Goal: Task Accomplishment & Management: Manage account settings

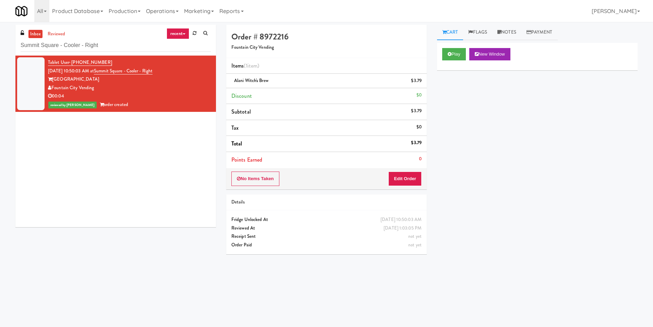
click at [0, 44] on div "inbox reviewed recent all unclear take inventory issue suspicious failed recent…" at bounding box center [326, 162] width 653 height 275
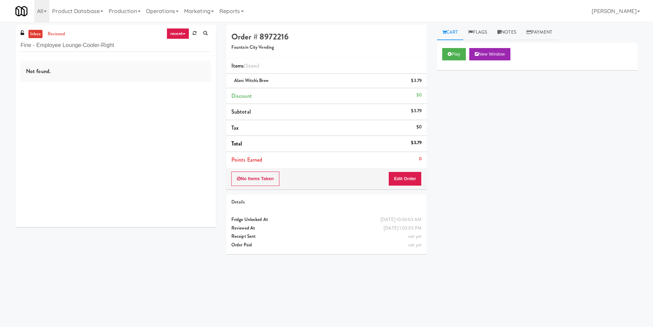
type input "Fine - Employee Lounge-Cooler-Right"
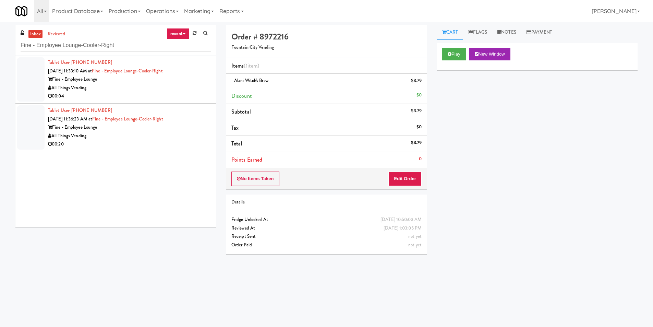
click at [175, 102] on li "Tablet User · (720) 202-1280 [DATE] 11:33:10 AM at Fine - Employee Lounge-Coole…" at bounding box center [115, 80] width 201 height 48
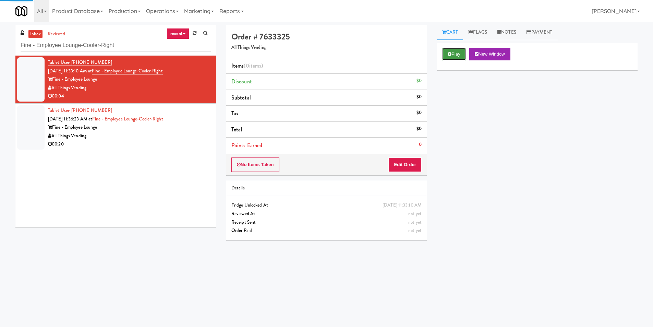
click at [463, 53] on button "Play" at bounding box center [454, 54] width 24 height 12
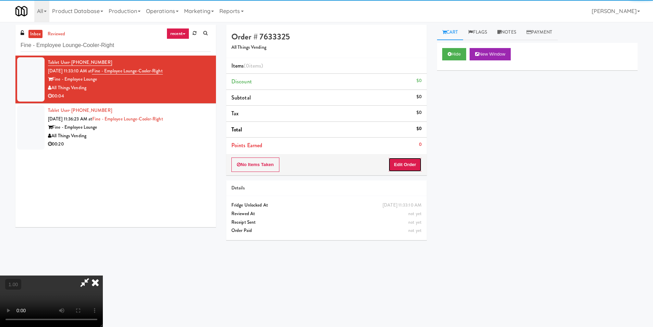
click at [416, 165] on button "Edit Order" at bounding box center [404, 164] width 33 height 14
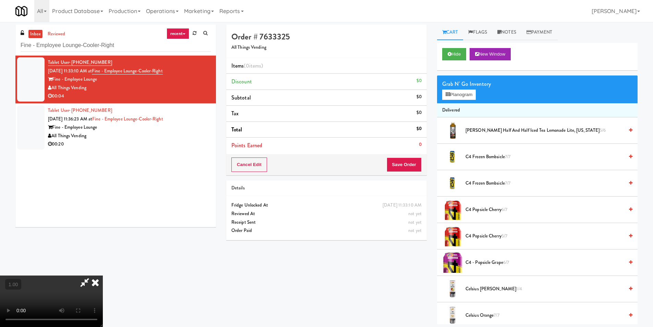
scroll to position [1, 0]
click at [474, 95] on button "Planogram" at bounding box center [459, 94] width 34 height 10
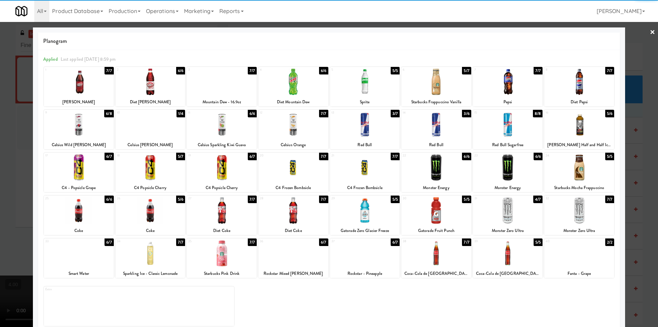
click at [508, 215] on div at bounding box center [508, 210] width 70 height 26
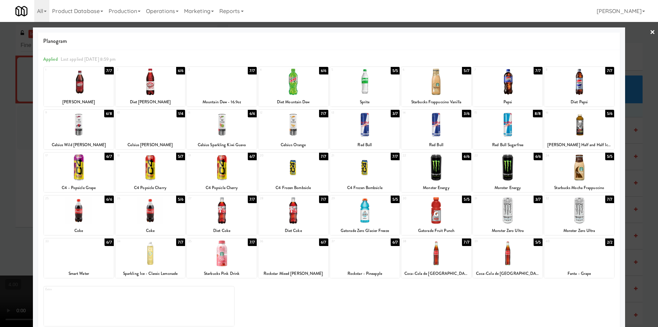
click at [634, 223] on div at bounding box center [329, 163] width 658 height 327
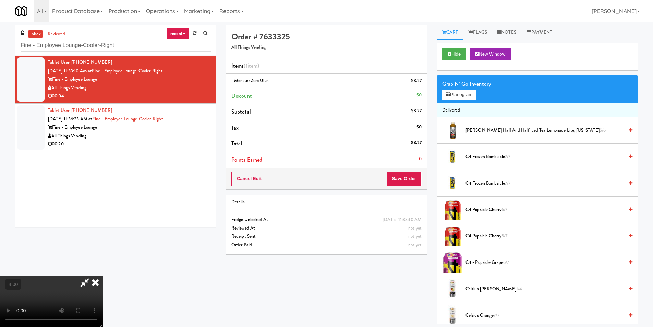
click at [103, 275] on video at bounding box center [51, 300] width 103 height 51
click at [103, 275] on icon at bounding box center [95, 282] width 15 height 14
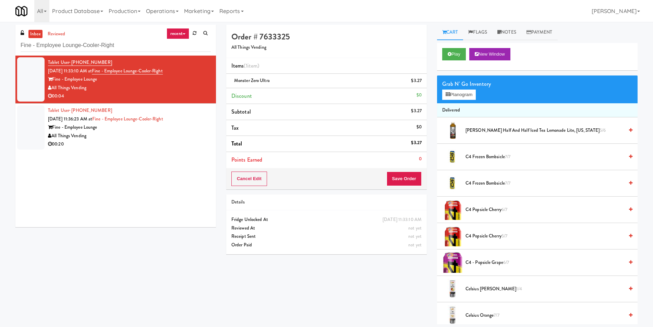
drag, startPoint x: 412, startPoint y: 189, endPoint x: 409, endPoint y: 183, distance: 6.6
click at [412, 188] on div "Cancel Edit Save Order" at bounding box center [326, 178] width 201 height 21
click at [409, 183] on button "Save Order" at bounding box center [404, 178] width 35 height 14
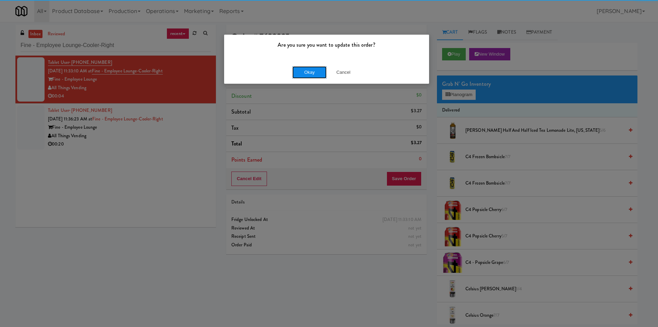
click at [309, 71] on button "Okay" at bounding box center [309, 72] width 34 height 12
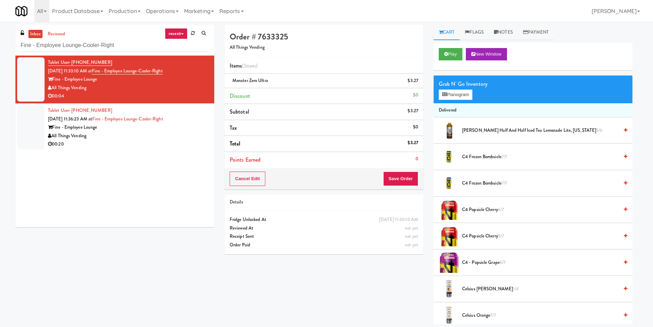
click at [190, 138] on div "All Things Vending" at bounding box center [128, 136] width 161 height 9
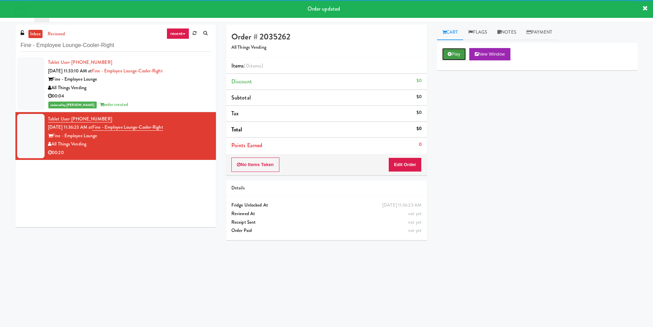
click at [457, 51] on button "Play" at bounding box center [454, 54] width 24 height 12
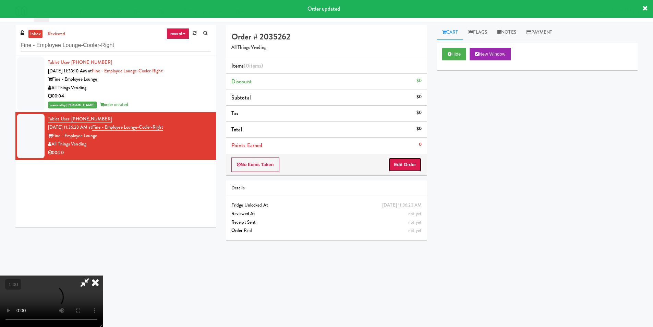
click at [404, 167] on button "Edit Order" at bounding box center [404, 164] width 33 height 14
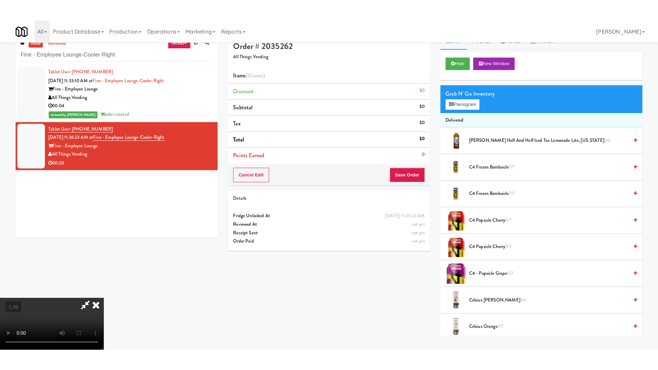
scroll to position [22, 0]
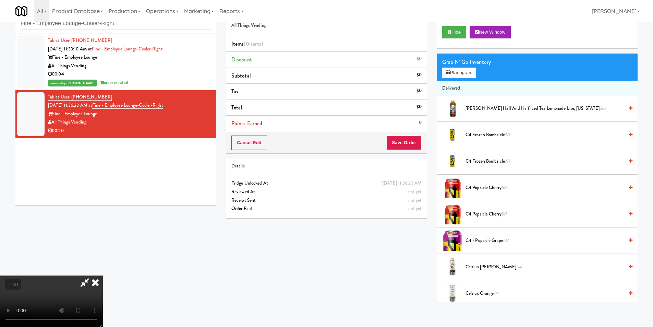
click at [103, 275] on video at bounding box center [51, 300] width 103 height 51
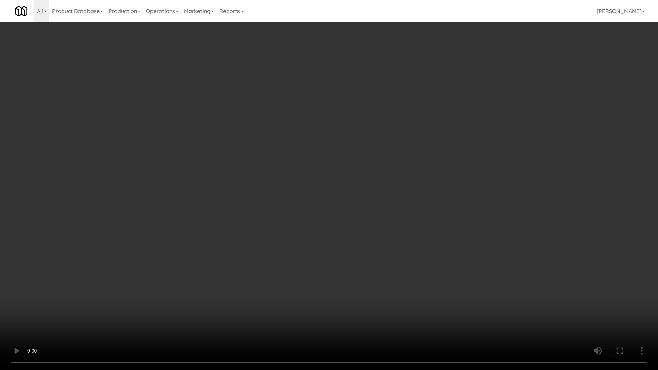
click at [136, 287] on video at bounding box center [329, 185] width 658 height 370
click at [217, 282] on video at bounding box center [329, 185] width 658 height 370
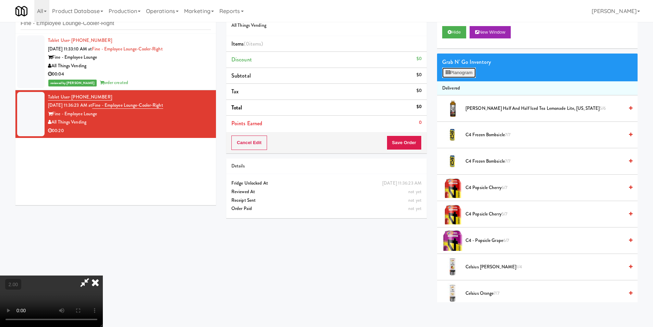
click at [466, 68] on button "Planogram" at bounding box center [459, 73] width 34 height 10
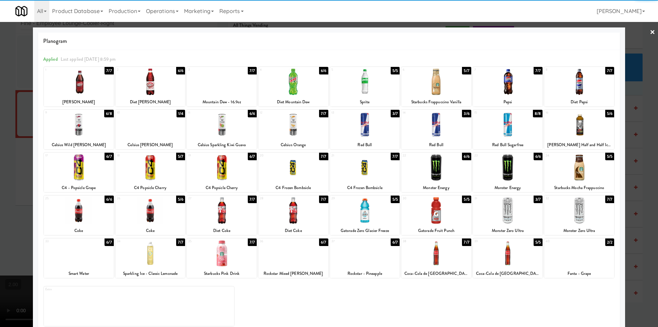
click at [92, 165] on div at bounding box center [79, 167] width 70 height 26
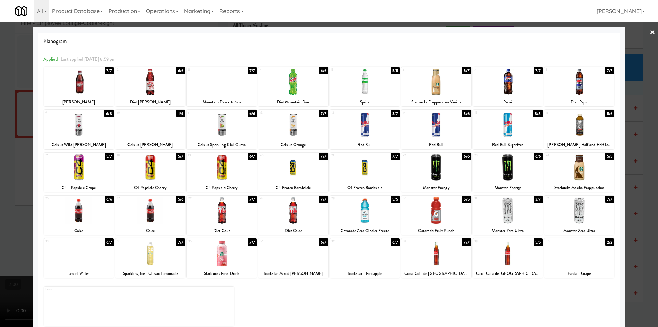
click at [0, 171] on div at bounding box center [329, 163] width 658 height 327
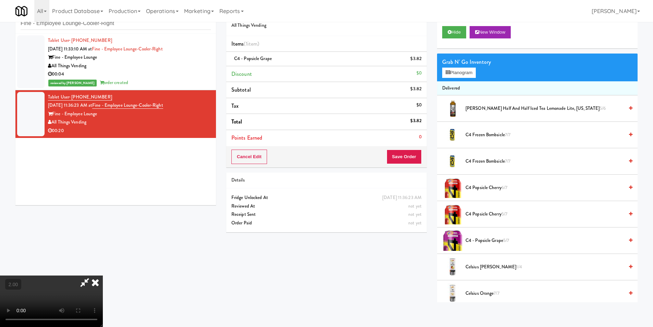
scroll to position [104, 0]
click at [103, 275] on video at bounding box center [51, 300] width 103 height 51
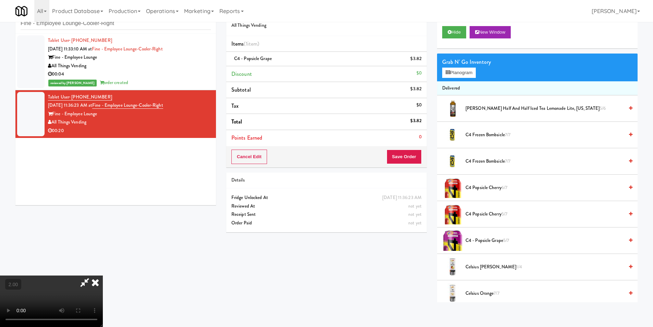
click at [103, 275] on video at bounding box center [51, 300] width 103 height 51
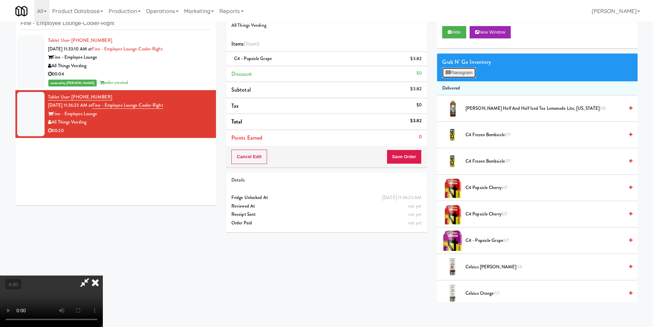
click at [445, 77] on button "Planogram" at bounding box center [459, 73] width 34 height 10
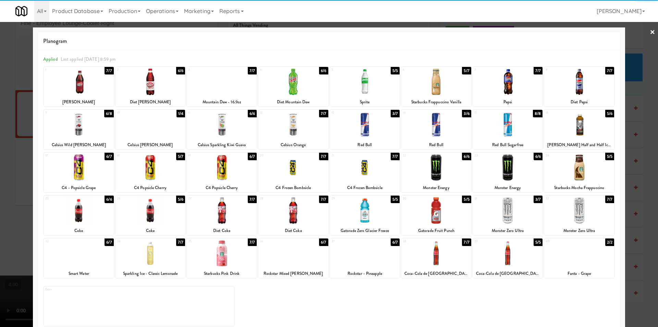
click at [151, 123] on div at bounding box center [151, 124] width 70 height 26
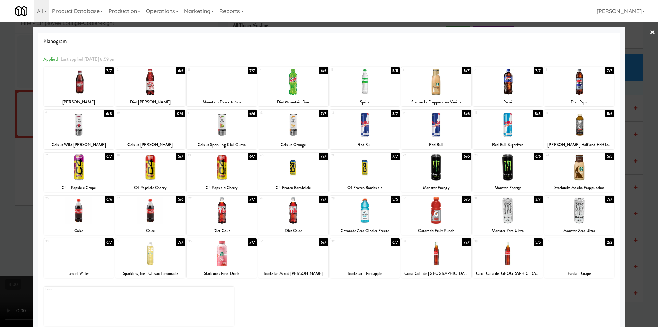
click at [375, 252] on div at bounding box center [365, 253] width 70 height 26
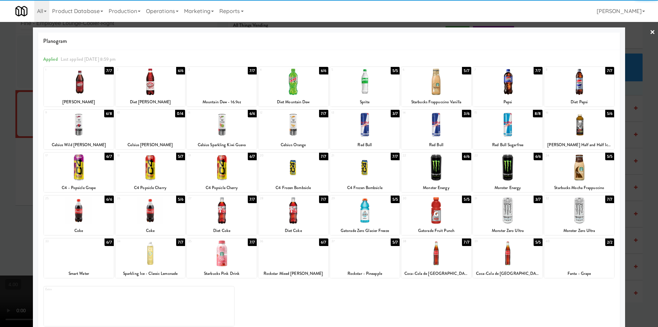
click at [0, 189] on div at bounding box center [329, 163] width 658 height 327
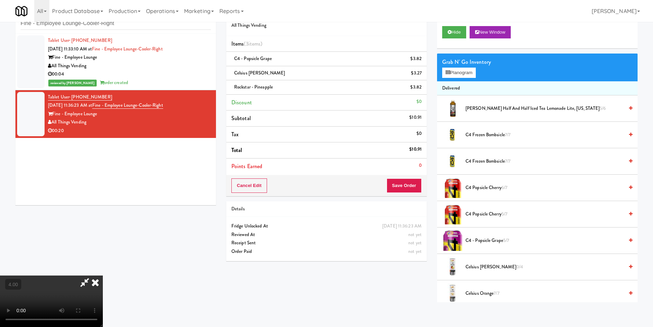
click at [103, 275] on video at bounding box center [51, 300] width 103 height 51
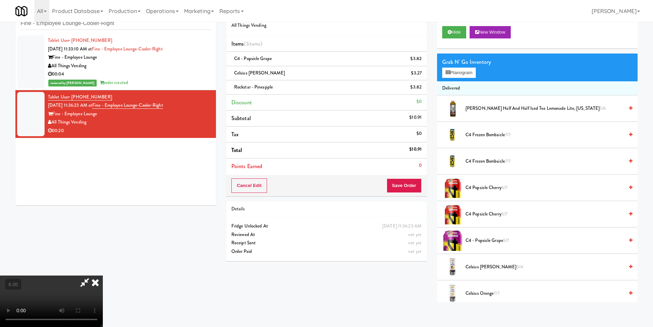
click at [103, 275] on video at bounding box center [51, 300] width 103 height 51
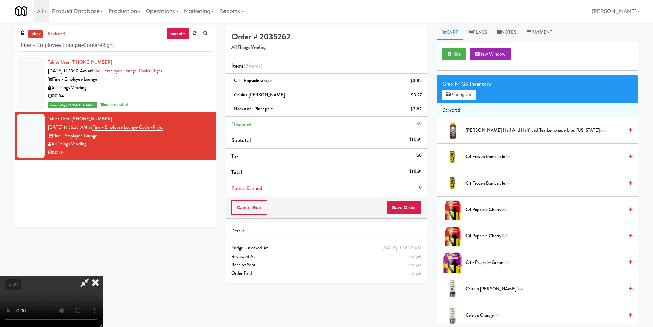
click at [103, 275] on icon at bounding box center [95, 282] width 15 height 14
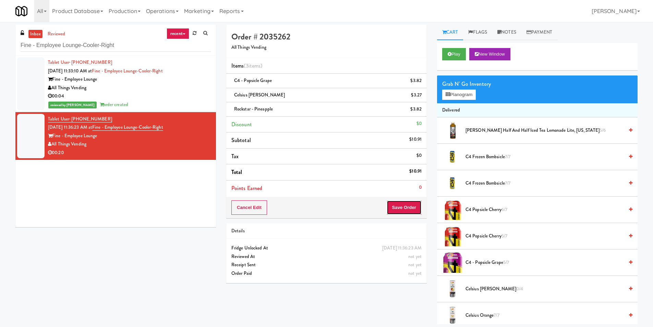
click at [409, 208] on button "Save Order" at bounding box center [404, 207] width 35 height 14
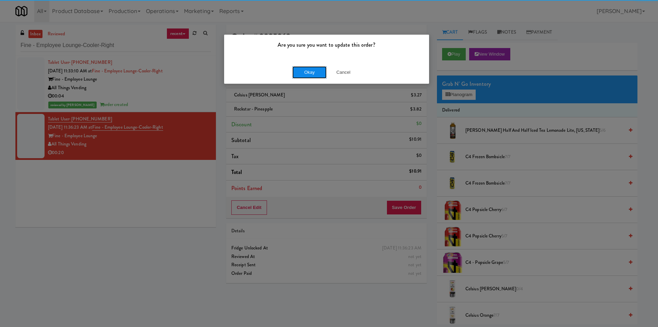
click at [300, 74] on button "Okay" at bounding box center [309, 72] width 34 height 12
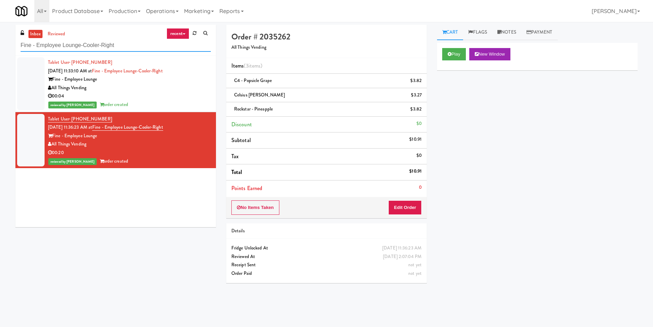
paste input "Lef"
drag, startPoint x: 128, startPoint y: 46, endPoint x: 0, endPoint y: 25, distance: 129.6
click at [0, 25] on div "inbox reviewed recent all unclear take inventory issue suspicious failed recent…" at bounding box center [326, 162] width 653 height 275
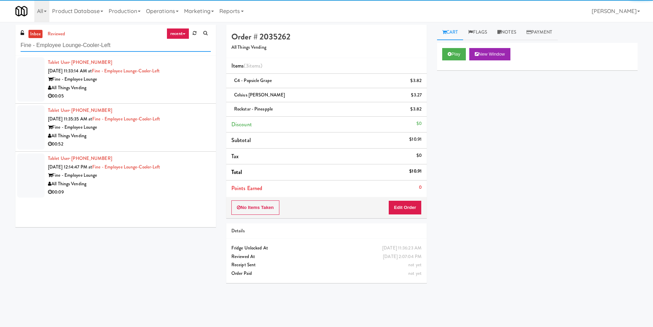
type input "Fine - Employee Lounge-Cooler-Left"
click at [187, 88] on div "All Things Vending" at bounding box center [129, 88] width 163 height 9
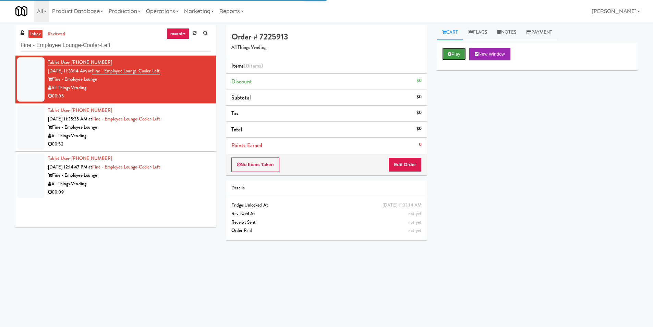
click at [466, 55] on button "Play" at bounding box center [454, 54] width 24 height 12
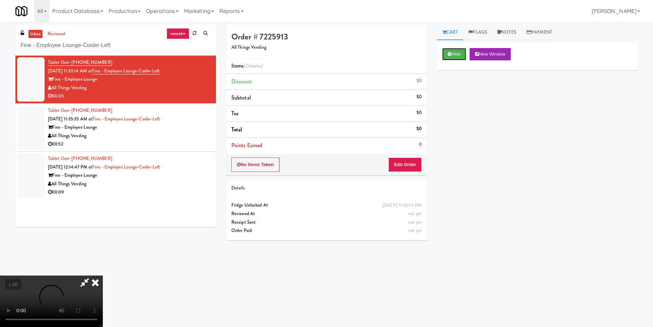
scroll to position [104, 0]
click at [103, 275] on video at bounding box center [51, 300] width 103 height 51
click at [411, 163] on button "Edit Order" at bounding box center [404, 164] width 33 height 14
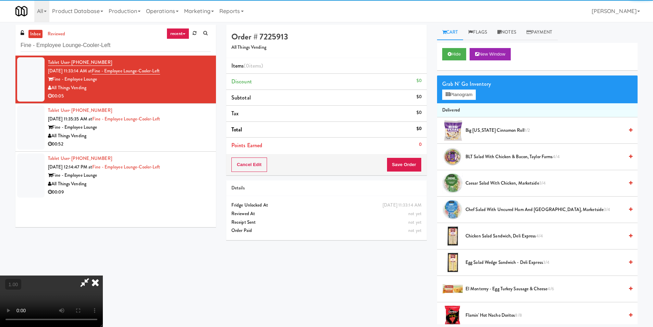
click at [103, 275] on video at bounding box center [51, 300] width 103 height 51
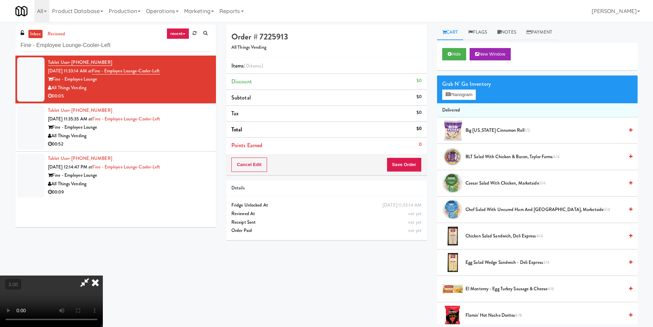
scroll to position [0, 0]
click at [460, 91] on button "Planogram" at bounding box center [459, 94] width 34 height 10
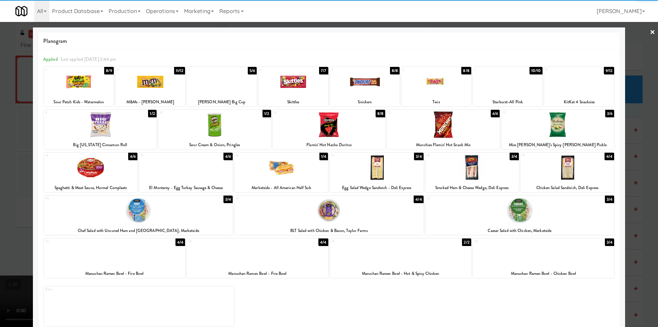
click at [477, 180] on div at bounding box center [472, 167] width 94 height 26
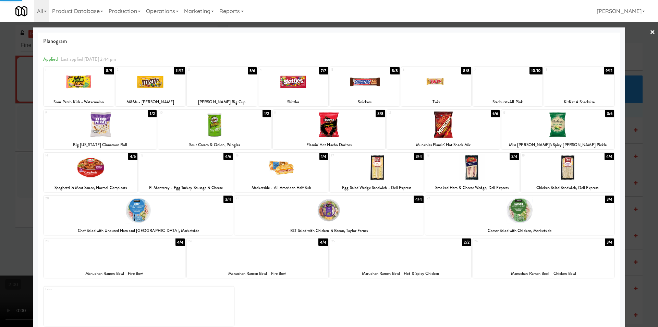
click at [639, 183] on div at bounding box center [329, 163] width 658 height 327
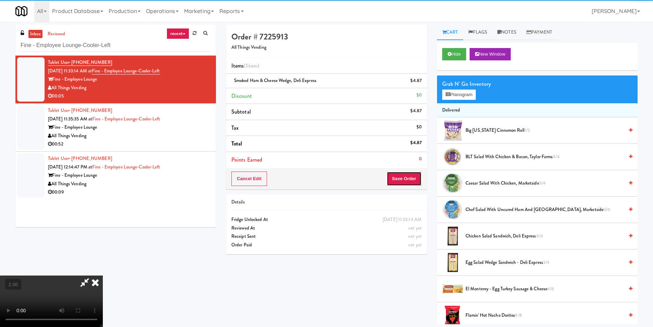
click at [398, 179] on button "Save Order" at bounding box center [404, 178] width 35 height 14
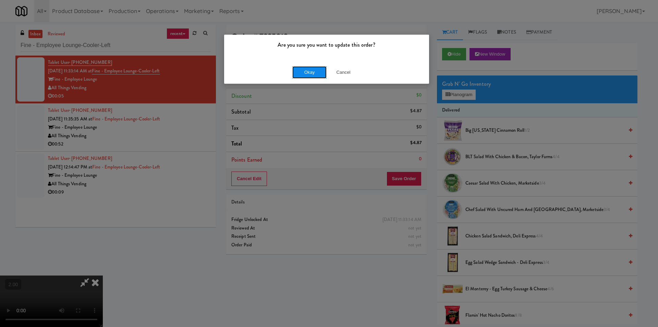
click at [318, 74] on button "Okay" at bounding box center [309, 72] width 34 height 12
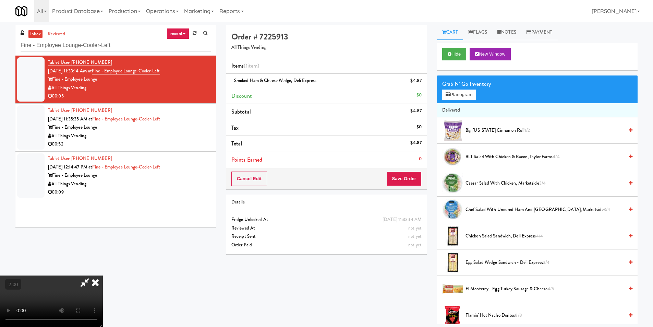
click at [103, 275] on icon at bounding box center [95, 282] width 15 height 14
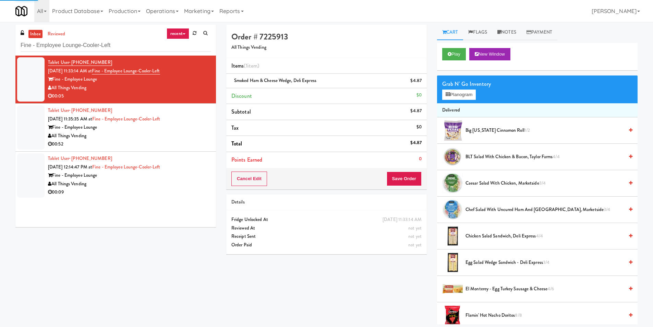
click at [165, 136] on div "All Things Vending" at bounding box center [129, 136] width 163 height 9
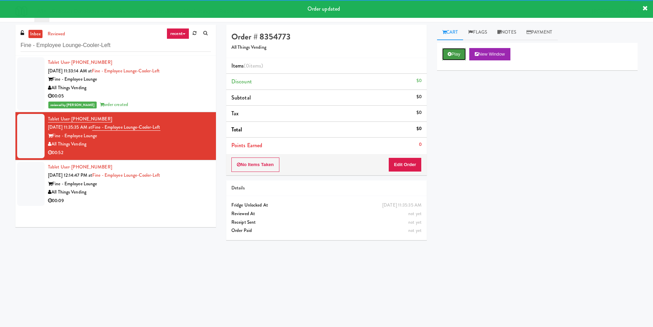
click at [454, 52] on button "Play" at bounding box center [454, 54] width 24 height 12
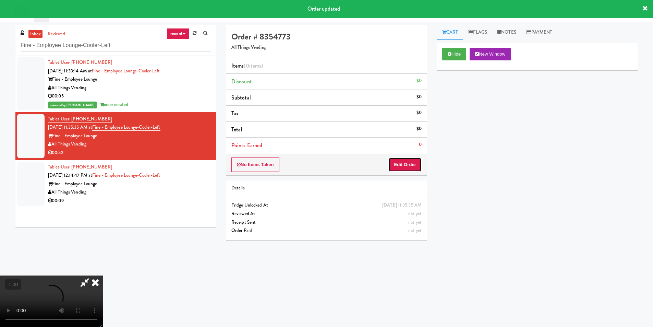
click at [403, 168] on button "Edit Order" at bounding box center [404, 164] width 33 height 14
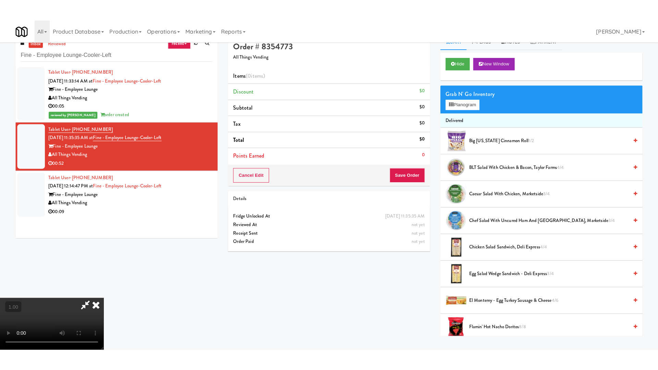
scroll to position [22, 0]
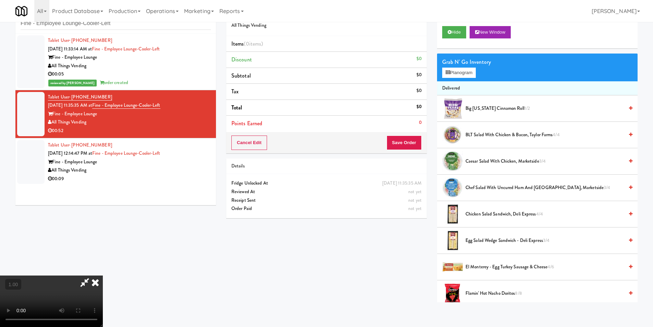
click at [103, 275] on video at bounding box center [51, 300] width 103 height 51
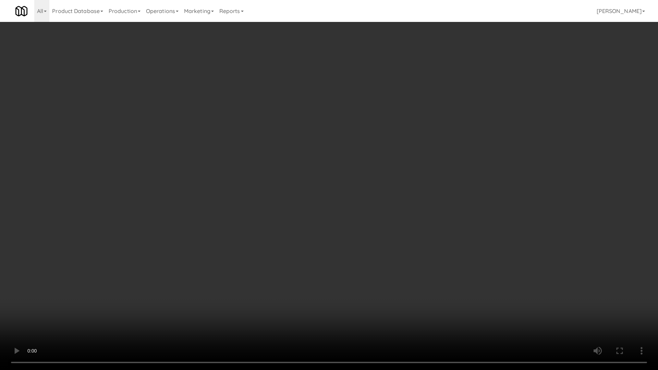
click at [248, 285] on video at bounding box center [329, 185] width 658 height 370
click at [256, 287] on video at bounding box center [329, 185] width 658 height 370
click at [260, 287] on video at bounding box center [329, 185] width 658 height 370
click at [258, 291] on video at bounding box center [329, 185] width 658 height 370
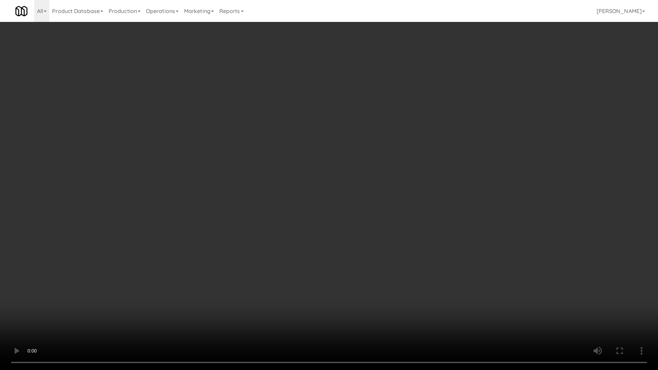
click at [215, 304] on video at bounding box center [329, 185] width 658 height 370
click at [215, 303] on video at bounding box center [329, 185] width 658 height 370
click at [225, 298] on video at bounding box center [329, 185] width 658 height 370
click at [225, 297] on video at bounding box center [329, 185] width 658 height 370
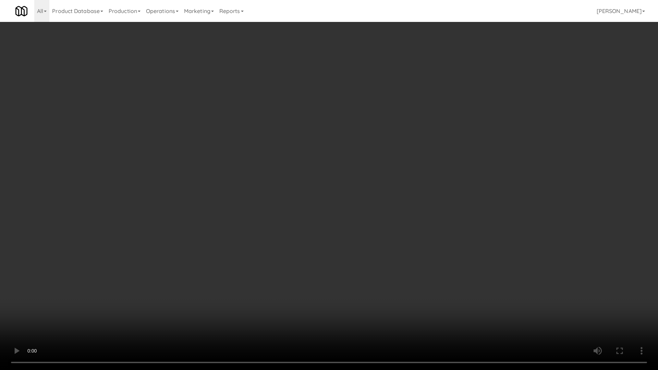
click at [308, 238] on video at bounding box center [329, 185] width 658 height 370
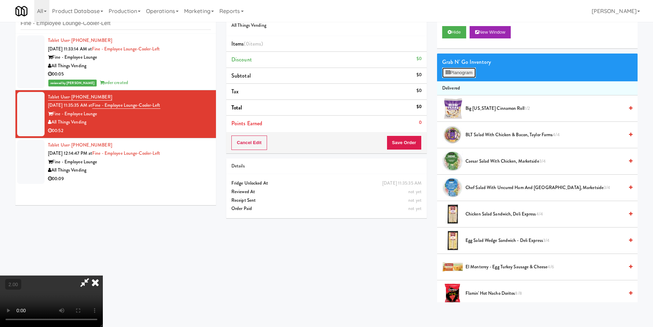
click at [465, 70] on button "Planogram" at bounding box center [459, 73] width 34 height 10
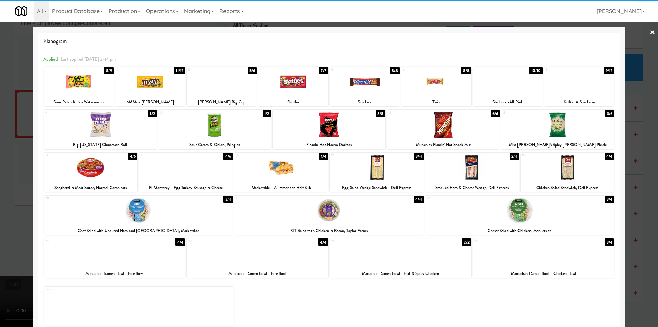
click at [385, 168] on div at bounding box center [377, 167] width 94 height 26
click at [102, 169] on div at bounding box center [91, 167] width 94 height 26
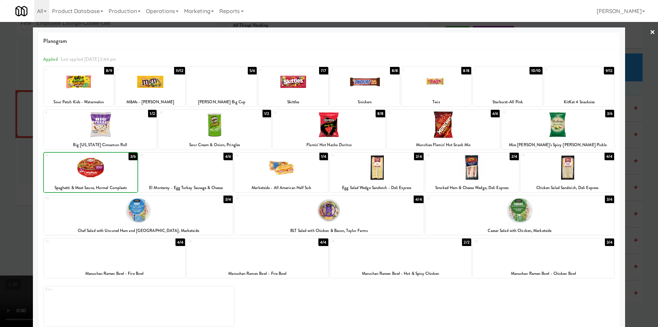
click at [0, 149] on div at bounding box center [329, 163] width 658 height 327
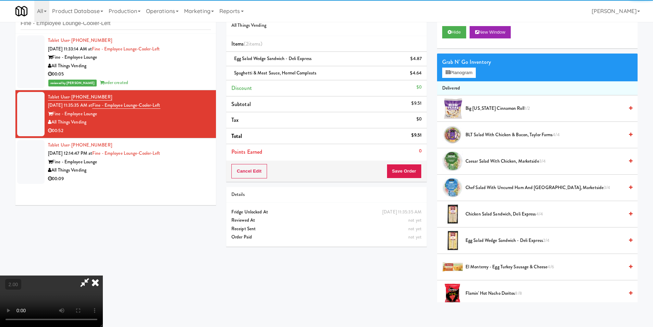
scroll to position [104, 0]
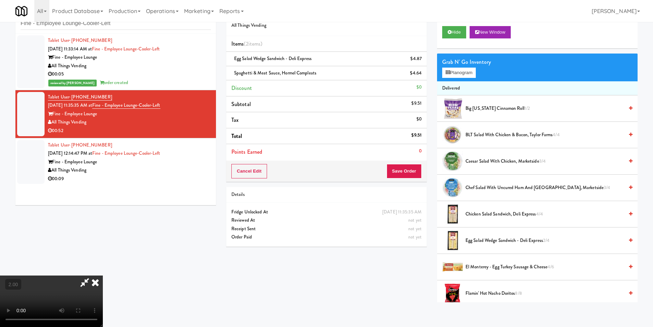
click at [103, 275] on video at bounding box center [51, 300] width 103 height 51
click at [457, 73] on button "Planogram" at bounding box center [459, 73] width 34 height 10
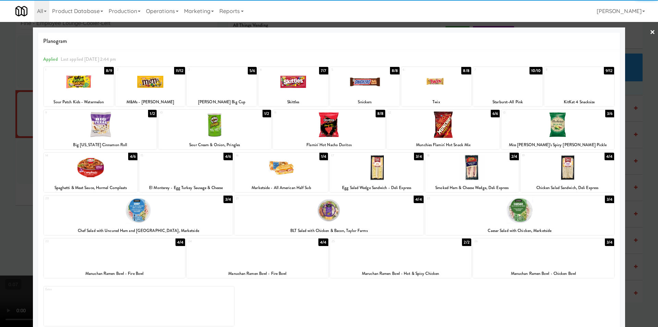
click at [478, 175] on div at bounding box center [472, 167] width 94 height 26
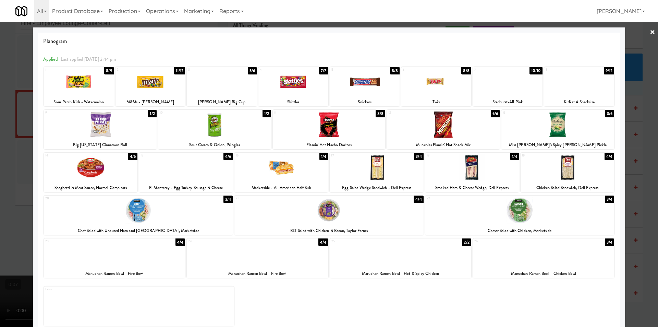
click at [566, 131] on div at bounding box center [558, 124] width 113 height 26
click at [644, 165] on div at bounding box center [329, 163] width 658 height 327
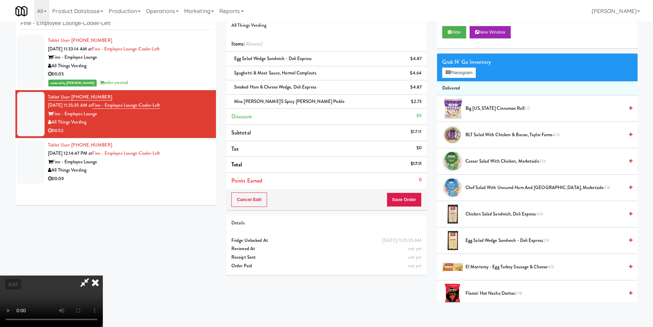
scroll to position [69, 0]
click at [103, 275] on video at bounding box center [51, 300] width 103 height 51
click at [456, 75] on button "Planogram" at bounding box center [459, 73] width 34 height 10
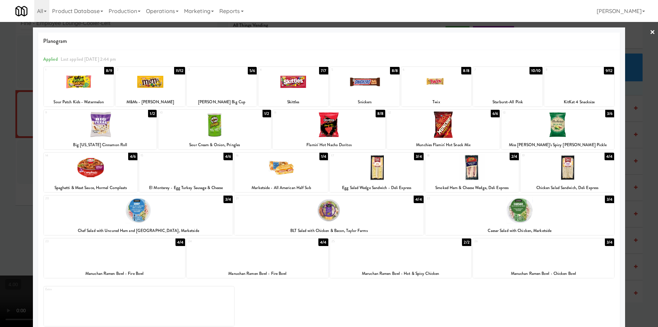
click at [573, 121] on div at bounding box center [558, 124] width 113 height 26
click at [632, 130] on div at bounding box center [329, 163] width 658 height 327
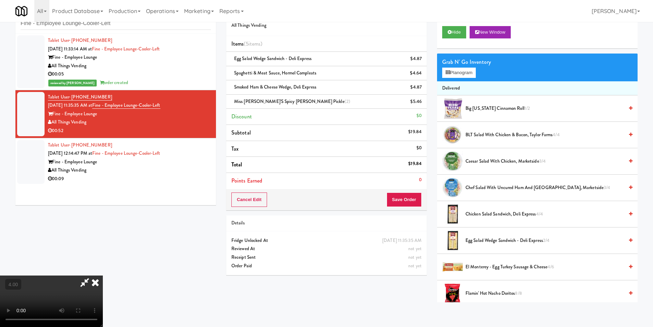
click at [103, 275] on icon at bounding box center [95, 282] width 15 height 14
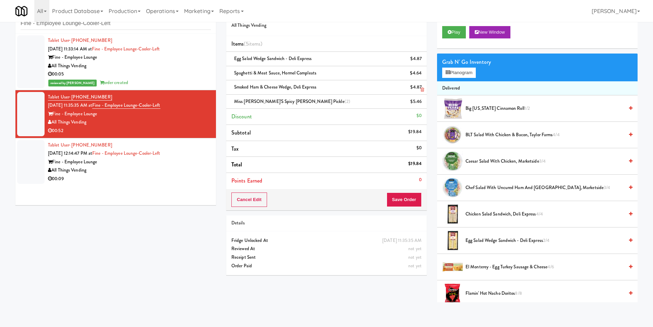
click at [421, 89] on icon at bounding box center [422, 89] width 3 height 4
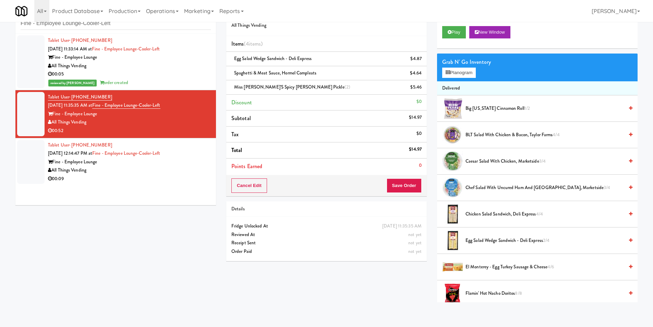
click at [193, 168] on div "All Things Vending" at bounding box center [129, 170] width 163 height 9
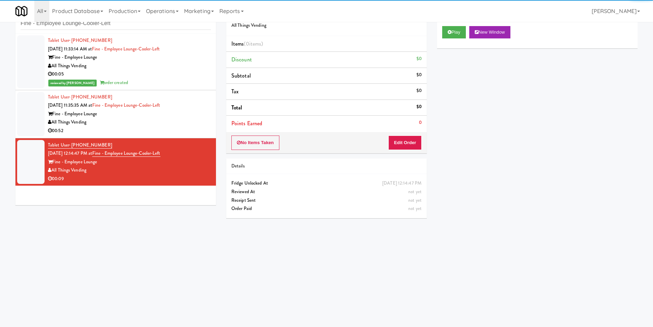
click at [200, 117] on div "Fine - Employee Lounge" at bounding box center [129, 114] width 163 height 9
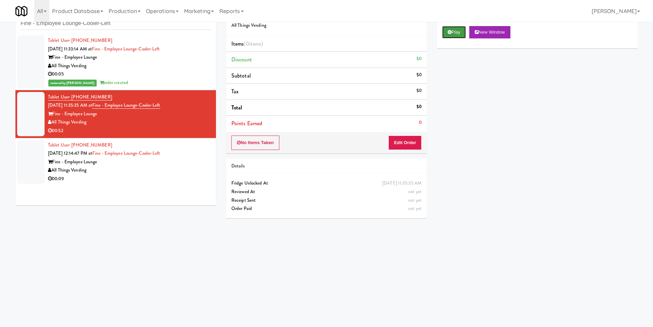
click at [458, 34] on button "Play" at bounding box center [454, 32] width 24 height 12
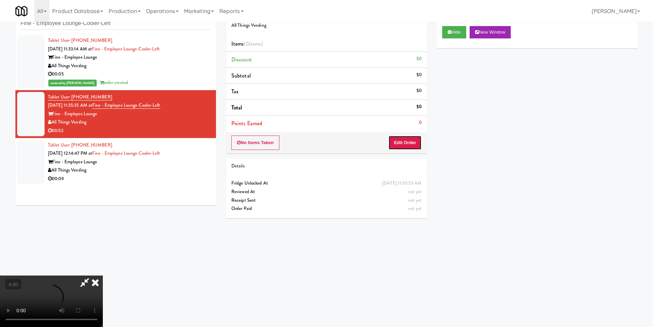
click at [409, 141] on button "Edit Order" at bounding box center [404, 142] width 33 height 14
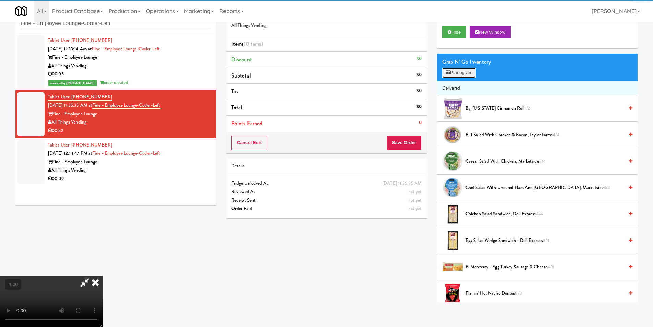
click at [452, 75] on button "Planogram" at bounding box center [459, 73] width 34 height 10
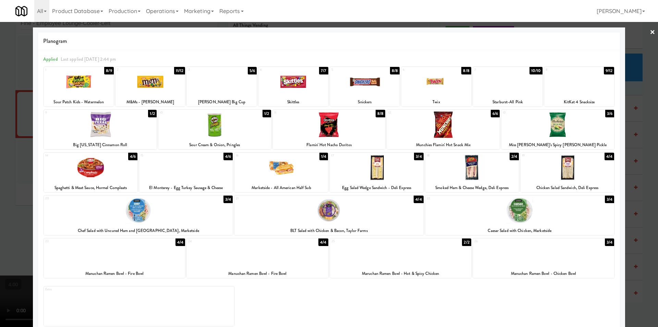
click at [398, 173] on div at bounding box center [377, 167] width 94 height 26
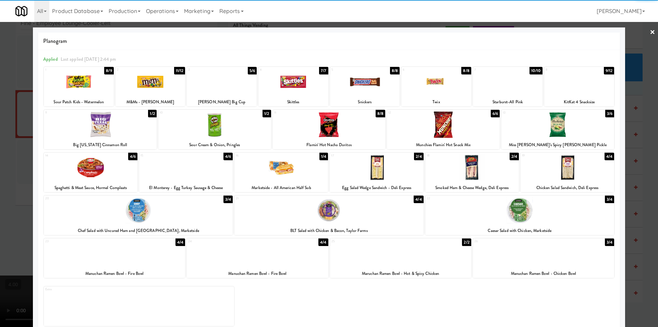
click at [98, 168] on div at bounding box center [91, 167] width 94 height 26
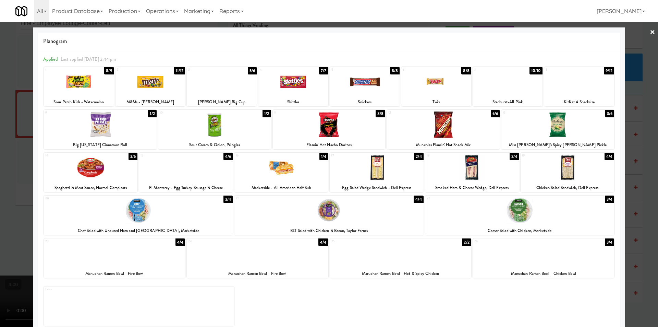
click at [548, 125] on div at bounding box center [558, 124] width 113 height 26
click at [635, 142] on div at bounding box center [329, 163] width 658 height 327
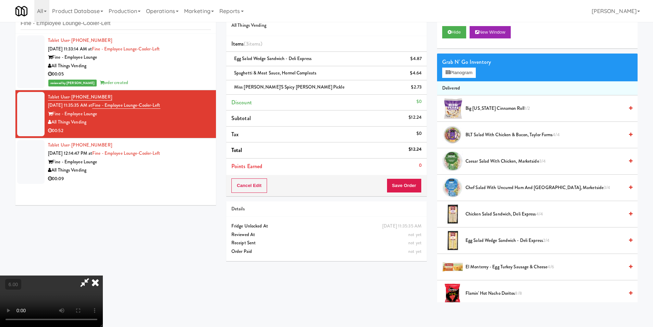
scroll to position [69, 0]
click at [103, 275] on video at bounding box center [51, 300] width 103 height 51
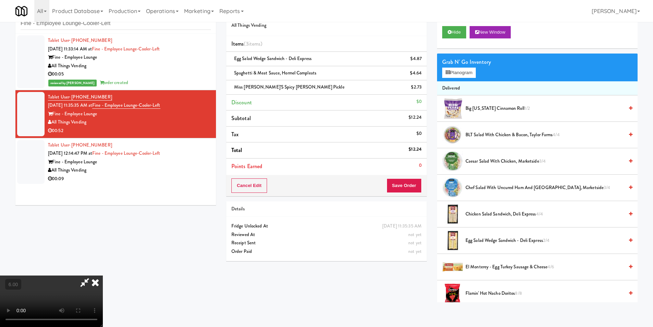
click at [103, 275] on video at bounding box center [51, 300] width 103 height 51
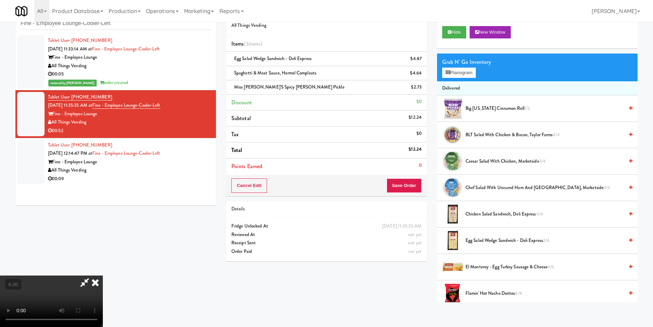
click at [103, 275] on video at bounding box center [51, 300] width 103 height 51
click at [103, 275] on icon at bounding box center [95, 282] width 15 height 14
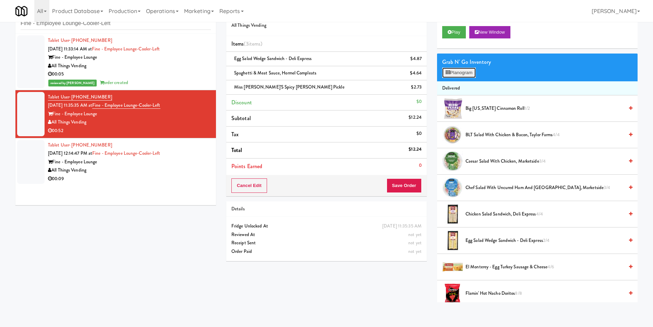
click at [455, 75] on button "Planogram" at bounding box center [459, 73] width 34 height 10
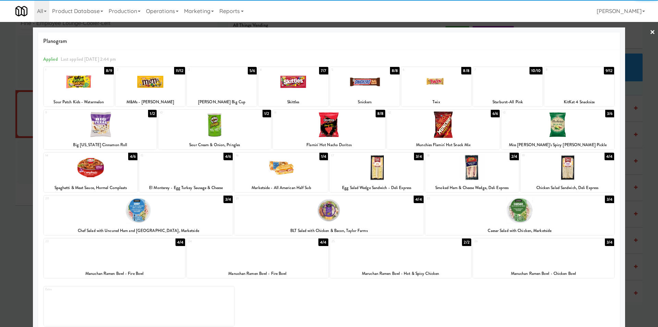
click at [570, 130] on div at bounding box center [558, 124] width 113 height 26
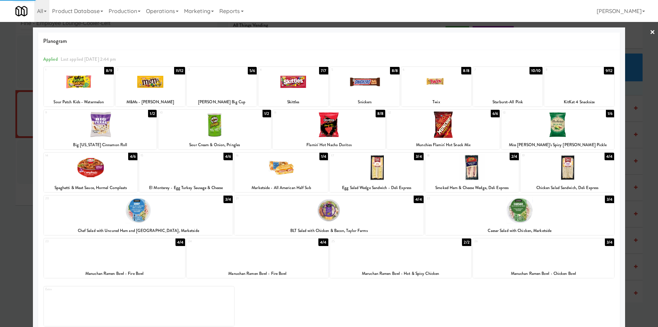
click at [637, 130] on div at bounding box center [329, 163] width 658 height 327
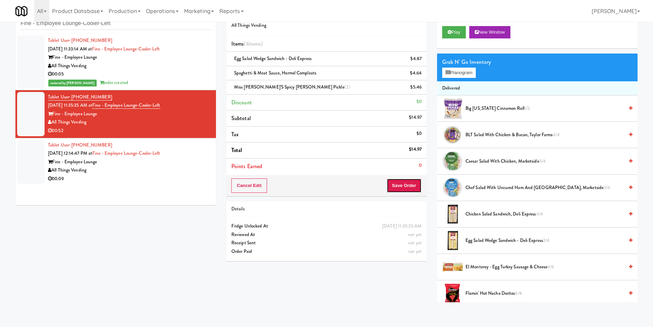
click at [402, 186] on button "Save Order" at bounding box center [404, 185] width 35 height 14
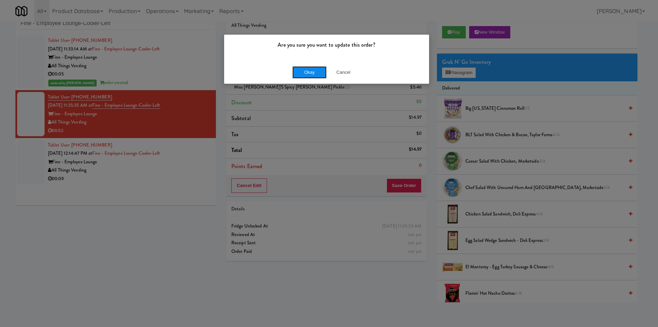
click at [303, 77] on button "Okay" at bounding box center [309, 72] width 34 height 12
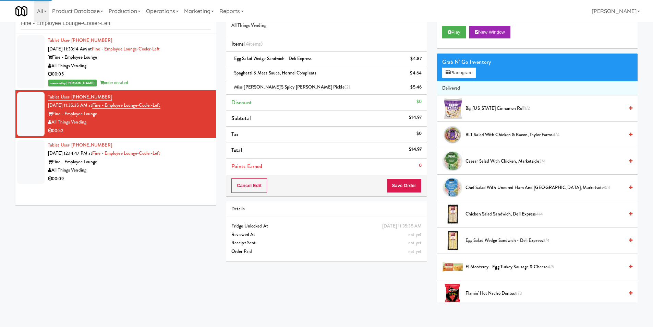
click at [198, 175] on div "00:09" at bounding box center [129, 178] width 163 height 9
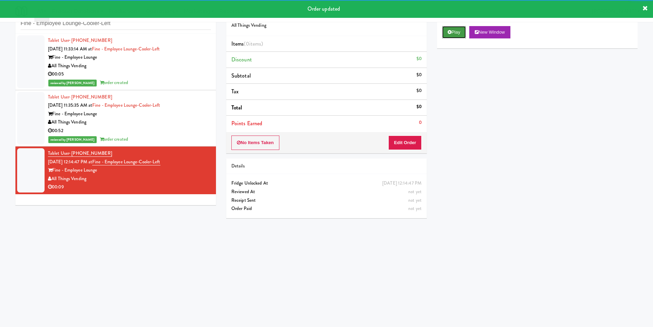
click at [454, 29] on button "Play" at bounding box center [454, 32] width 24 height 12
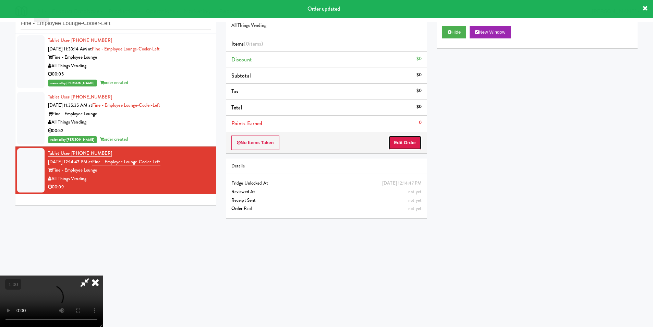
click at [415, 146] on button "Edit Order" at bounding box center [404, 142] width 33 height 14
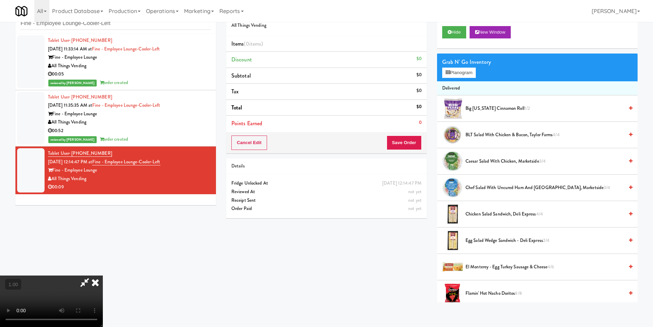
click at [103, 275] on video at bounding box center [51, 300] width 103 height 51
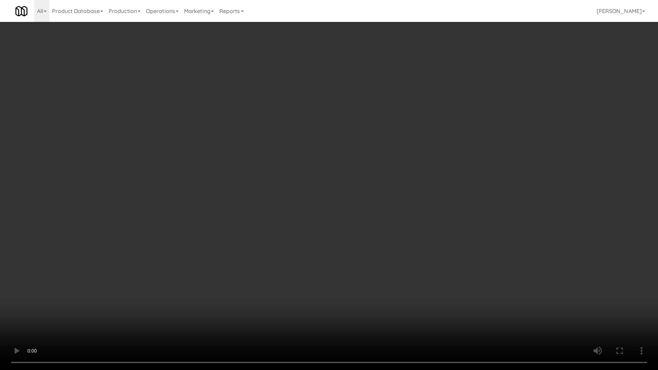
click at [189, 244] on video at bounding box center [329, 185] width 658 height 370
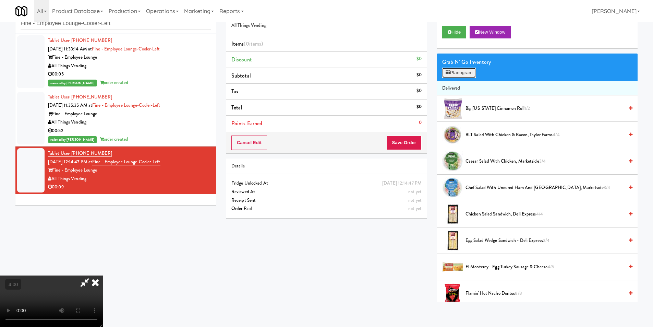
click at [468, 68] on button "Planogram" at bounding box center [459, 73] width 34 height 10
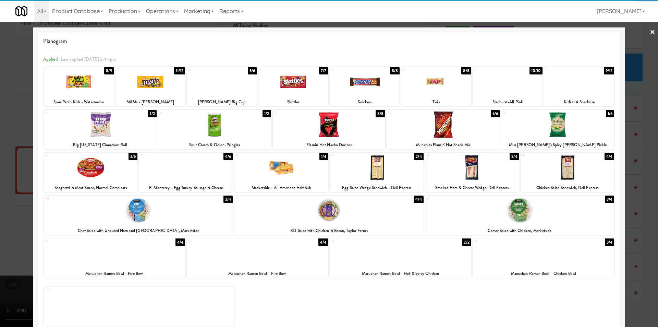
click at [584, 84] on div at bounding box center [579, 82] width 70 height 26
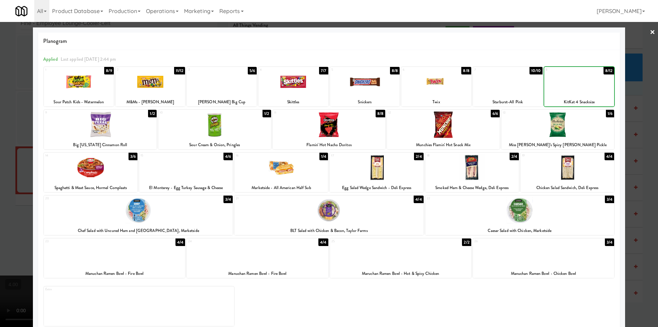
click at [584, 84] on div at bounding box center [579, 82] width 70 height 26
click at [638, 106] on div at bounding box center [329, 163] width 658 height 327
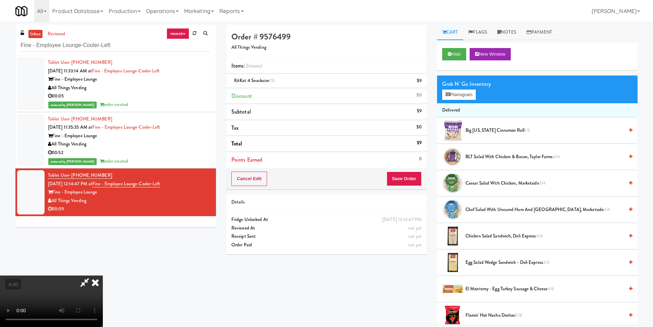
click at [103, 275] on icon at bounding box center [95, 282] width 15 height 14
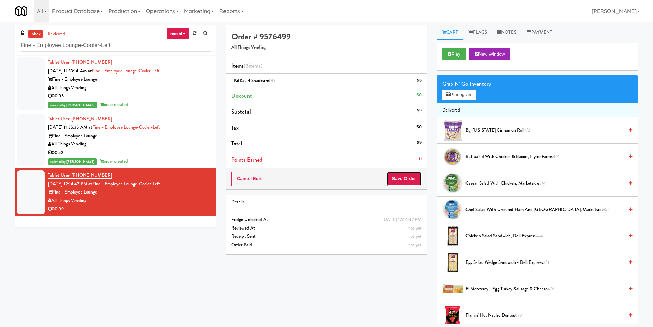
click at [404, 174] on button "Save Order" at bounding box center [404, 178] width 35 height 14
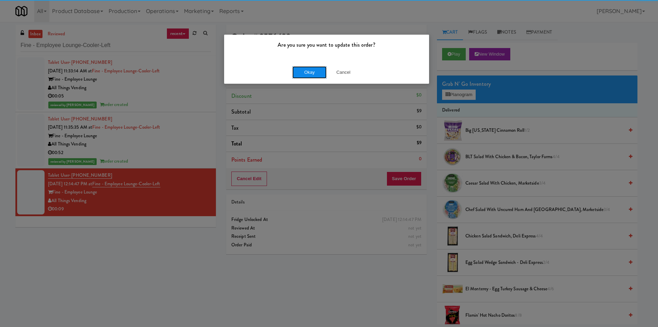
click at [320, 68] on button "Okay" at bounding box center [309, 72] width 34 height 12
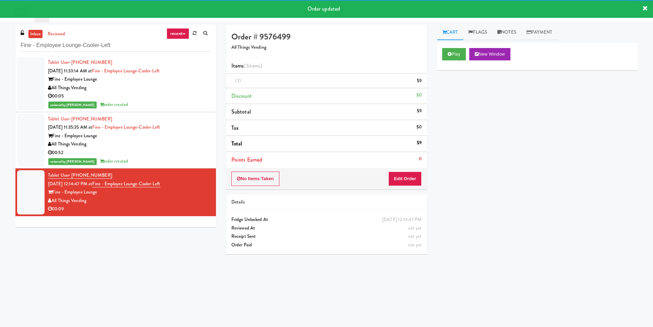
drag, startPoint x: 141, startPoint y: 38, endPoint x: 0, endPoint y: 45, distance: 141.1
click at [0, 45] on div "inbox reviewed recent all unclear take inventory issue suspicious failed recent…" at bounding box center [326, 162] width 653 height 275
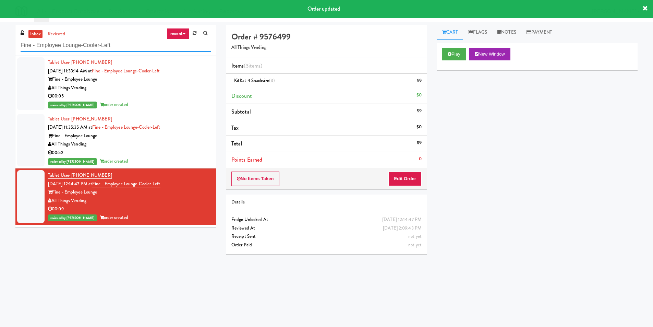
click at [118, 48] on input "Fine - Employee Lounge-Cooler-Left" at bounding box center [116, 45] width 190 height 13
drag, startPoint x: 118, startPoint y: 48, endPoint x: 0, endPoint y: 45, distance: 117.6
click at [0, 45] on div "inbox reviewed recent all unclear take inventory issue suspicious failed recent…" at bounding box center [326, 162] width 653 height 275
paste input "Balchem Breakroom"
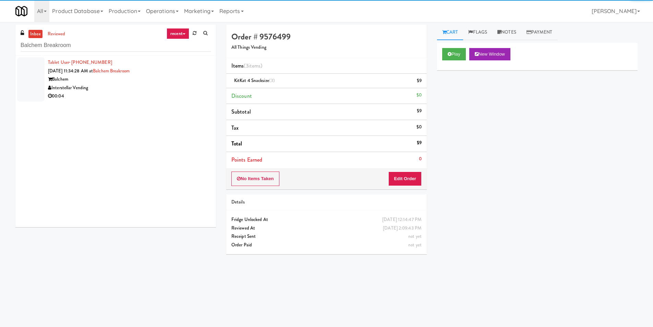
click at [174, 92] on div "00:04" at bounding box center [129, 96] width 163 height 9
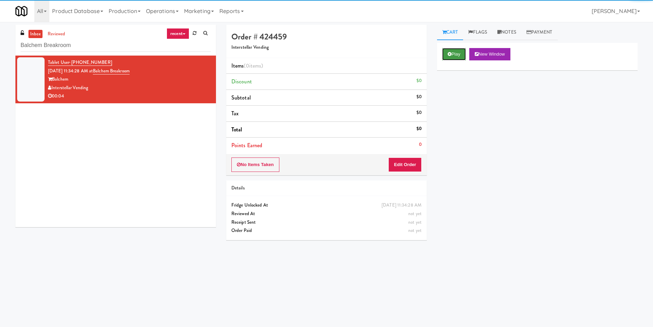
click at [456, 54] on button "Play" at bounding box center [454, 54] width 24 height 12
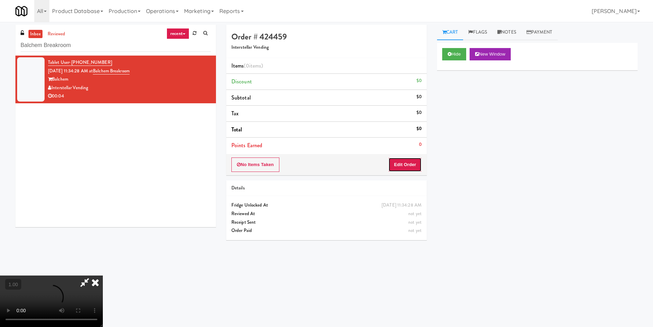
click at [417, 165] on button "Edit Order" at bounding box center [404, 164] width 33 height 14
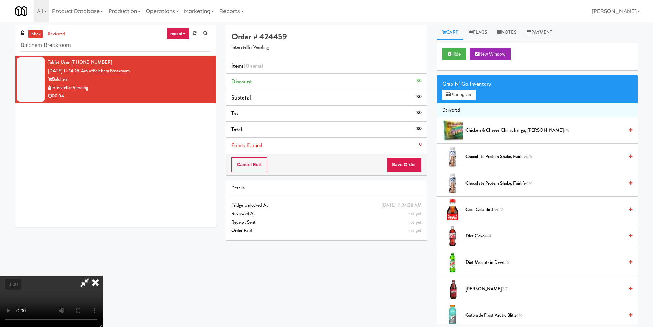
scroll to position [1, 0]
click at [453, 99] on button "Planogram" at bounding box center [459, 94] width 34 height 10
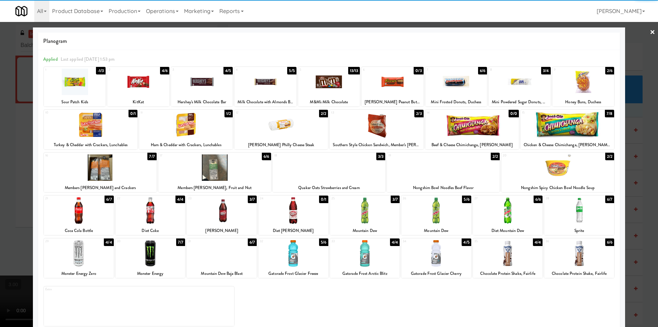
click at [230, 211] on div at bounding box center [222, 210] width 70 height 26
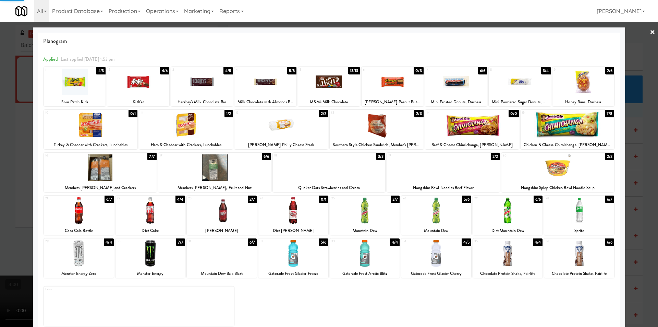
click at [0, 93] on div at bounding box center [329, 163] width 658 height 327
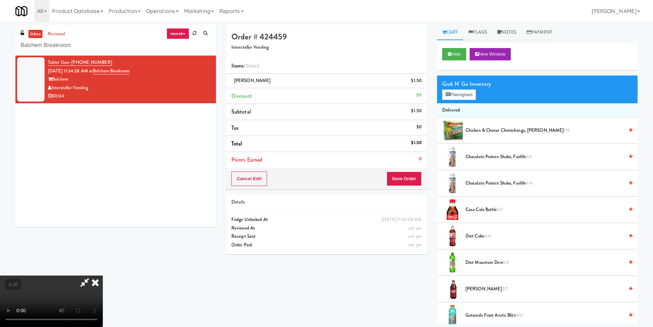
click at [103, 275] on icon at bounding box center [95, 282] width 15 height 14
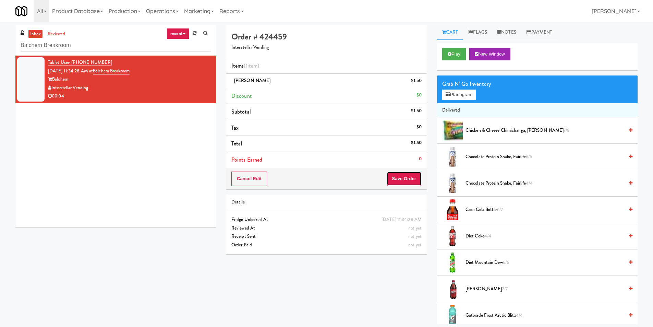
click at [404, 182] on button "Save Order" at bounding box center [404, 178] width 35 height 14
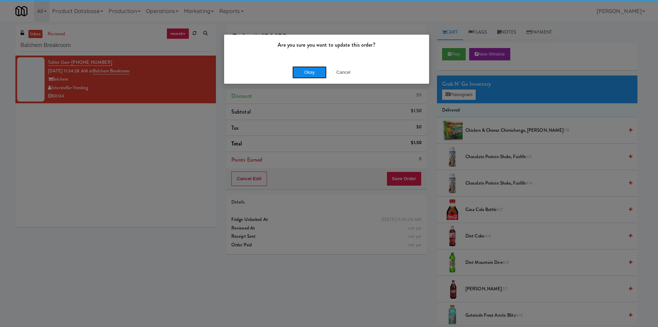
click at [322, 65] on div "Okay Cancel" at bounding box center [326, 72] width 205 height 23
click at [319, 68] on button "Okay" at bounding box center [309, 72] width 34 height 12
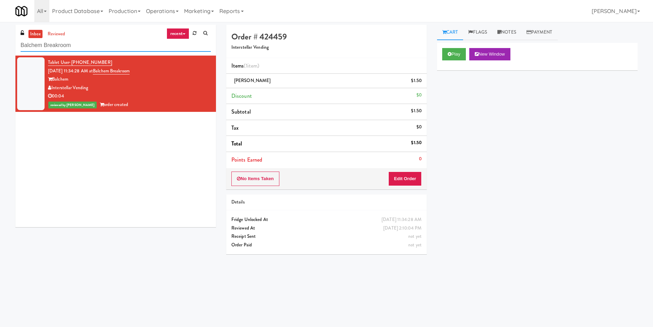
paste input "Pantry Left-2 [GEOGRAPHIC_DATA]"
drag, startPoint x: 86, startPoint y: 46, endPoint x: 0, endPoint y: 38, distance: 86.4
click at [0, 38] on div "inbox reviewed recent all unclear take inventory issue suspicious failed recent…" at bounding box center [326, 162] width 653 height 275
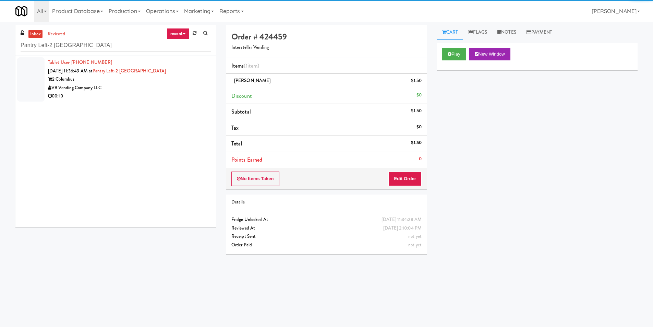
click at [171, 85] on div "VB Vending Company LLC" at bounding box center [129, 88] width 163 height 9
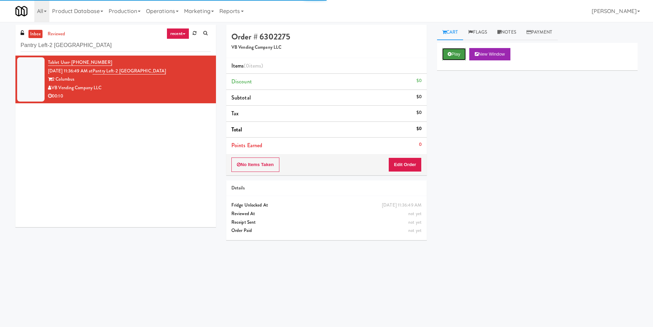
click at [452, 54] on button "Play" at bounding box center [454, 54] width 24 height 12
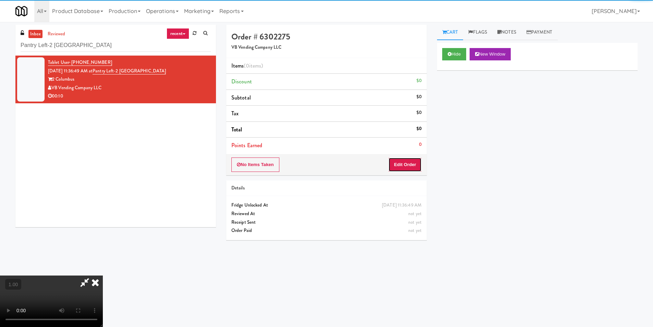
click at [403, 165] on button "Edit Order" at bounding box center [404, 164] width 33 height 14
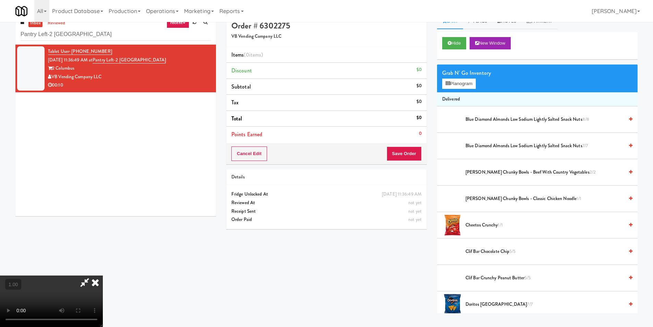
scroll to position [22, 0]
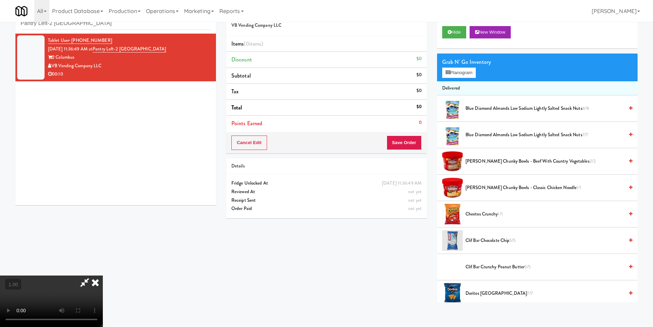
click at [103, 275] on video at bounding box center [51, 300] width 103 height 51
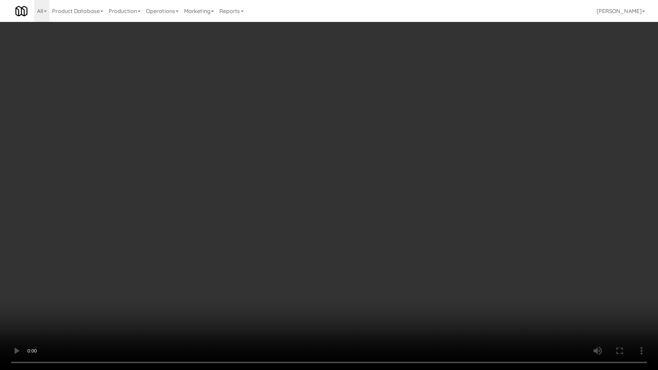
click at [322, 281] on video at bounding box center [329, 185] width 658 height 370
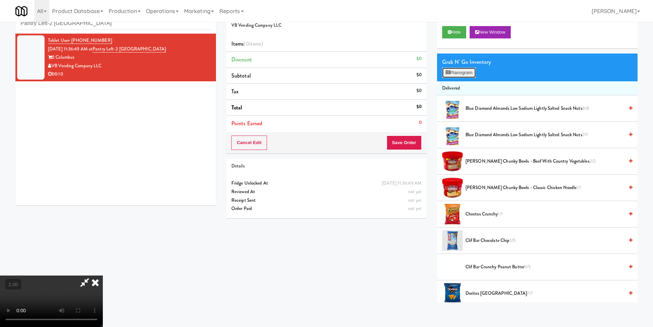
click at [471, 69] on button "Planogram" at bounding box center [459, 73] width 34 height 10
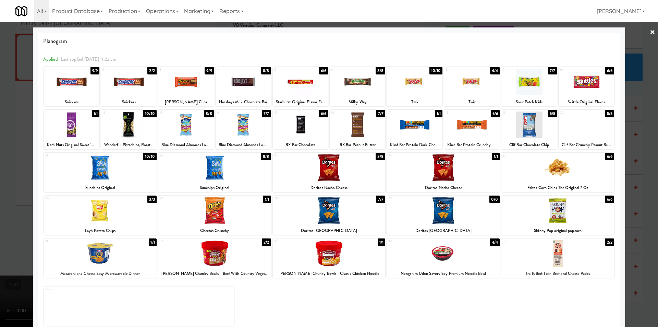
click at [417, 85] on div at bounding box center [415, 82] width 56 height 26
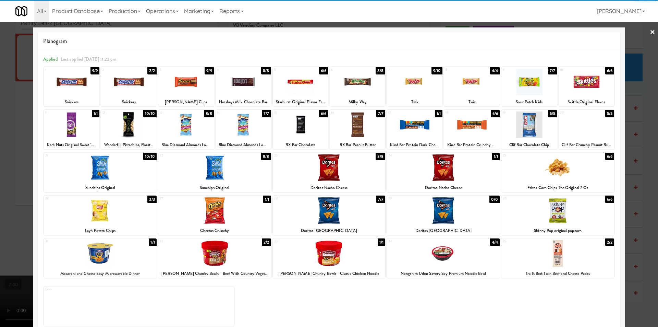
click at [602, 91] on div at bounding box center [587, 82] width 56 height 26
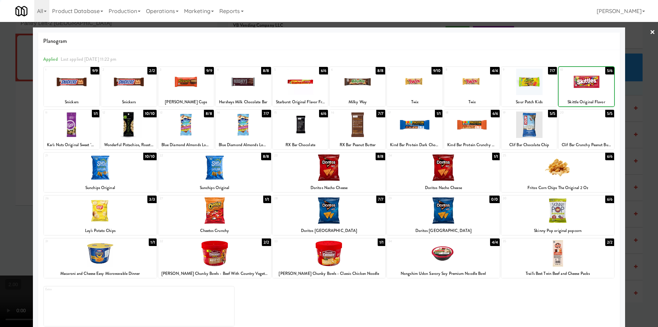
click at [634, 98] on div at bounding box center [329, 163] width 658 height 327
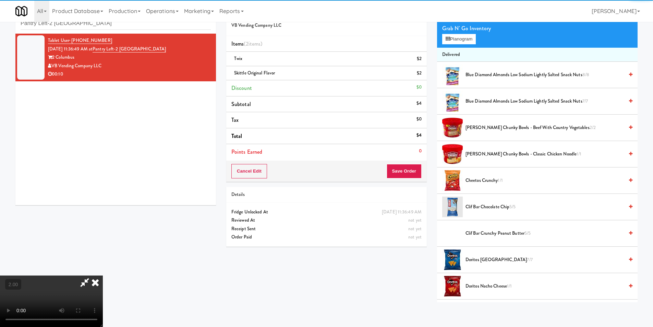
scroll to position [34, 0]
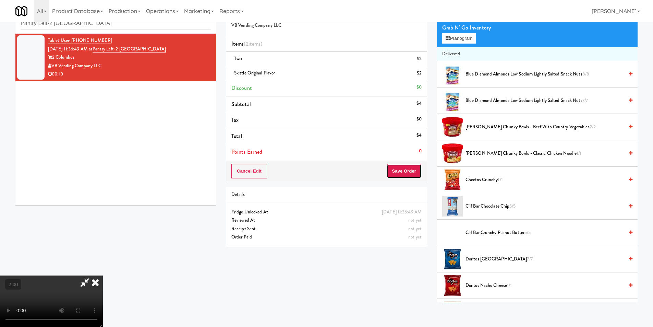
click at [399, 174] on button "Save Order" at bounding box center [404, 171] width 35 height 14
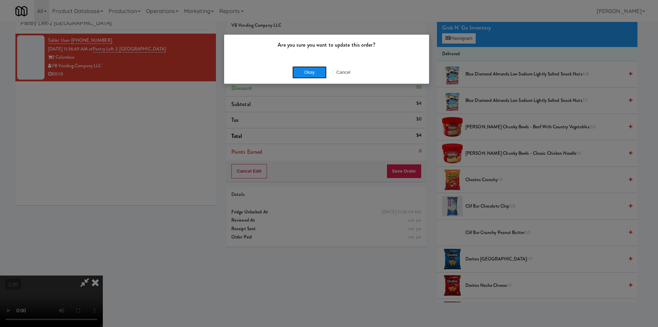
click at [313, 72] on button "Okay" at bounding box center [309, 72] width 34 height 12
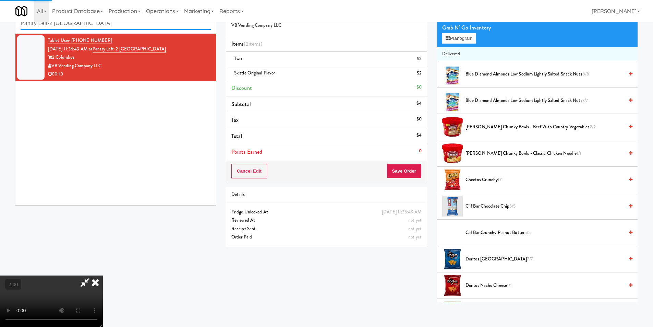
scroll to position [13, 0]
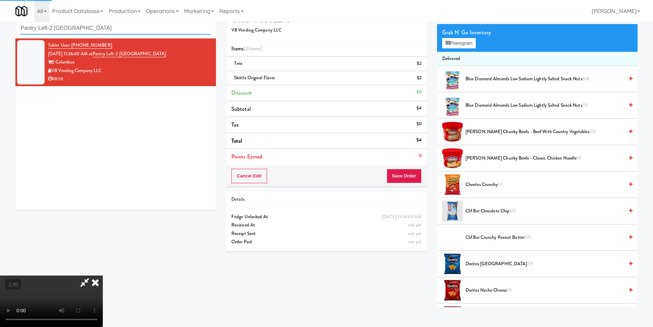
paste input "CSMO - Ambient - Right"
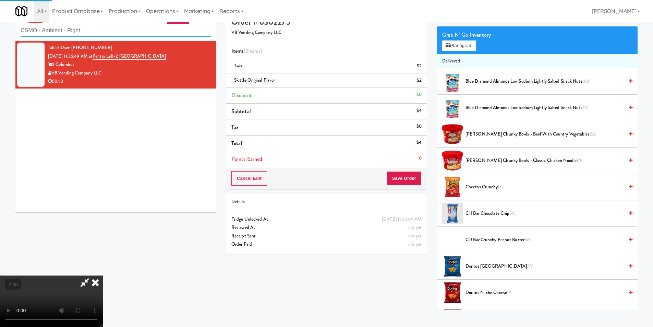
drag, startPoint x: 89, startPoint y: 28, endPoint x: 0, endPoint y: 5, distance: 91.7
click at [0, 7] on body "Are you sure you want to update this order? Okay Cancel Okay Are you sure you w…" at bounding box center [326, 170] width 653 height 327
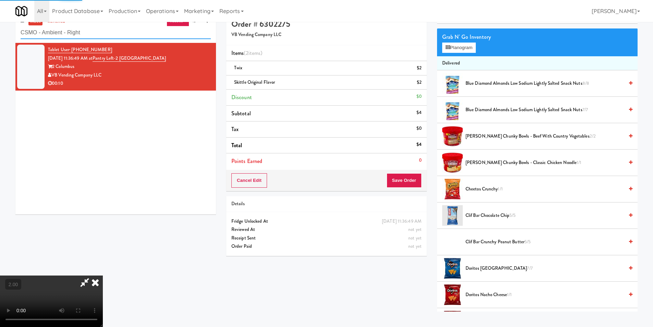
scroll to position [0, 0]
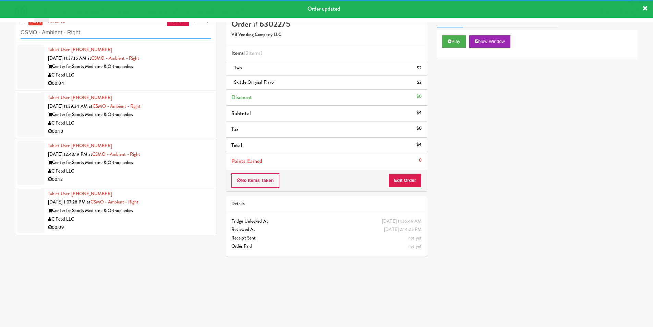
type input "CSMO - Ambient - Right"
click at [174, 85] on div "00:04" at bounding box center [129, 83] width 163 height 9
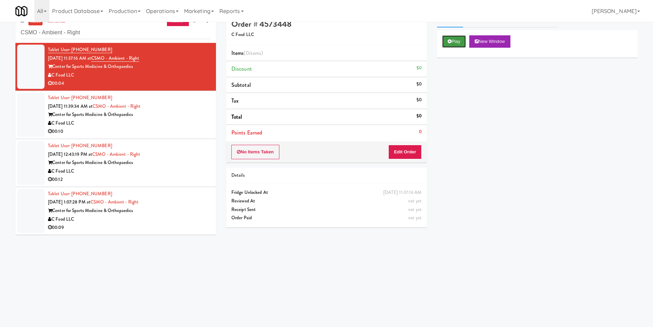
click at [454, 44] on button "Play" at bounding box center [454, 41] width 24 height 12
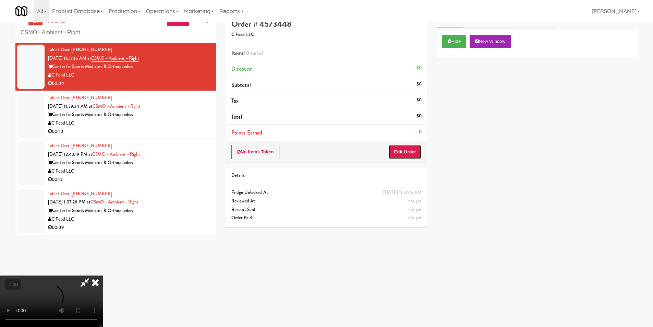
click at [410, 156] on button "Edit Order" at bounding box center [404, 152] width 33 height 14
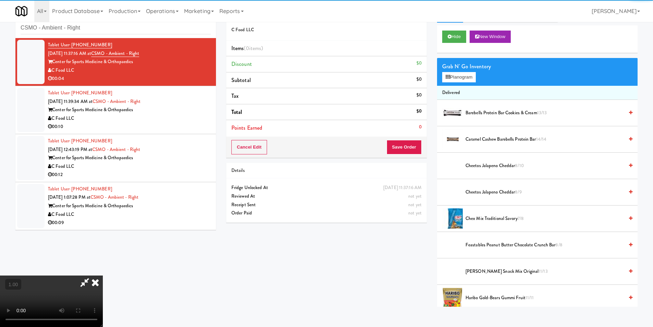
scroll to position [22, 0]
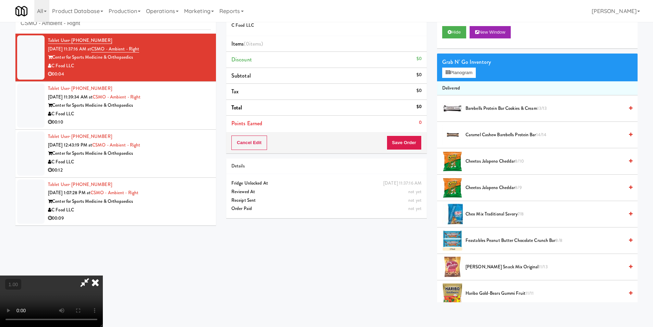
click at [102, 293] on video at bounding box center [51, 300] width 103 height 51
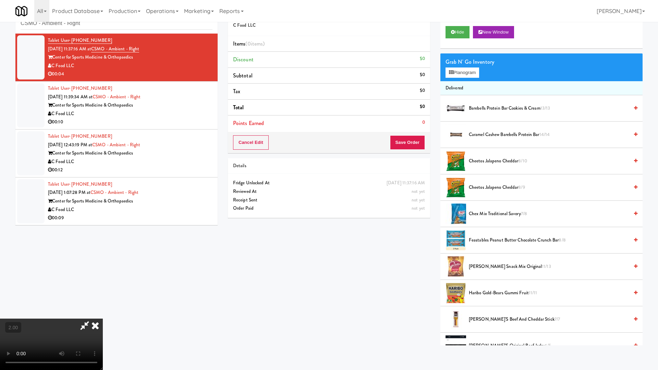
click at [103, 319] on video at bounding box center [51, 344] width 103 height 51
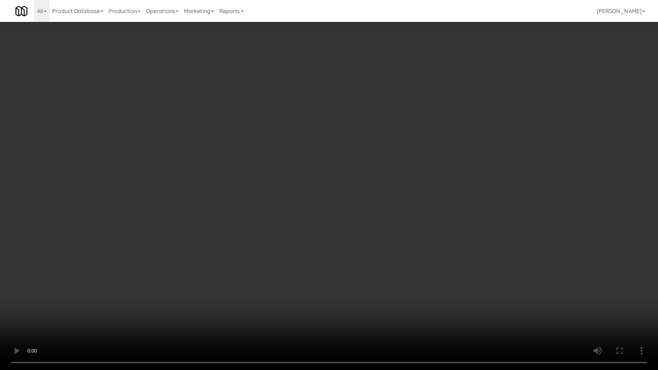
drag, startPoint x: 168, startPoint y: 293, endPoint x: 189, endPoint y: 252, distance: 46.1
click at [168, 292] on video at bounding box center [329, 185] width 658 height 370
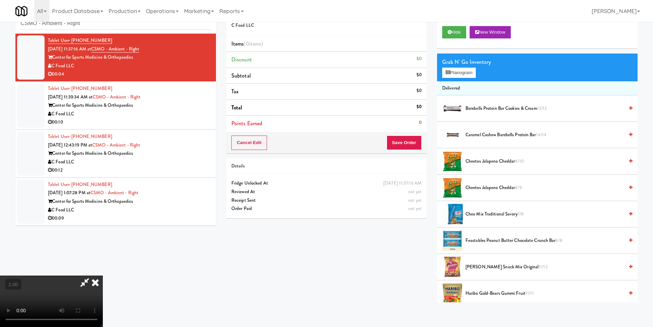
click at [510, 268] on span "[PERSON_NAME] Snack Mix Original 11/13" at bounding box center [545, 267] width 158 height 9
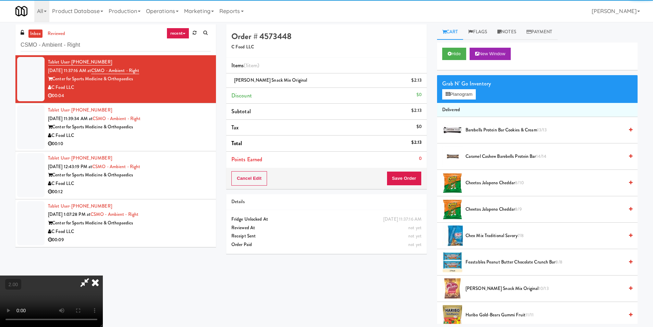
scroll to position [0, 0]
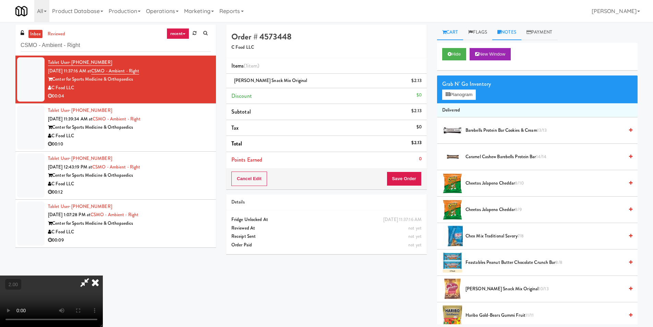
click at [520, 28] on link "Notes" at bounding box center [506, 32] width 29 height 15
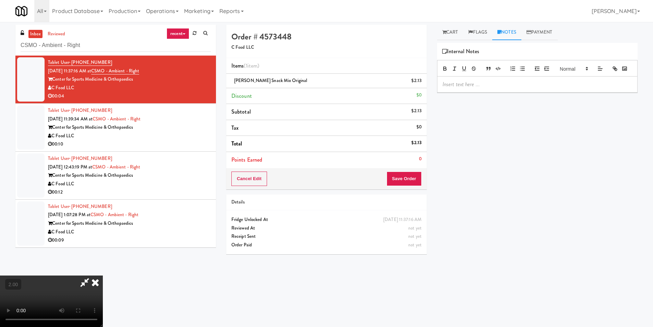
click at [518, 88] on p at bounding box center [538, 85] width 190 height 8
click at [399, 182] on button "Save Order" at bounding box center [404, 178] width 35 height 14
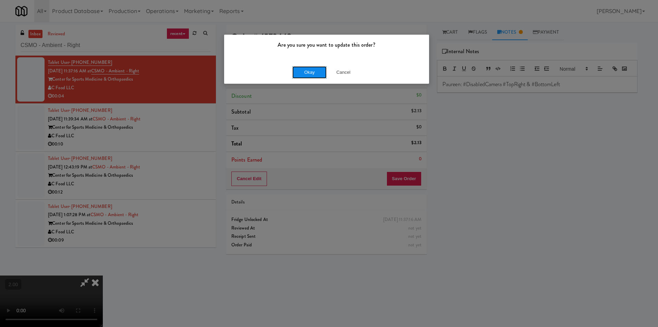
click at [319, 67] on button "Okay" at bounding box center [309, 72] width 34 height 12
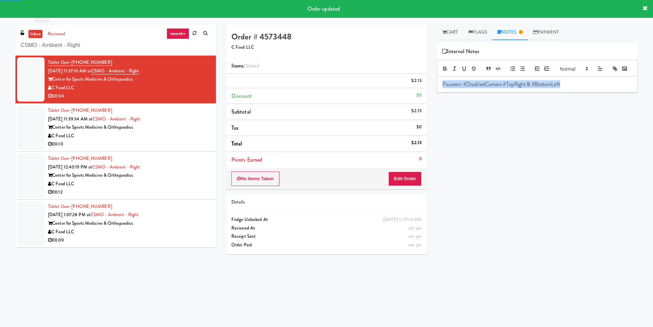
copy p "Paureen: #DisabledCamera #TopRight & #BottomLeft"
drag, startPoint x: 549, startPoint y: 90, endPoint x: 423, endPoint y: 83, distance: 125.4
click at [423, 83] on div "Order # 4573448 C Food LLC Items (1 item ) $2.13 Discount $0 Subtotal $2.13 Tax…" at bounding box center [432, 162] width 422 height 275
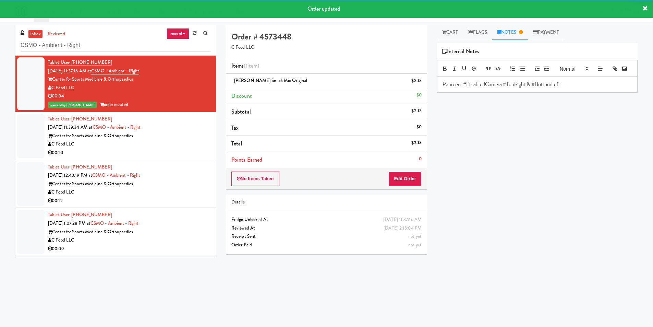
click at [201, 133] on div "Center for Sports Medicine & Orthopaedics" at bounding box center [129, 136] width 163 height 9
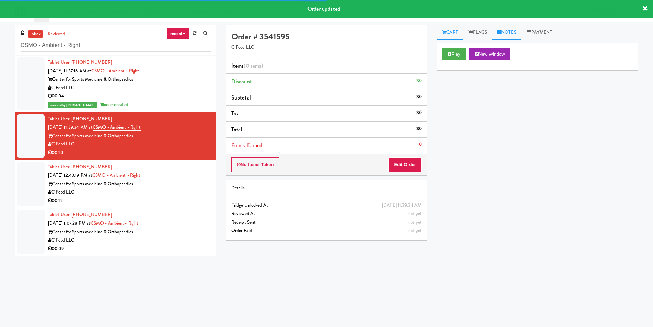
click at [516, 29] on link "Notes" at bounding box center [506, 32] width 29 height 15
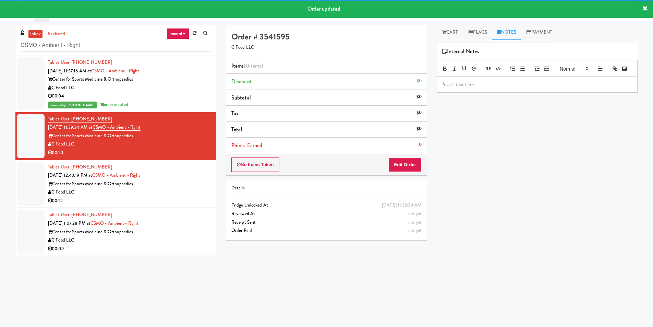
click at [488, 88] on p at bounding box center [538, 85] width 190 height 8
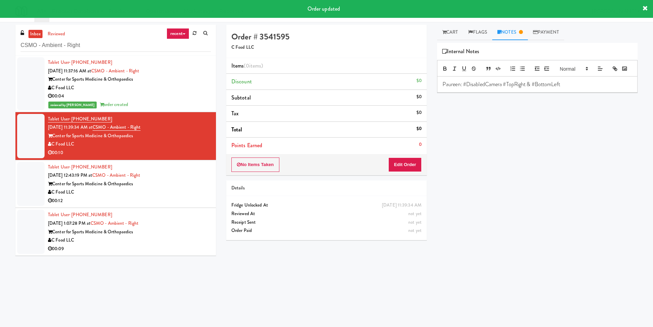
click at [449, 23] on div "inbox reviewed recent all unclear take inventory issue suspicious failed recent…" at bounding box center [326, 161] width 653 height 278
click at [452, 35] on link "Cart" at bounding box center [450, 32] width 26 height 15
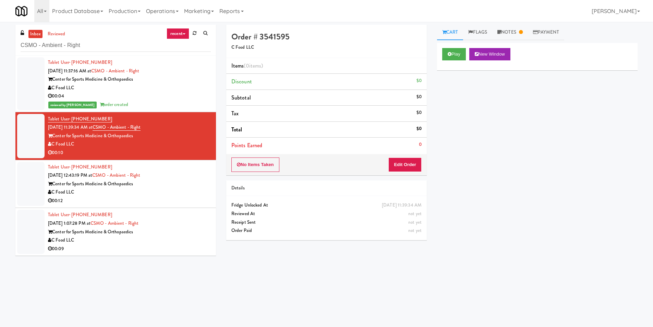
click at [455, 45] on div "Play New Window" at bounding box center [537, 56] width 201 height 27
click at [456, 51] on button "Play" at bounding box center [454, 54] width 24 height 12
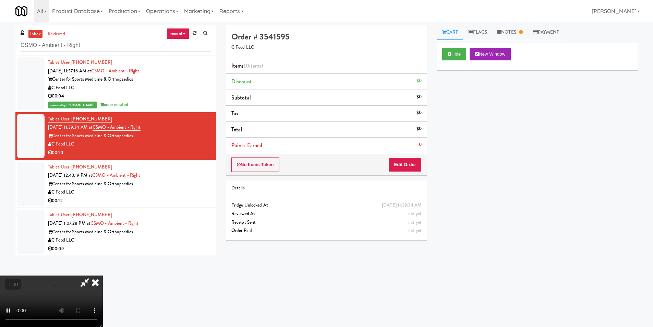
click at [413, 156] on div "No Items Taken Edit Order" at bounding box center [326, 164] width 201 height 21
click at [506, 307] on body "Are you sure you want to update this order? Okay Cancel Okay Are you sure you w…" at bounding box center [326, 185] width 653 height 327
click at [103, 275] on video at bounding box center [51, 300] width 103 height 51
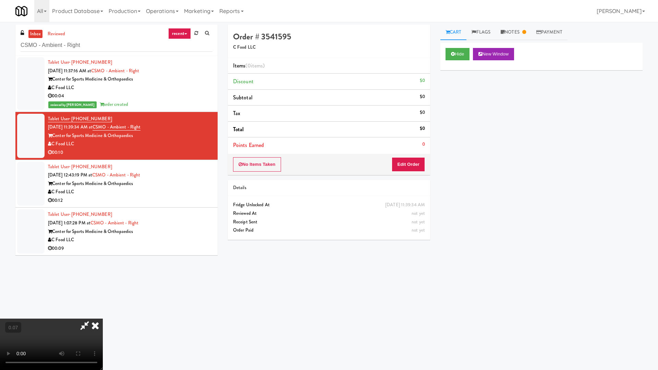
click at [103, 319] on video at bounding box center [51, 344] width 103 height 51
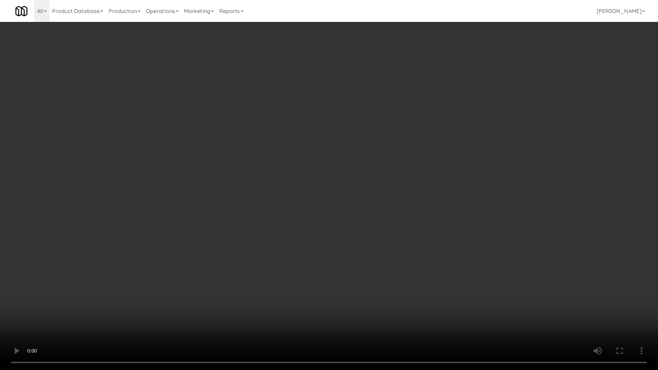
click at [314, 259] on video at bounding box center [329, 185] width 658 height 370
click at [315, 260] on video at bounding box center [329, 185] width 658 height 370
click at [316, 263] on video at bounding box center [329, 185] width 658 height 370
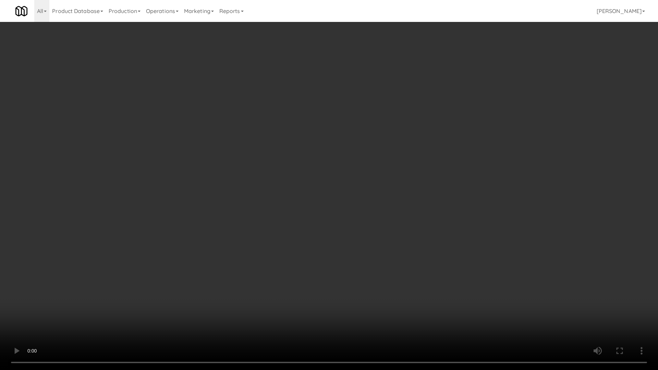
click at [316, 263] on video at bounding box center [329, 185] width 658 height 370
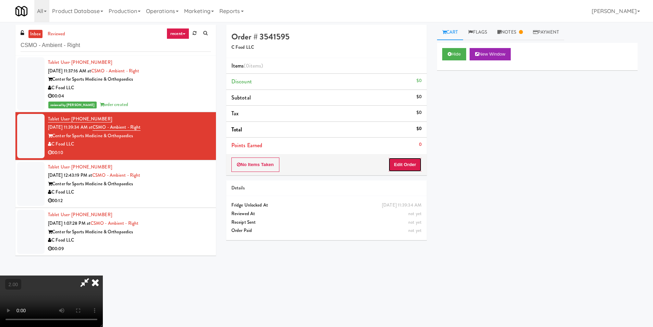
click at [412, 167] on button "Edit Order" at bounding box center [404, 164] width 33 height 14
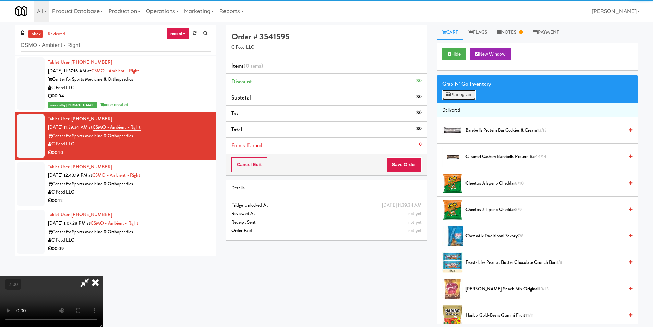
click at [453, 95] on button "Planogram" at bounding box center [459, 94] width 34 height 10
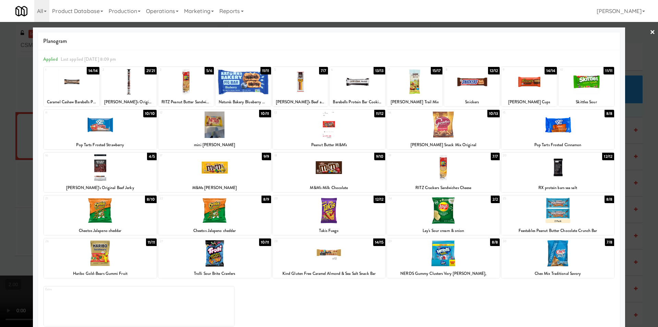
click at [325, 134] on div at bounding box center [329, 124] width 113 height 26
click at [0, 160] on div at bounding box center [329, 163] width 658 height 327
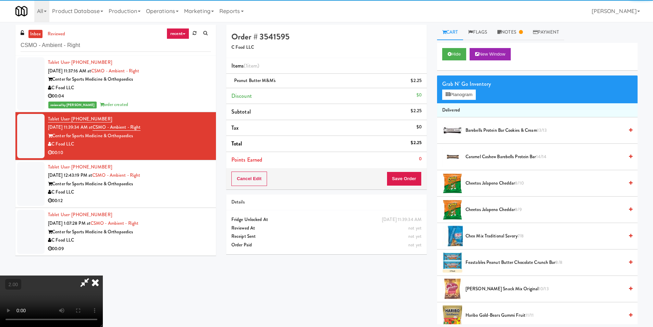
click at [103, 294] on video at bounding box center [51, 300] width 103 height 51
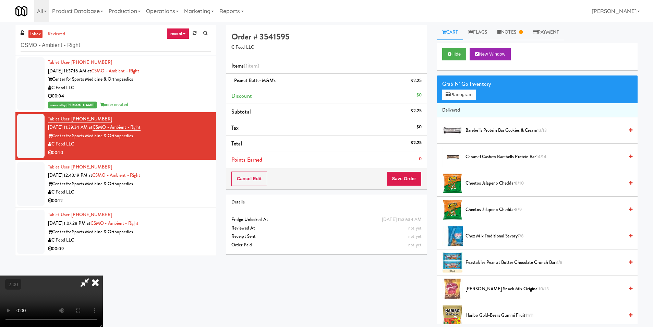
click at [103, 283] on video at bounding box center [51, 300] width 103 height 51
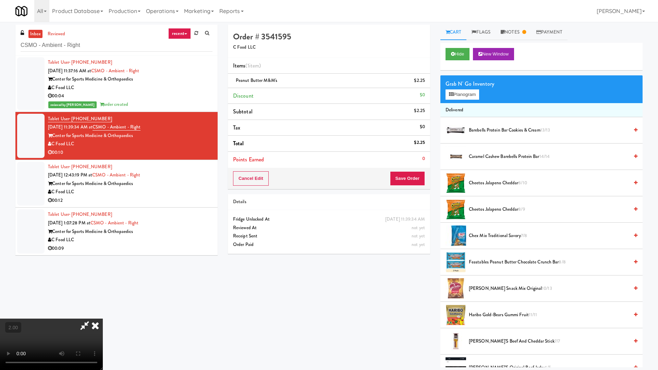
click at [103, 319] on video at bounding box center [51, 344] width 103 height 51
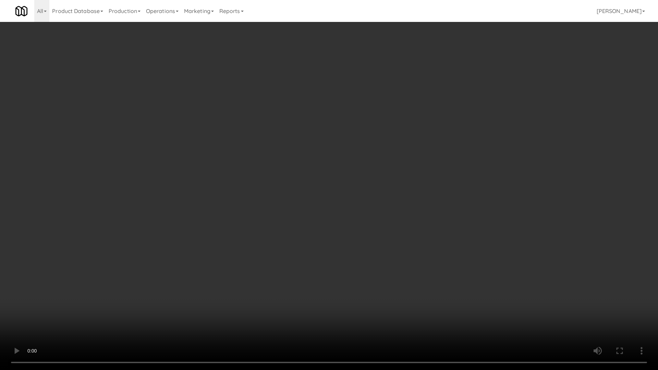
click at [157, 293] on video at bounding box center [329, 185] width 658 height 370
click at [173, 303] on video at bounding box center [329, 185] width 658 height 370
click at [172, 299] on video at bounding box center [329, 185] width 658 height 370
click at [172, 295] on video at bounding box center [329, 185] width 658 height 370
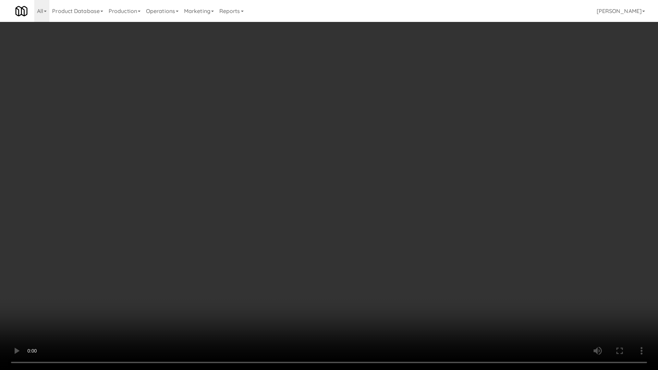
click at [172, 295] on video at bounding box center [329, 185] width 658 height 370
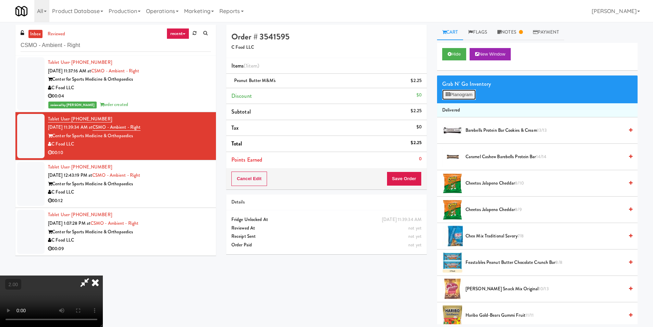
click at [459, 96] on button "Planogram" at bounding box center [459, 94] width 34 height 10
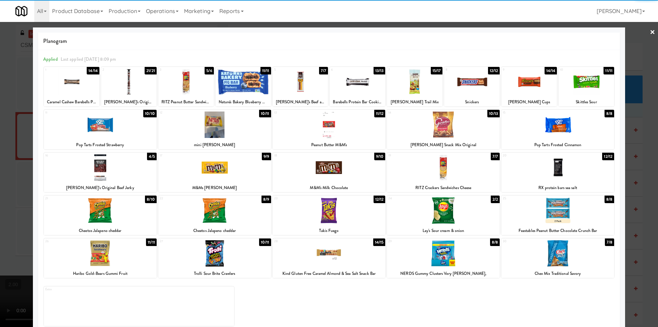
click at [329, 257] on div at bounding box center [329, 253] width 113 height 26
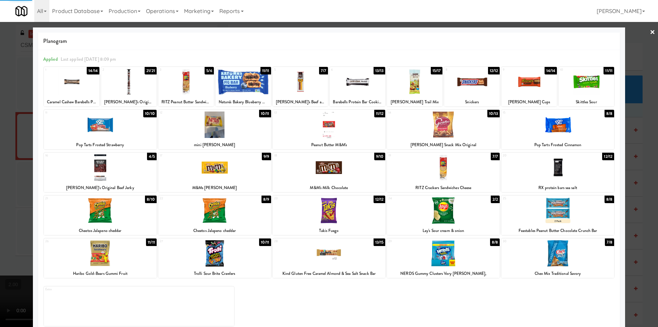
click at [0, 165] on div at bounding box center [329, 163] width 658 height 327
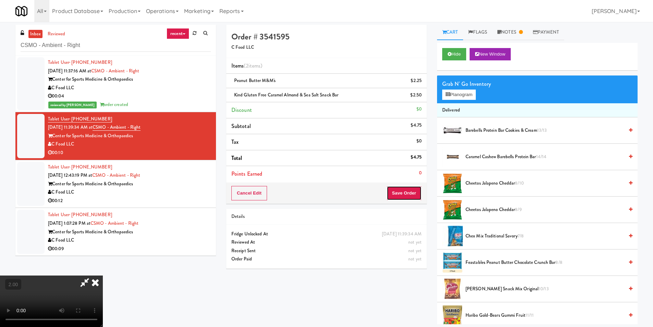
click at [414, 192] on button "Save Order" at bounding box center [404, 193] width 35 height 14
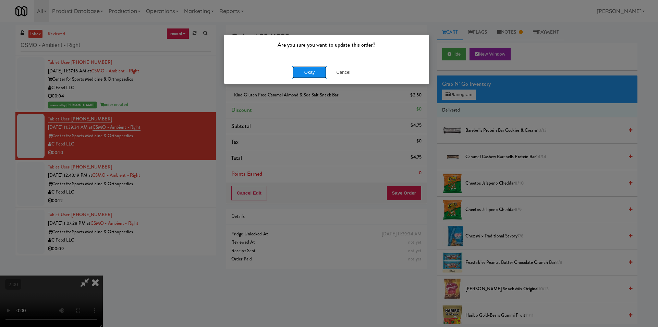
click at [304, 78] on button "Okay" at bounding box center [309, 72] width 34 height 12
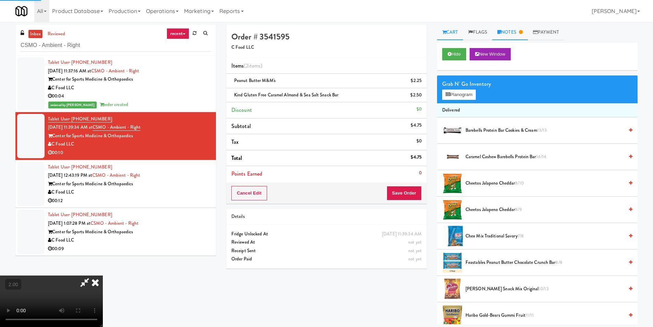
click at [519, 34] on link "Notes" at bounding box center [510, 32] width 36 height 15
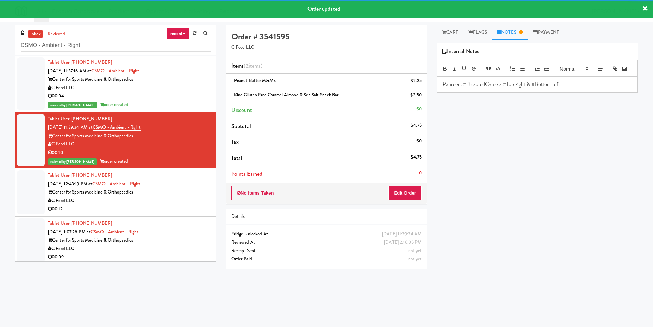
click at [194, 184] on div "Tablet User · (760) 809-4776 [DATE] 12:43:19 PM at CSMO - Ambient - Right Cente…" at bounding box center [129, 192] width 163 height 42
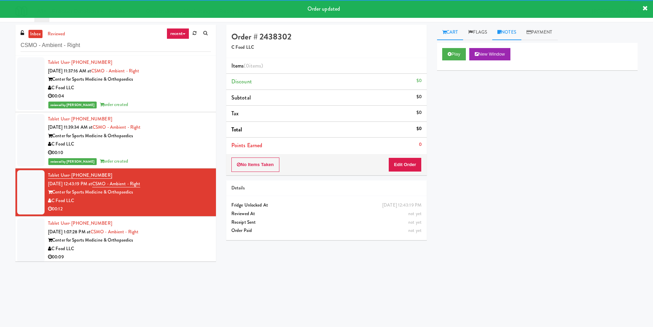
click at [507, 32] on link "Notes" at bounding box center [506, 32] width 29 height 15
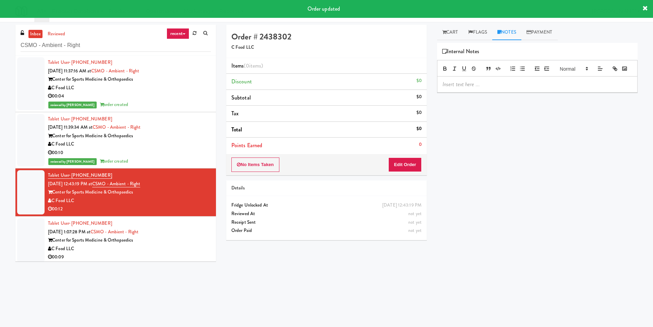
click at [501, 88] on p at bounding box center [538, 85] width 190 height 8
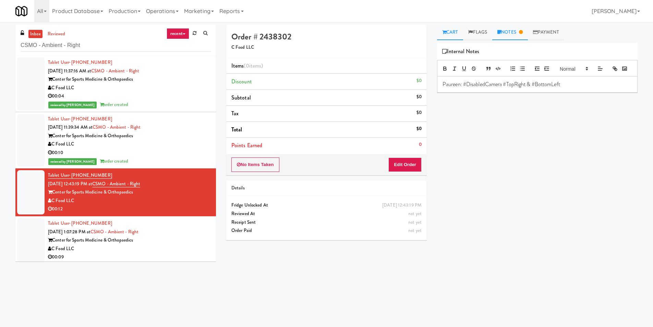
click at [452, 36] on link "Cart" at bounding box center [450, 32] width 26 height 15
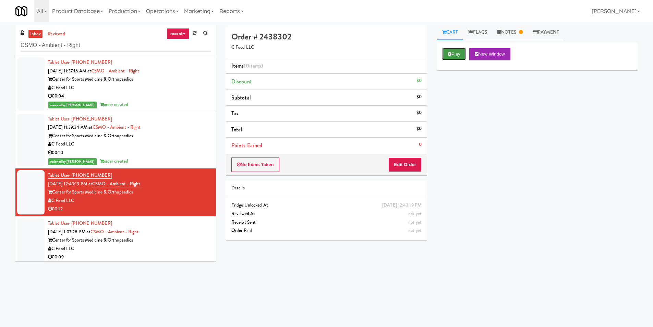
click at [454, 53] on button "Play" at bounding box center [454, 54] width 24 height 12
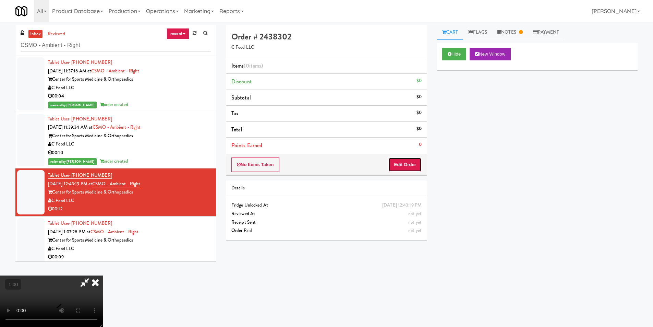
click at [411, 164] on button "Edit Order" at bounding box center [404, 164] width 33 height 14
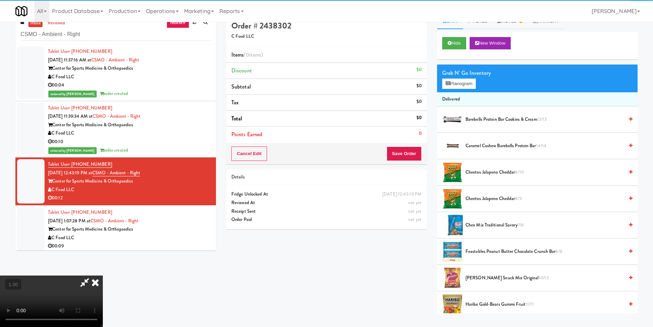
scroll to position [22, 0]
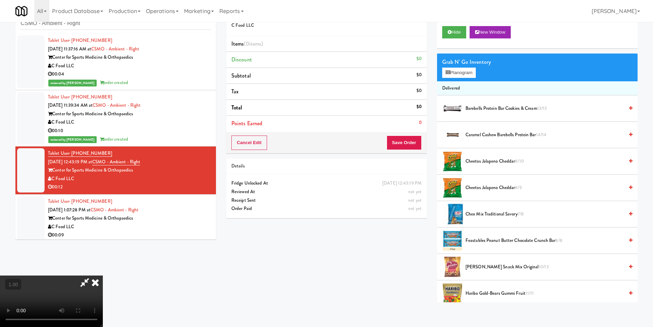
click at [103, 275] on video at bounding box center [51, 300] width 103 height 51
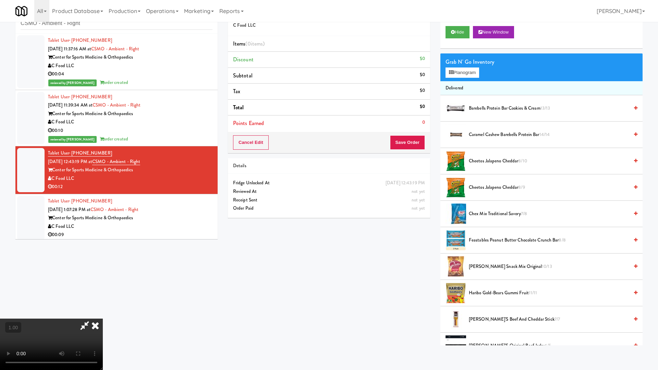
click at [103, 319] on video at bounding box center [51, 344] width 103 height 51
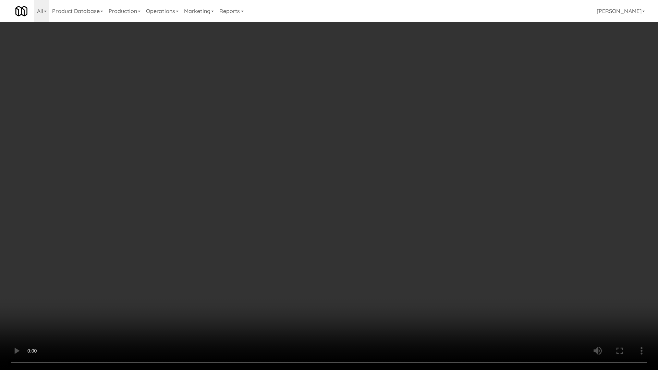
click at [114, 310] on video at bounding box center [329, 185] width 658 height 370
click at [174, 278] on video at bounding box center [329, 185] width 658 height 370
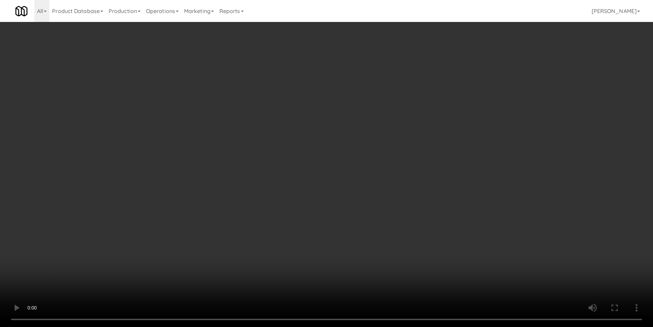
scroll to position [0, 0]
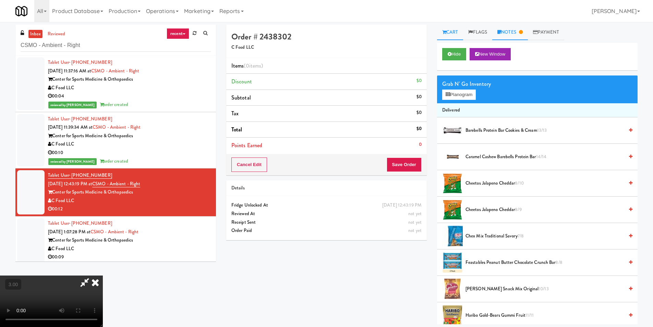
click at [518, 30] on link "Notes" at bounding box center [510, 32] width 36 height 15
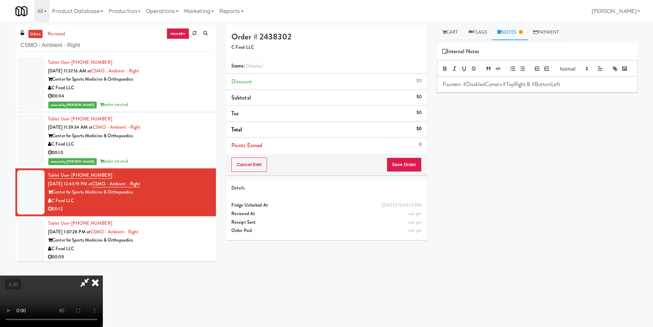
click at [518, 30] on link "Notes" at bounding box center [510, 32] width 36 height 15
click at [453, 31] on link "Cart" at bounding box center [450, 32] width 26 height 15
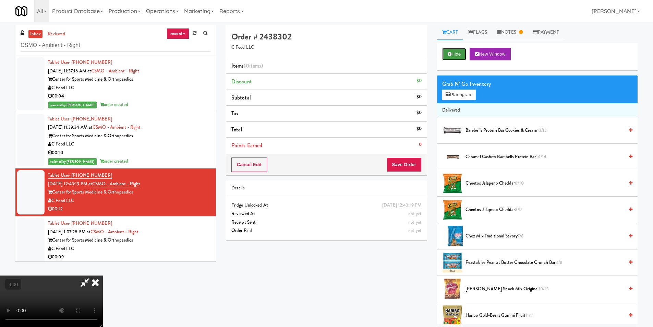
click at [452, 52] on button "Hide" at bounding box center [454, 54] width 24 height 12
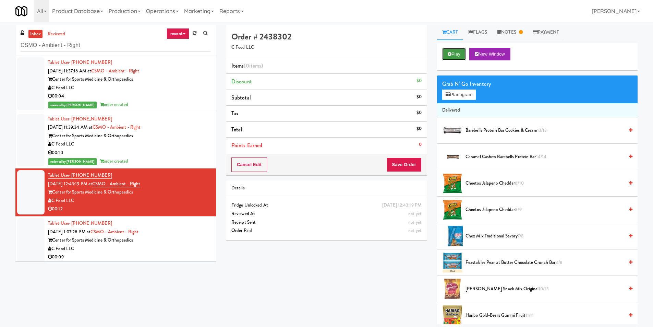
click at [452, 52] on button "Play" at bounding box center [454, 54] width 24 height 12
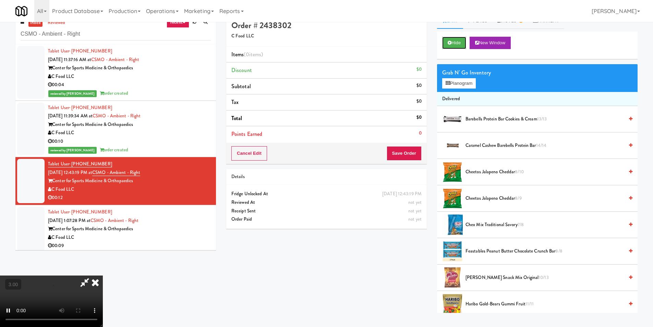
scroll to position [22, 0]
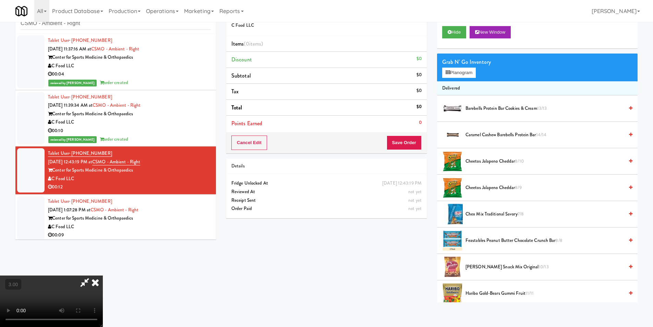
click at [103, 275] on video at bounding box center [51, 300] width 103 height 51
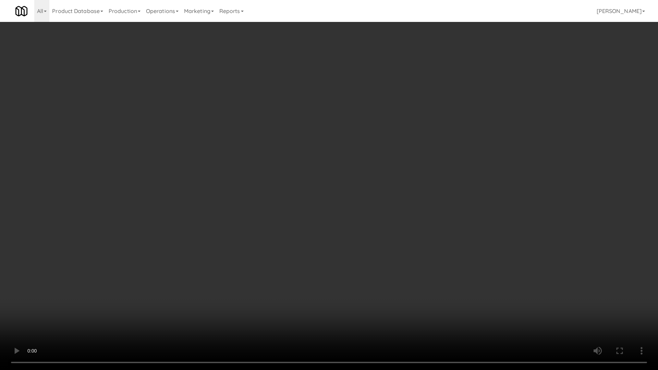
click at [280, 262] on video at bounding box center [329, 185] width 658 height 370
click at [280, 260] on video at bounding box center [329, 185] width 658 height 370
click at [275, 253] on video at bounding box center [329, 185] width 658 height 370
click at [309, 260] on video at bounding box center [329, 185] width 658 height 370
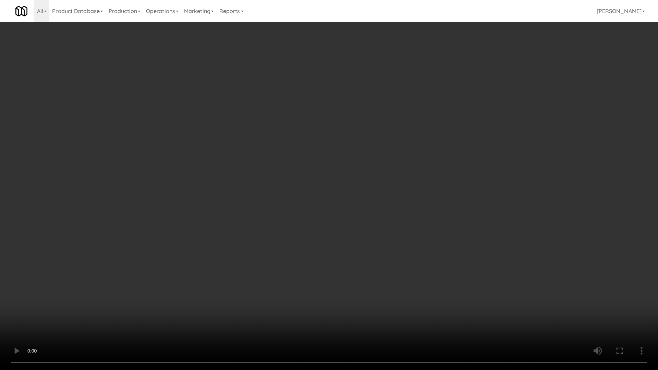
click at [314, 266] on video at bounding box center [329, 185] width 658 height 370
click at [317, 268] on video at bounding box center [329, 185] width 658 height 370
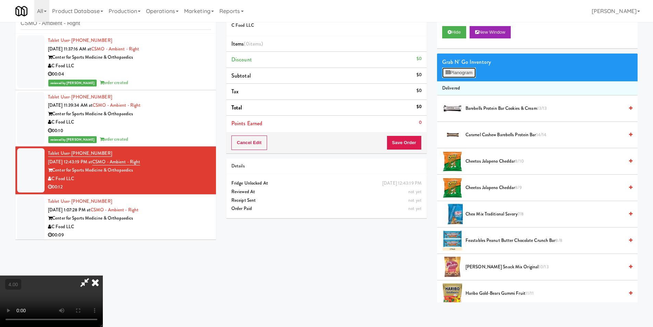
click at [458, 74] on button "Planogram" at bounding box center [459, 73] width 34 height 10
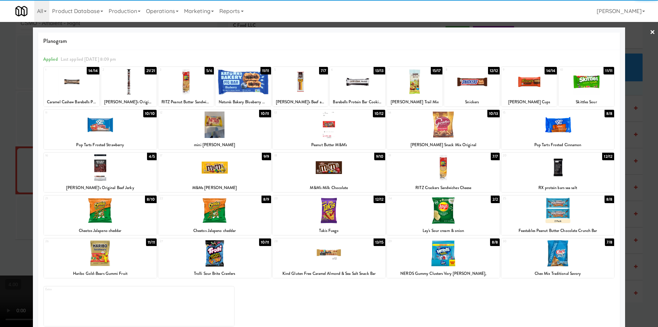
click at [466, 94] on div at bounding box center [472, 82] width 56 height 26
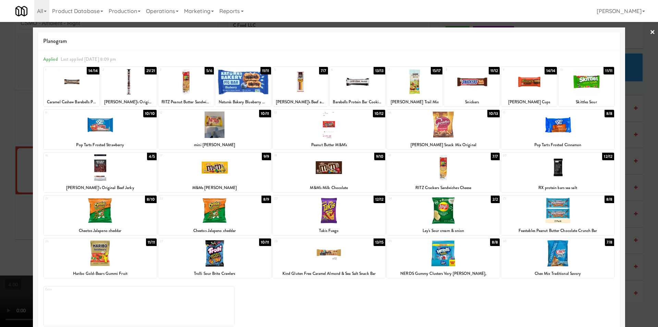
click at [433, 135] on div at bounding box center [443, 124] width 113 height 26
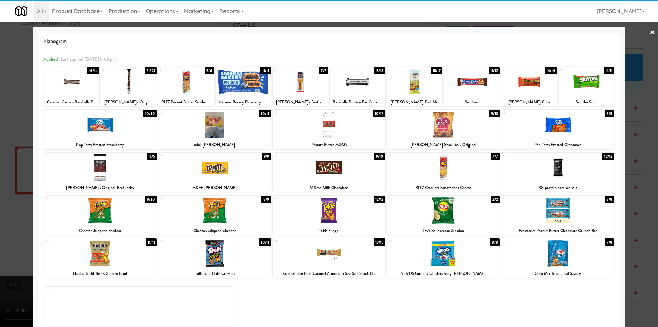
click at [0, 96] on div at bounding box center [329, 163] width 658 height 327
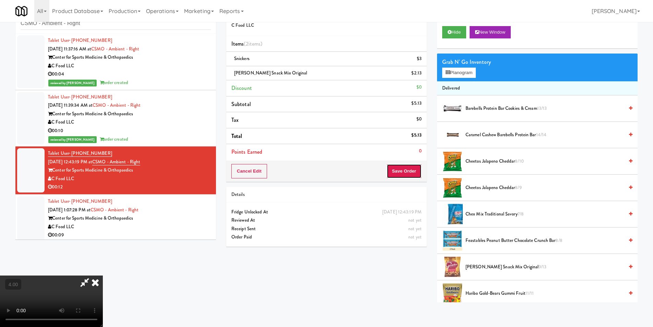
click at [416, 174] on button "Save Order" at bounding box center [404, 171] width 35 height 14
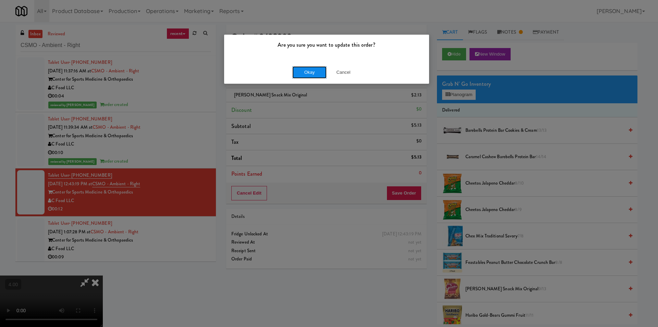
click at [309, 74] on button "Okay" at bounding box center [309, 72] width 34 height 12
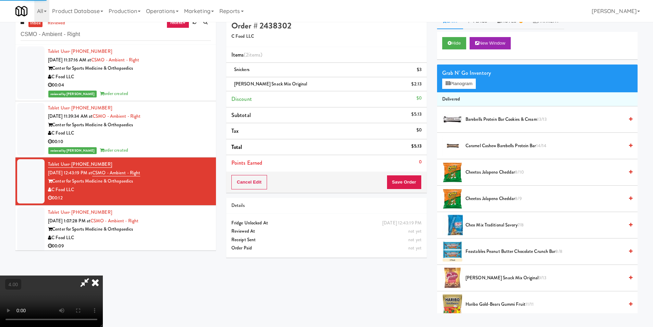
scroll to position [22, 0]
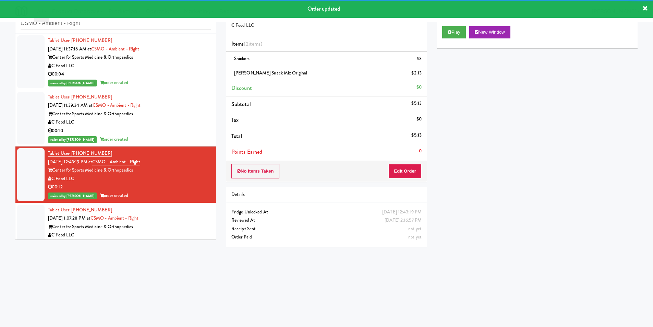
click at [180, 217] on div "Tablet User · (423) 805-0383 [DATE] 1:07:28 PM at CSMO - Ambient - Right Center…" at bounding box center [129, 227] width 163 height 42
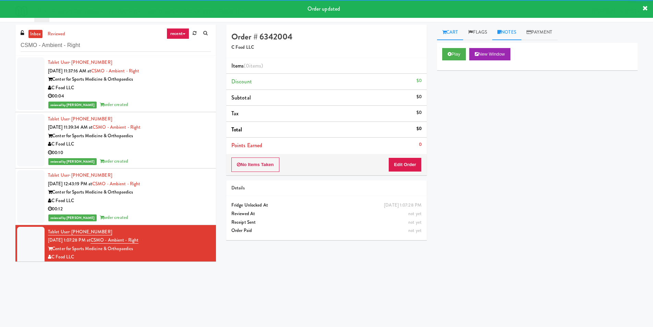
click at [521, 34] on link "Notes" at bounding box center [506, 32] width 29 height 15
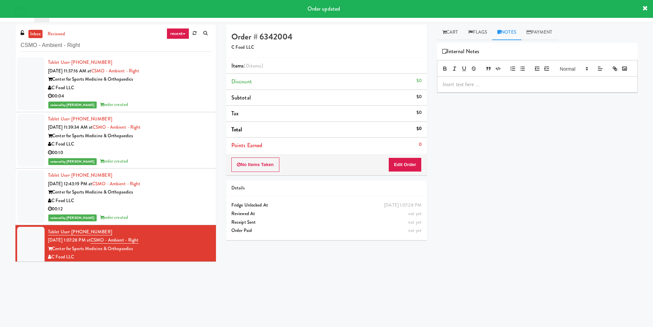
click at [515, 88] on p at bounding box center [538, 85] width 190 height 8
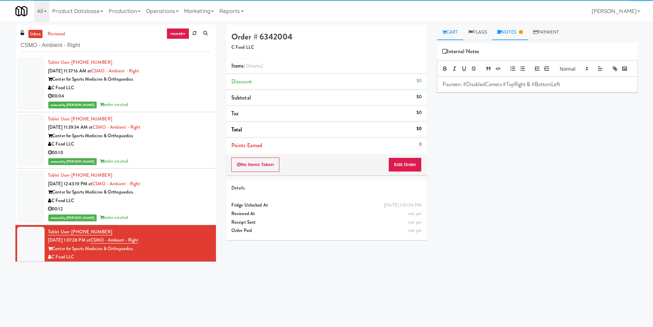
click at [453, 32] on link "Cart" at bounding box center [450, 32] width 26 height 15
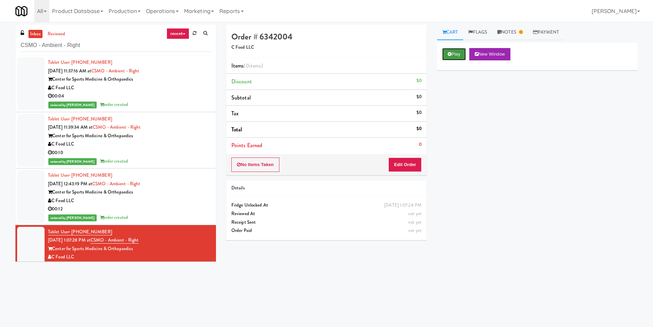
click at [459, 50] on button "Play" at bounding box center [454, 54] width 24 height 12
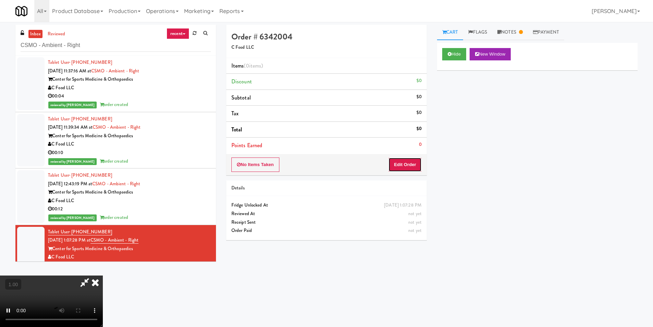
click at [408, 161] on button "Edit Order" at bounding box center [404, 164] width 33 height 14
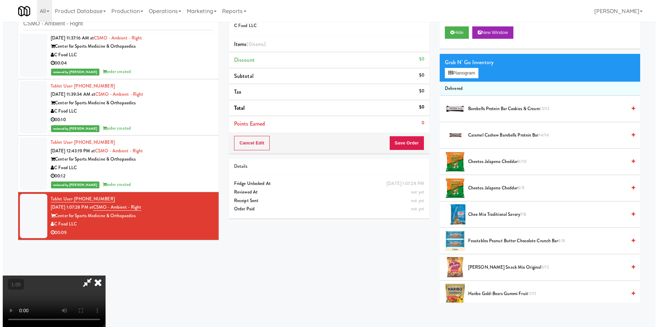
scroll to position [22, 0]
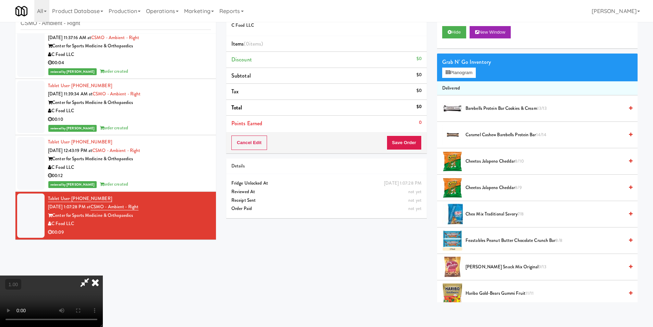
click at [103, 275] on video at bounding box center [51, 300] width 103 height 51
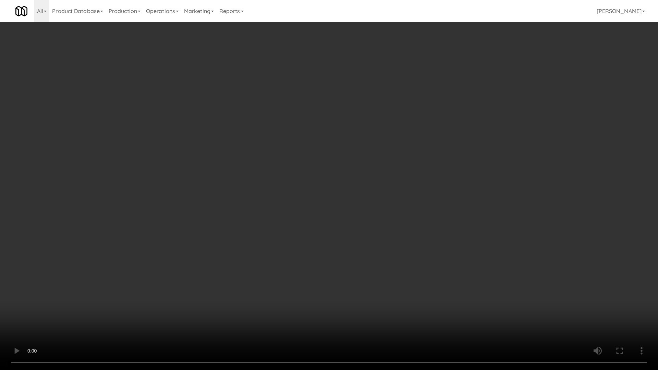
click at [256, 301] on video at bounding box center [329, 185] width 658 height 370
click at [253, 298] on video at bounding box center [329, 185] width 658 height 370
click at [252, 303] on video at bounding box center [329, 185] width 658 height 370
click at [251, 299] on video at bounding box center [329, 185] width 658 height 370
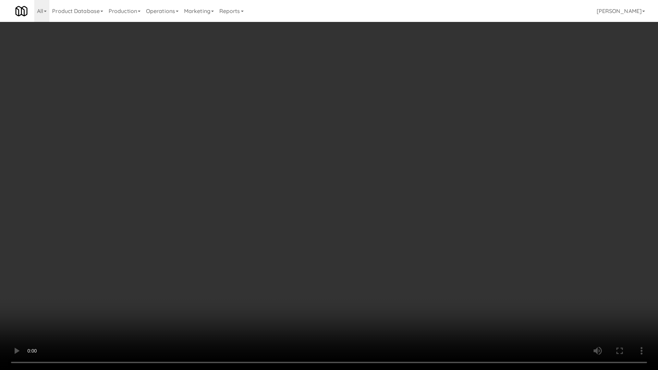
click at [251, 299] on video at bounding box center [329, 185] width 658 height 370
click at [225, 309] on video at bounding box center [329, 185] width 658 height 370
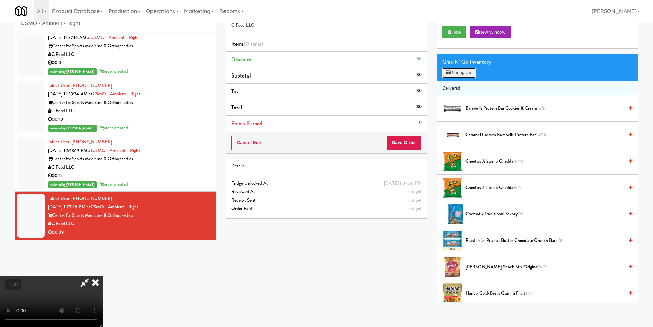
click at [461, 74] on button "Planogram" at bounding box center [459, 73] width 34 height 10
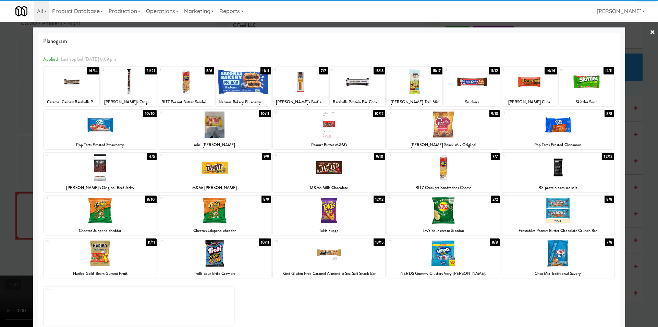
click at [123, 167] on div at bounding box center [100, 167] width 113 height 26
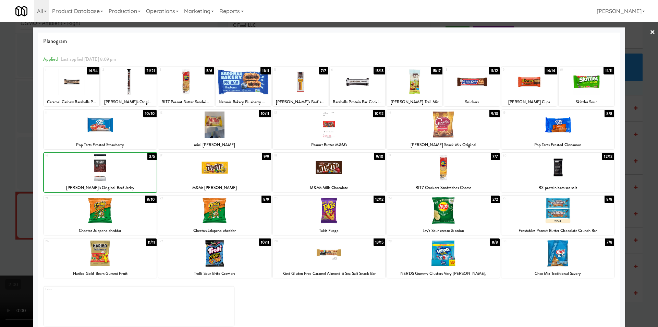
click at [0, 150] on div at bounding box center [329, 163] width 658 height 327
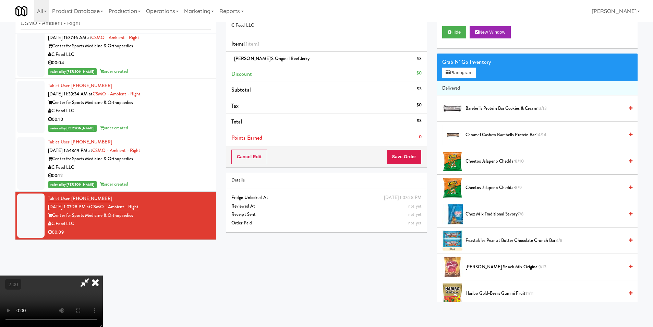
click at [43, 283] on video at bounding box center [51, 300] width 103 height 51
click at [449, 74] on icon at bounding box center [448, 72] width 4 height 4
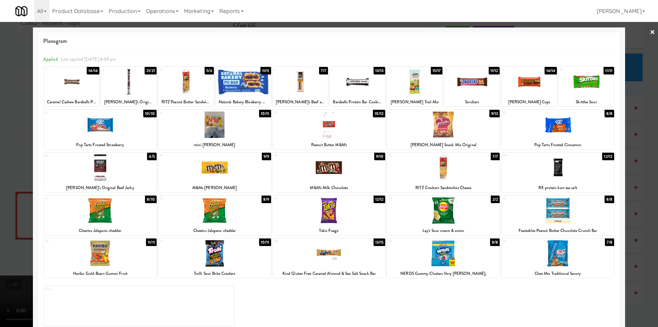
click at [0, 180] on div at bounding box center [329, 163] width 658 height 327
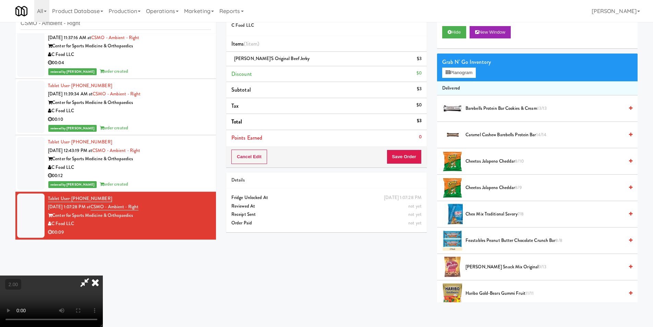
click at [103, 275] on video at bounding box center [51, 300] width 103 height 51
click at [456, 75] on button "Planogram" at bounding box center [459, 73] width 34 height 10
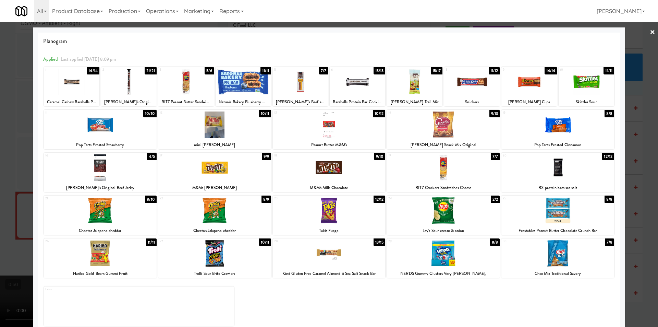
click at [24, 179] on div at bounding box center [329, 163] width 658 height 327
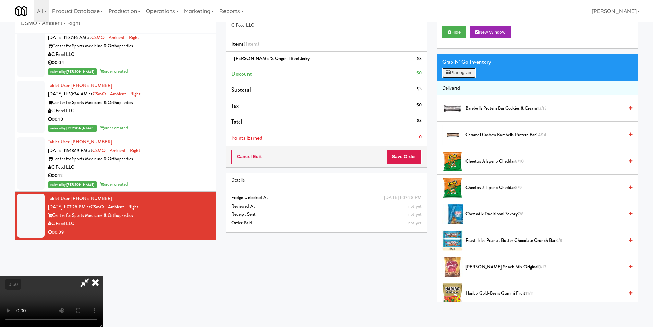
click at [454, 76] on button "Planogram" at bounding box center [459, 73] width 34 height 10
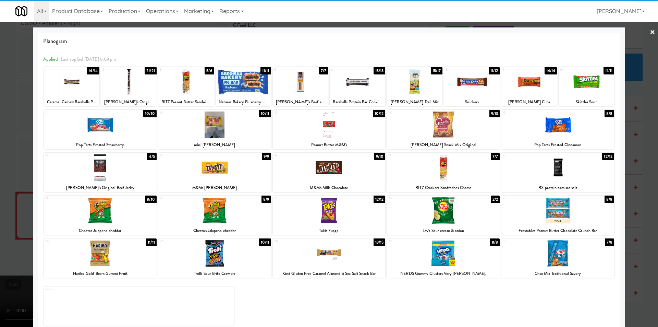
click at [181, 83] on div at bounding box center [186, 82] width 56 height 26
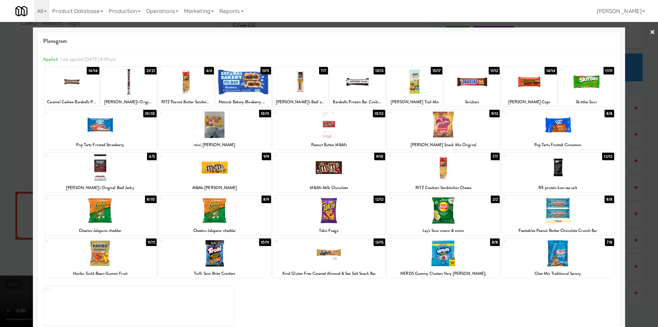
click at [0, 118] on div at bounding box center [329, 163] width 658 height 327
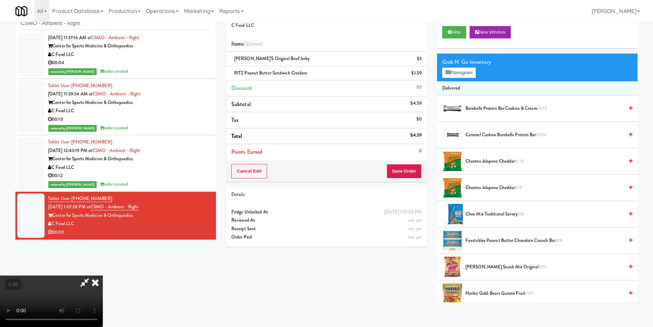
click at [422, 172] on div "Cancel Edit Save Order" at bounding box center [326, 170] width 201 height 21
click at [419, 170] on button "Save Order" at bounding box center [404, 171] width 35 height 14
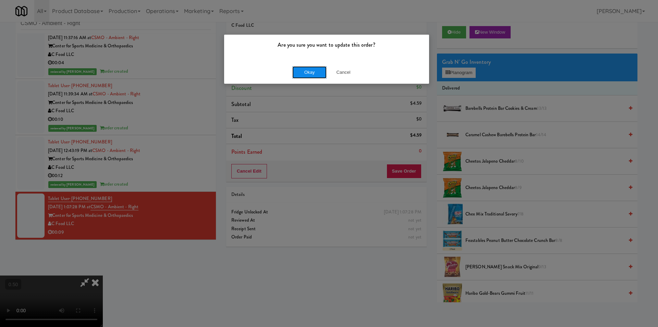
click at [310, 69] on button "Okay" at bounding box center [309, 72] width 34 height 12
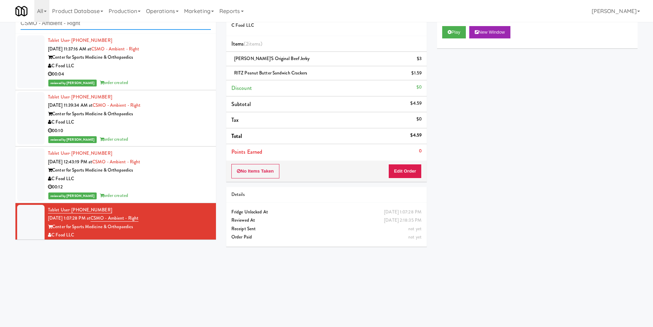
paste input "ool - MW - Pre Launch"
drag, startPoint x: 91, startPoint y: 26, endPoint x: 0, endPoint y: 13, distance: 91.4
click at [0, 13] on body "Are you sure you want to update this order? Okay Cancel Okay Are you sure you w…" at bounding box center [326, 163] width 653 height 327
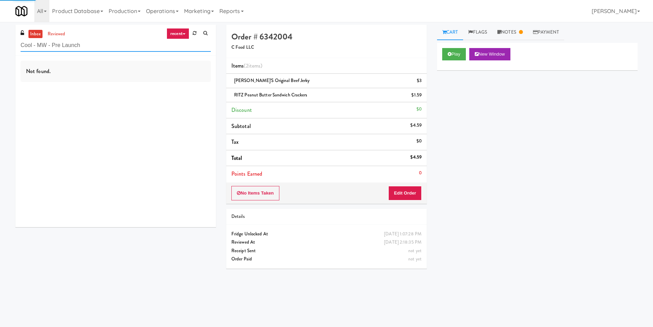
type input "Cool - MW - Pre Launch"
click at [186, 85] on div "Not found." at bounding box center [115, 141] width 201 height 171
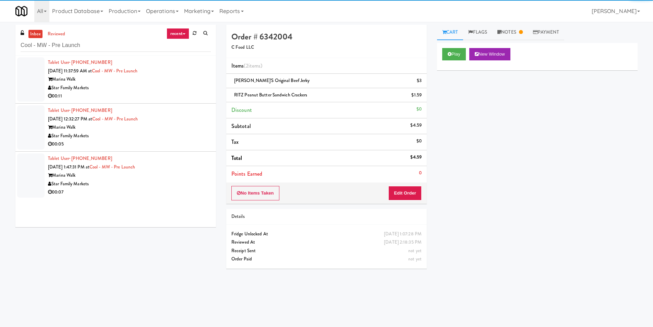
click at [186, 84] on div "Star Family Markets" at bounding box center [129, 88] width 163 height 9
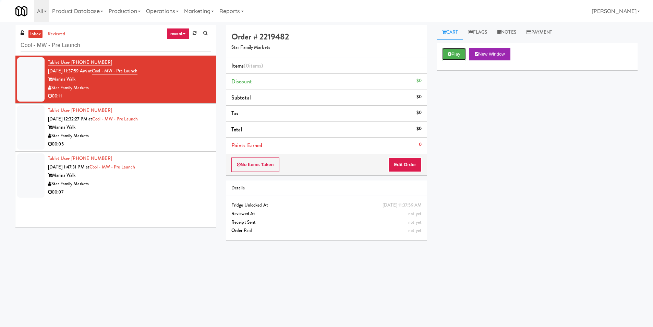
click at [453, 53] on button "Play" at bounding box center [454, 54] width 24 height 12
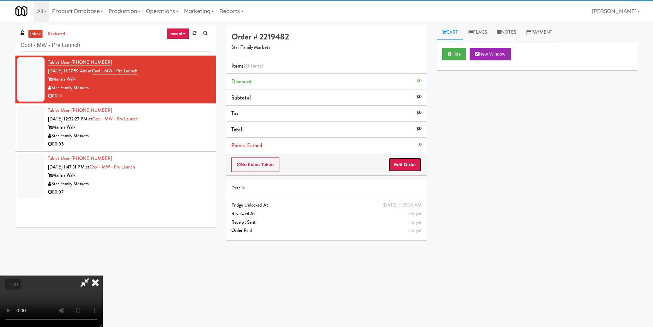
click at [396, 166] on button "Edit Order" at bounding box center [404, 164] width 33 height 14
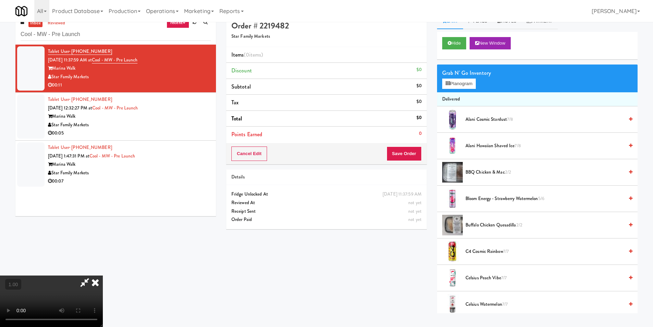
scroll to position [22, 0]
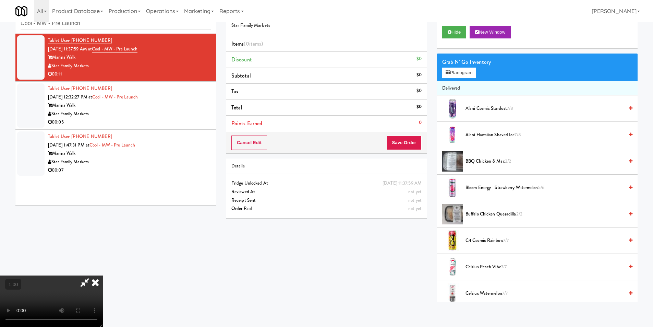
click at [103, 275] on video at bounding box center [51, 300] width 103 height 51
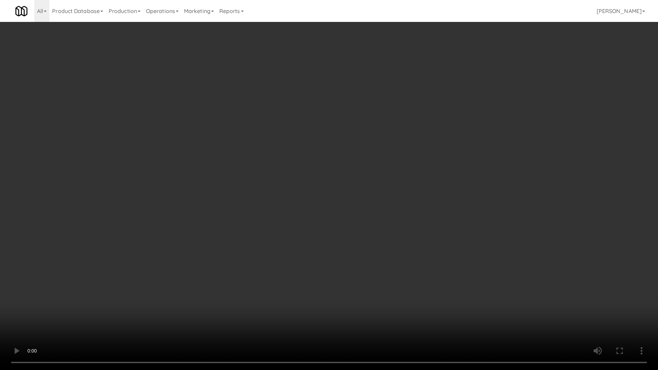
click at [268, 254] on video at bounding box center [329, 185] width 658 height 370
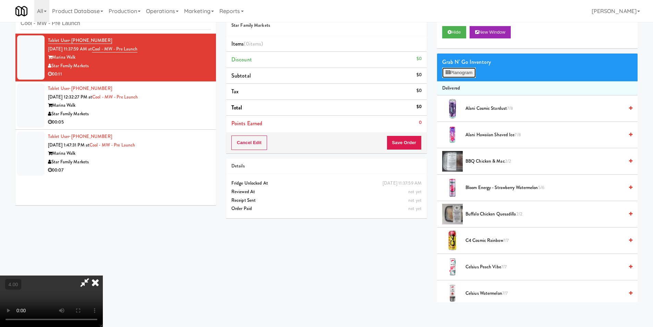
click at [468, 72] on button "Planogram" at bounding box center [459, 73] width 34 height 10
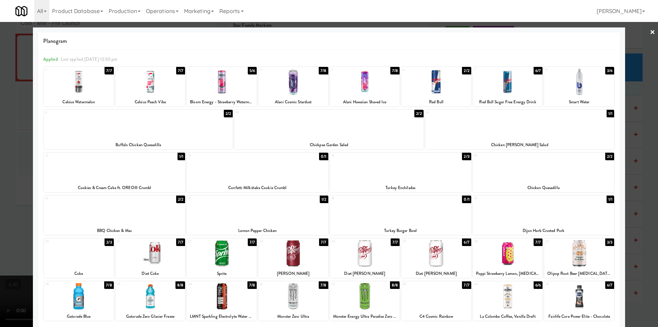
click at [539, 131] on div at bounding box center [519, 124] width 189 height 26
click at [0, 135] on div at bounding box center [329, 163] width 658 height 327
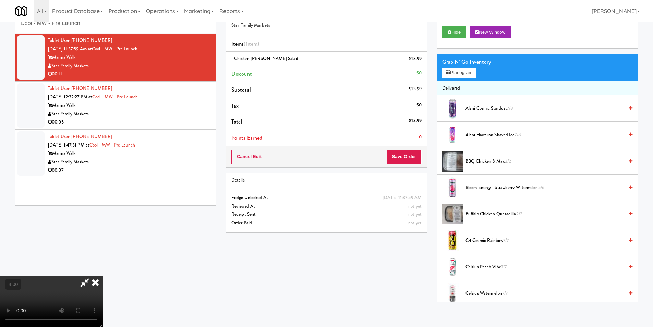
click at [103, 275] on video at bounding box center [51, 300] width 103 height 51
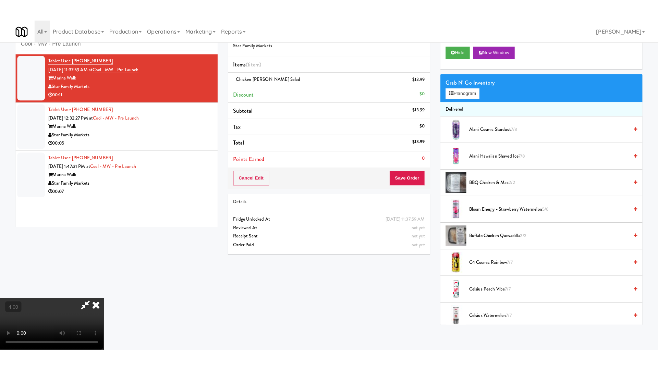
scroll to position [104, 0]
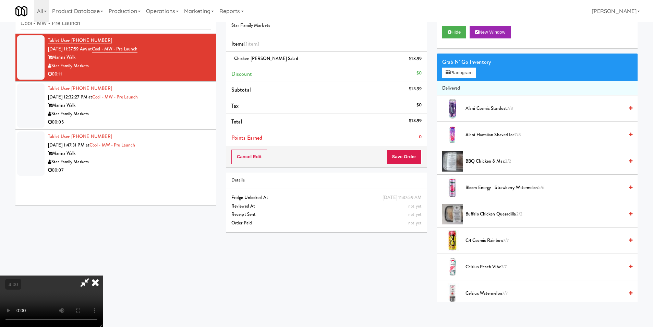
click at [103, 275] on video at bounding box center [51, 300] width 103 height 51
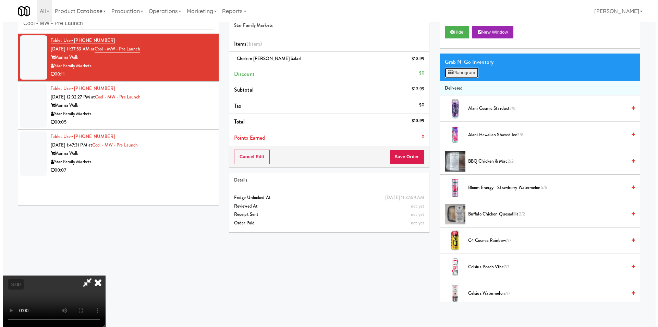
scroll to position [34, 0]
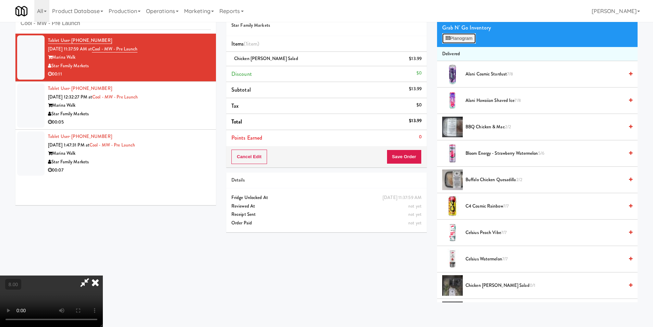
click at [455, 41] on button "Planogram" at bounding box center [459, 38] width 34 height 10
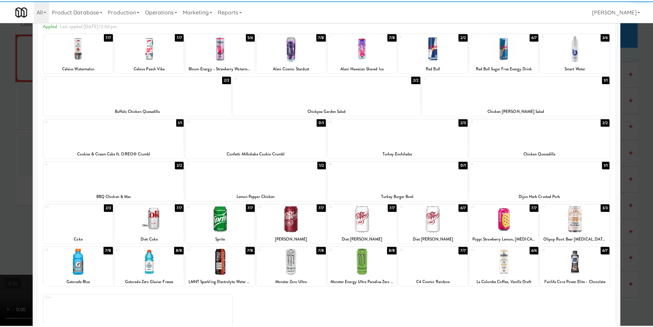
scroll to position [34, 0]
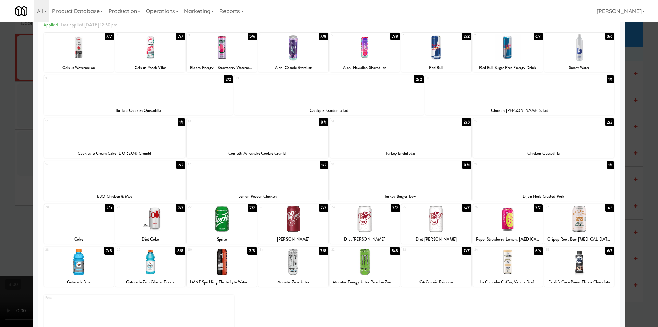
click at [294, 258] on div at bounding box center [293, 262] width 70 height 26
click at [0, 147] on div at bounding box center [329, 163] width 658 height 327
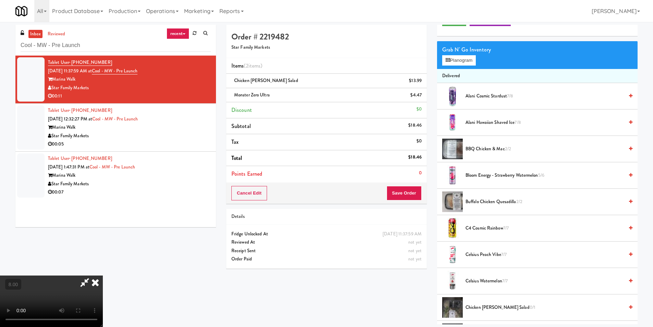
click at [103, 275] on icon at bounding box center [95, 282] width 15 height 14
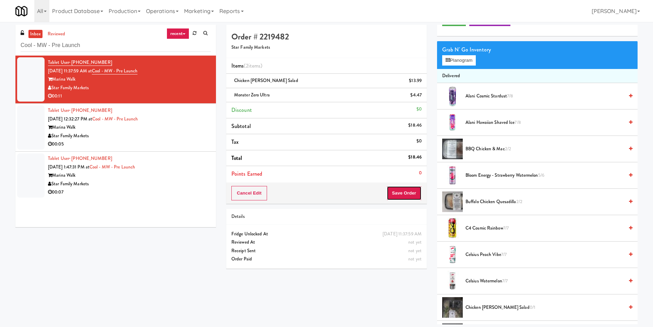
click at [397, 192] on button "Save Order" at bounding box center [404, 193] width 35 height 14
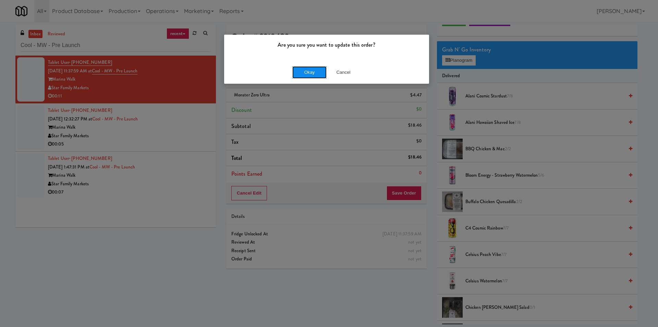
click at [323, 75] on button "Okay" at bounding box center [309, 72] width 34 height 12
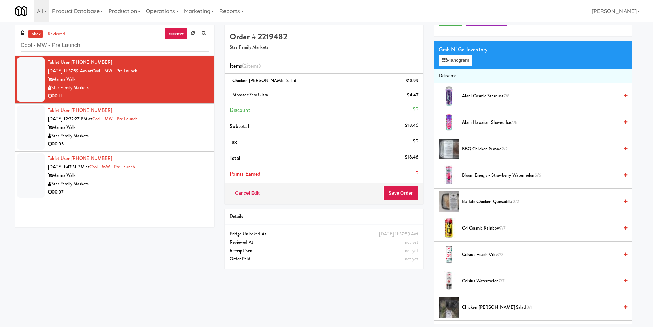
click at [233, 132] on li "Subtotal $18.46" at bounding box center [324, 126] width 199 height 16
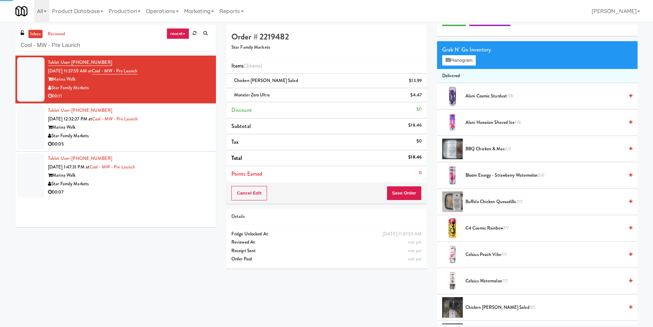
click at [208, 132] on li "Tablet User · (727) 505-4797 [DATE] 12:32:27 PM at Cool - MW - Pre Launch Marin…" at bounding box center [115, 128] width 201 height 48
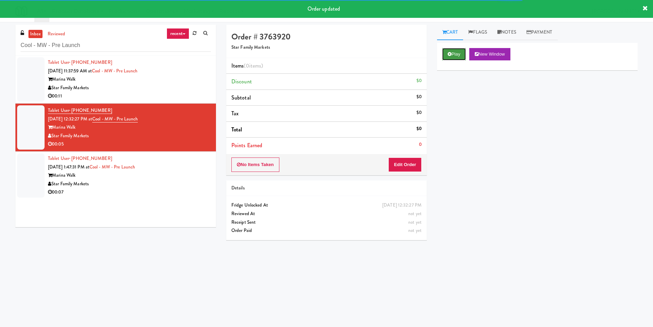
click at [456, 56] on button "Play" at bounding box center [454, 54] width 24 height 12
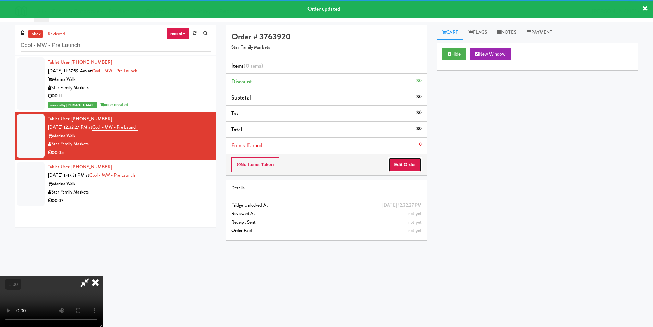
click at [404, 166] on button "Edit Order" at bounding box center [404, 164] width 33 height 14
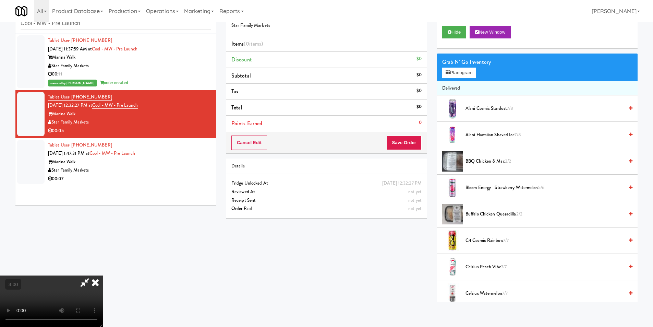
click at [103, 275] on video at bounding box center [51, 300] width 103 height 51
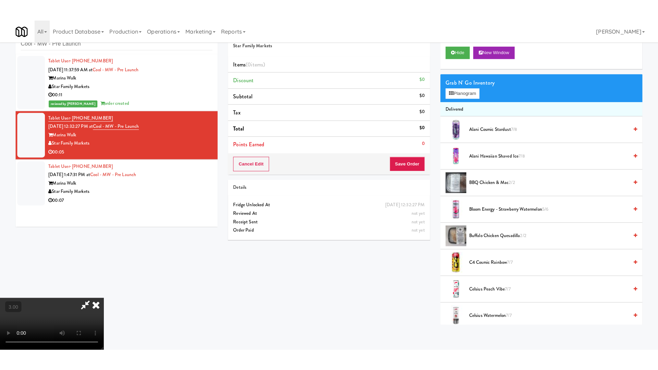
scroll to position [69, 0]
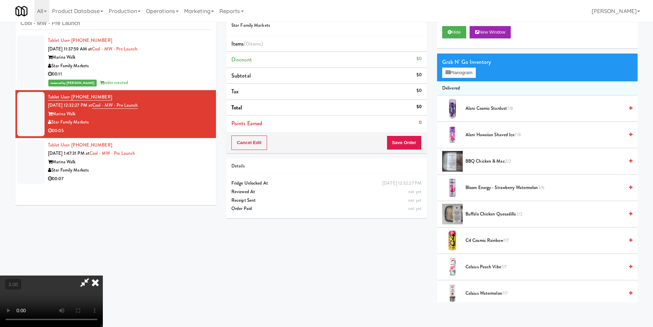
click at [103, 277] on video at bounding box center [51, 300] width 103 height 51
click at [103, 278] on video at bounding box center [51, 300] width 103 height 51
click at [103, 277] on video at bounding box center [51, 300] width 103 height 51
click at [103, 278] on video at bounding box center [51, 300] width 103 height 51
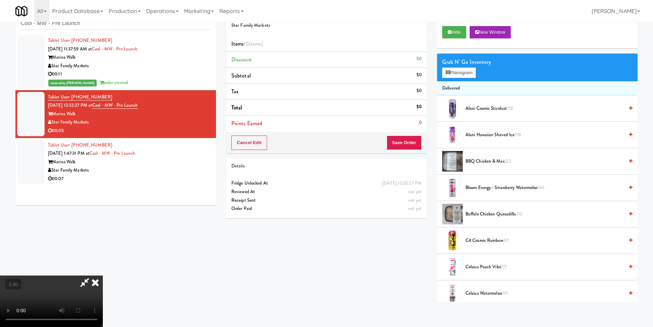
click at [103, 278] on video at bounding box center [51, 300] width 103 height 51
click at [103, 277] on video at bounding box center [51, 300] width 103 height 51
click at [103, 278] on video at bounding box center [51, 300] width 103 height 51
click at [103, 280] on video at bounding box center [51, 300] width 103 height 51
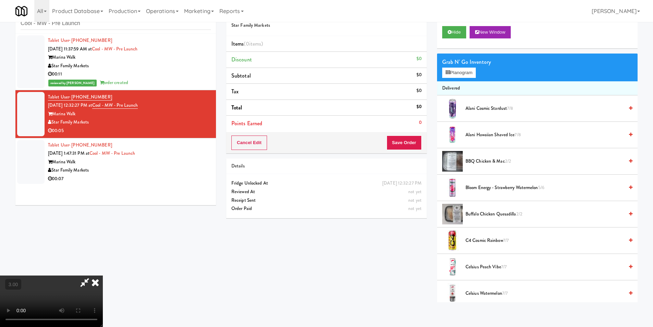
click at [103, 280] on video at bounding box center [51, 300] width 103 height 51
click at [103, 281] on video at bounding box center [51, 300] width 103 height 51
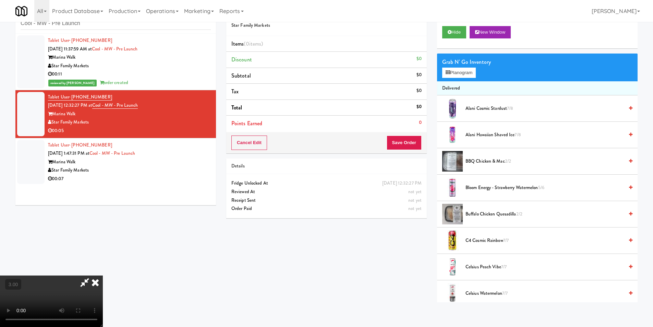
scroll to position [14, 0]
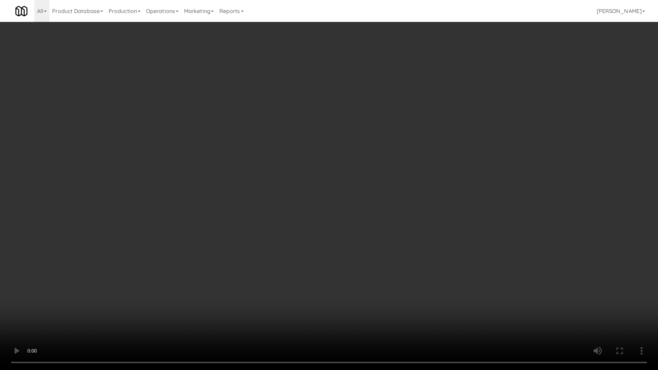
click at [238, 326] on video at bounding box center [329, 185] width 658 height 370
click at [241, 326] on video at bounding box center [329, 185] width 658 height 370
click at [245, 326] on video at bounding box center [329, 185] width 658 height 370
click at [247, 326] on video at bounding box center [329, 185] width 658 height 370
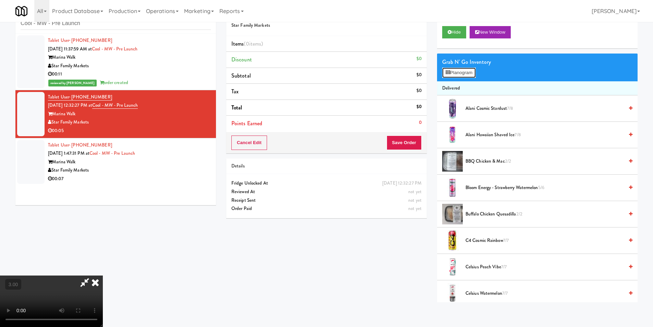
click at [474, 75] on button "Planogram" at bounding box center [459, 73] width 34 height 10
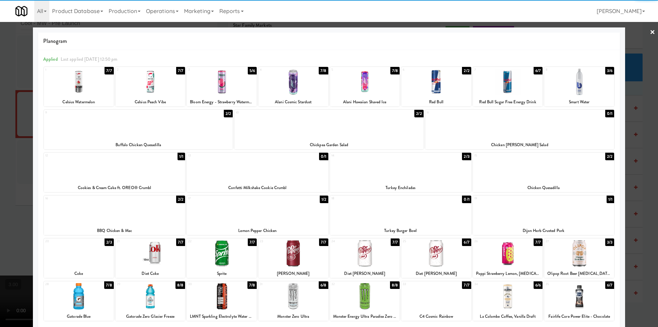
click at [383, 263] on div at bounding box center [365, 253] width 70 height 26
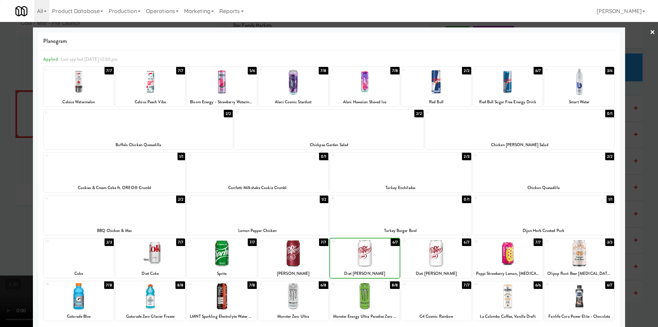
click at [417, 262] on div at bounding box center [436, 253] width 70 height 26
click at [0, 53] on div at bounding box center [329, 163] width 658 height 327
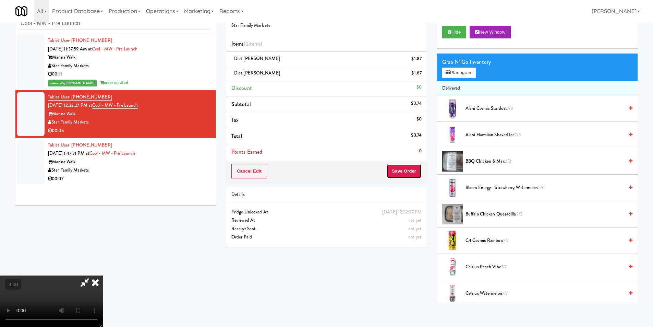
click at [412, 175] on button "Save Order" at bounding box center [404, 171] width 35 height 14
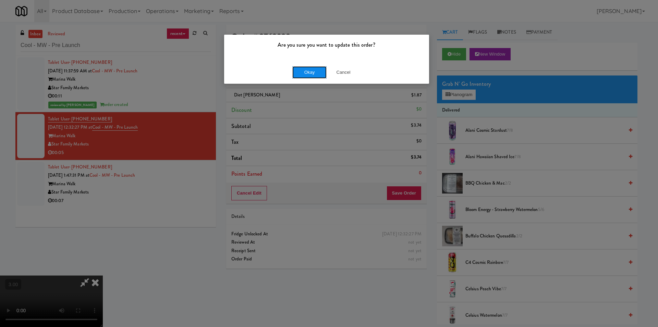
click at [320, 72] on button "Okay" at bounding box center [309, 72] width 34 height 12
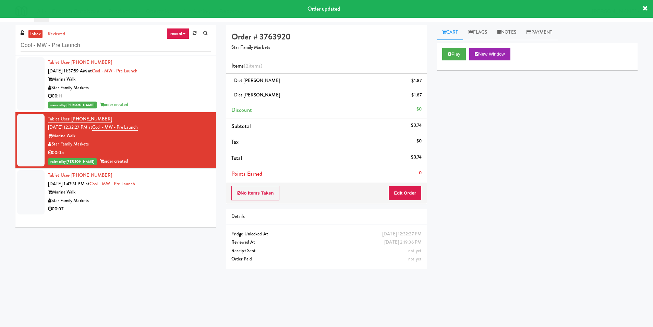
drag, startPoint x: 181, startPoint y: 206, endPoint x: 196, endPoint y: 198, distance: 16.9
click at [182, 206] on div "00:07" at bounding box center [129, 209] width 163 height 9
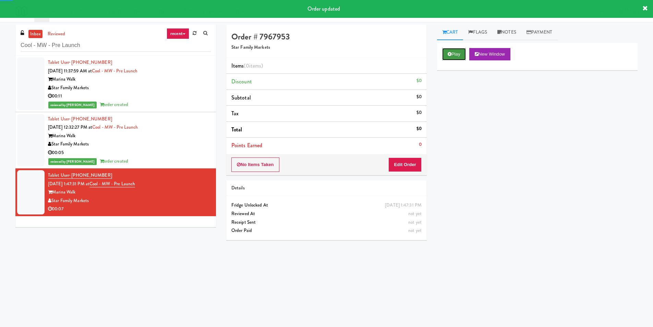
click at [458, 54] on button "Play" at bounding box center [454, 54] width 24 height 12
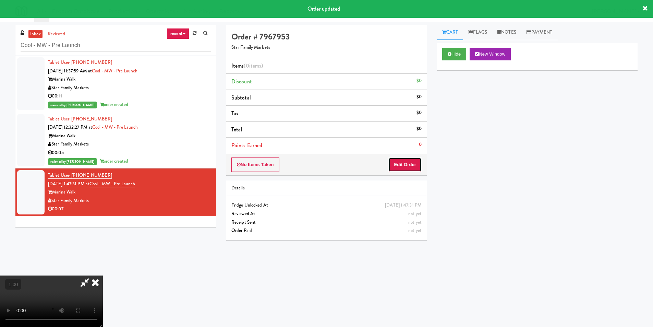
click at [403, 166] on button "Edit Order" at bounding box center [404, 164] width 33 height 14
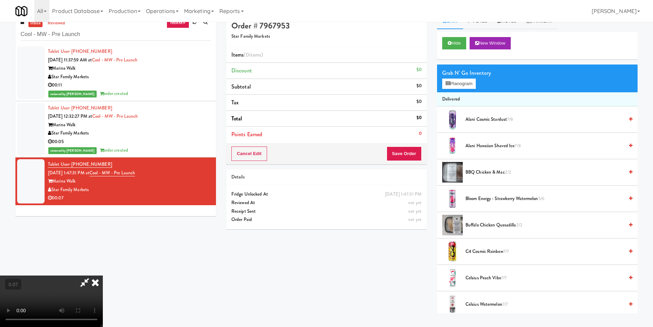
scroll to position [22, 0]
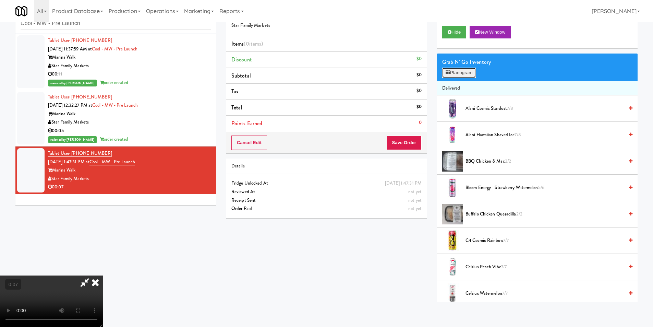
click at [457, 72] on button "Planogram" at bounding box center [459, 73] width 34 height 10
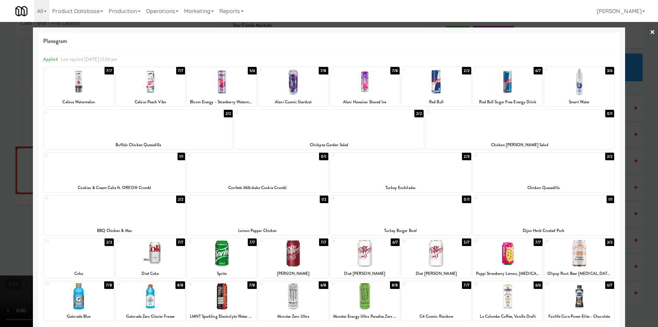
click at [257, 212] on div at bounding box center [257, 210] width 141 height 26
click at [0, 195] on div at bounding box center [329, 163] width 658 height 327
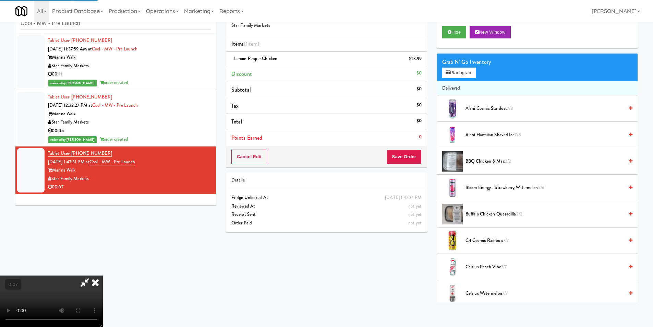
scroll to position [35, 0]
click at [399, 157] on button "Save Order" at bounding box center [404, 156] width 35 height 14
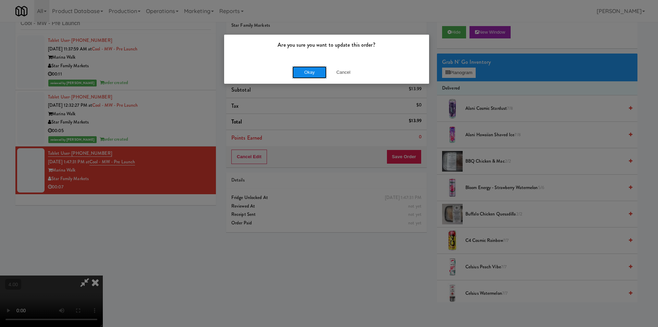
click at [309, 74] on button "Okay" at bounding box center [309, 72] width 34 height 12
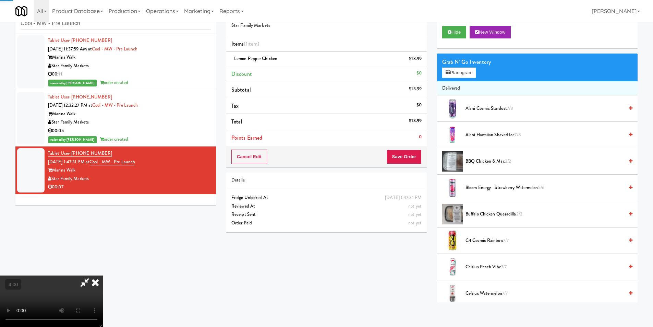
scroll to position [0, 0]
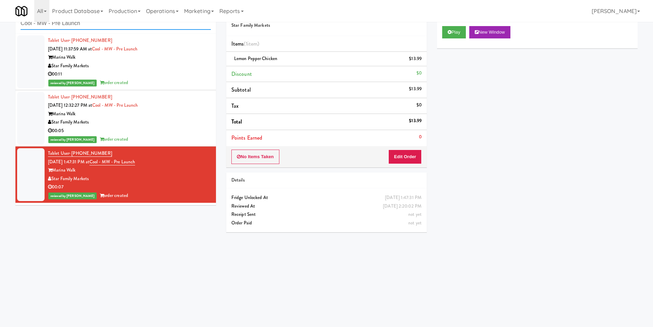
paste input "1900 [US_STATE] Ct - Lobby"
drag, startPoint x: 158, startPoint y: 25, endPoint x: 0, endPoint y: 20, distance: 157.8
click at [0, 20] on body "Are you sure you want to update this order? Okay Cancel Okay Are you sure you w…" at bounding box center [326, 163] width 653 height 327
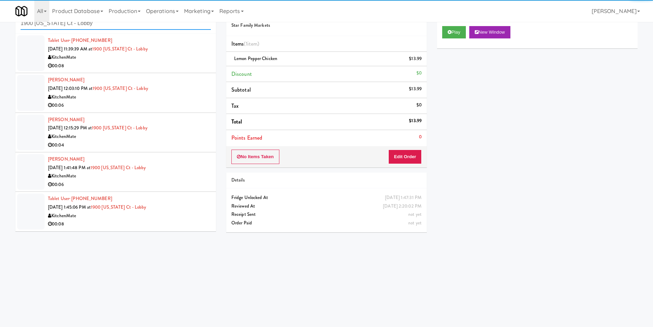
type input "1900 [US_STATE] Ct - Lobby"
click at [180, 62] on div "00:08" at bounding box center [129, 66] width 163 height 9
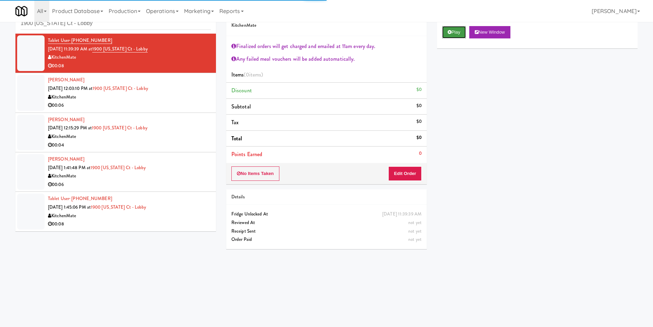
click at [459, 34] on button "Play" at bounding box center [454, 32] width 24 height 12
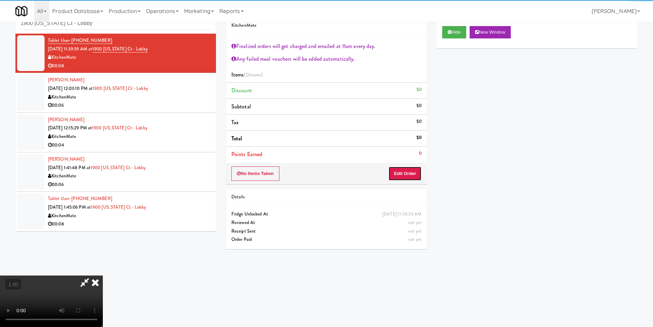
click at [395, 172] on button "Edit Order" at bounding box center [404, 173] width 33 height 14
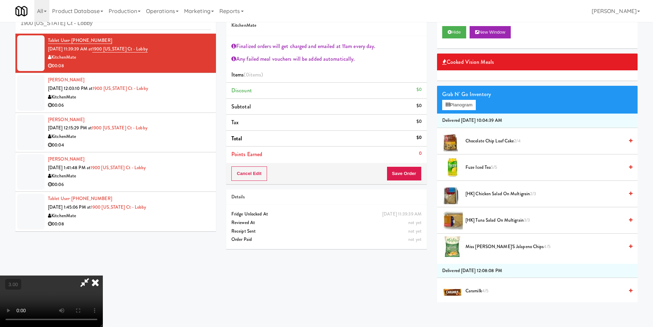
scroll to position [130, 0]
click at [103, 275] on video at bounding box center [51, 300] width 103 height 51
click at [103, 276] on video at bounding box center [51, 300] width 103 height 51
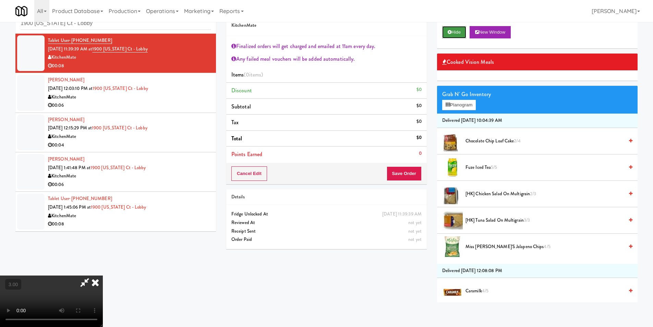
click at [460, 33] on button "Hide" at bounding box center [454, 32] width 24 height 12
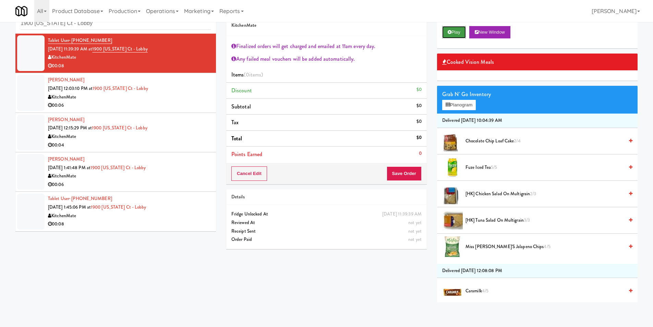
click at [460, 33] on button "Play" at bounding box center [454, 32] width 24 height 12
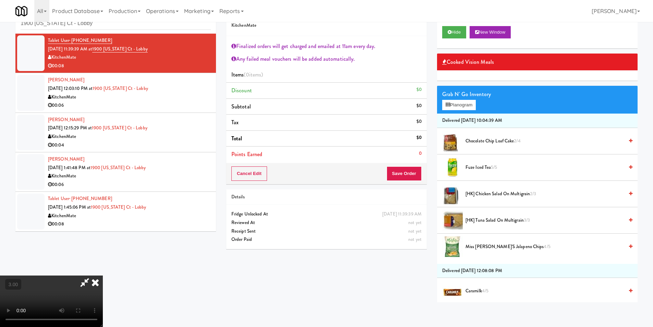
scroll to position [27, 0]
click at [456, 33] on button "Hide" at bounding box center [454, 32] width 24 height 12
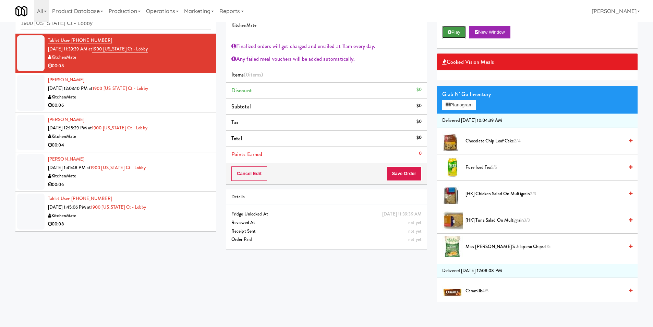
scroll to position [0, 0]
click at [456, 33] on button "Play" at bounding box center [454, 32] width 24 height 12
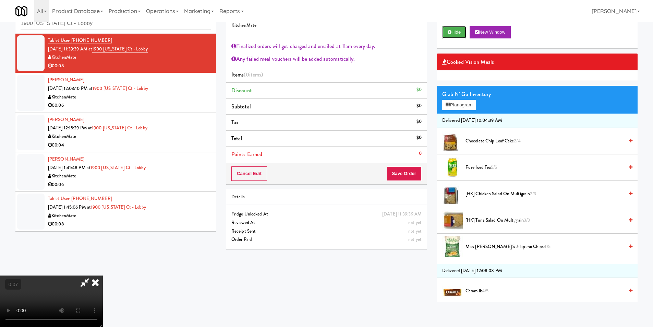
scroll to position [130, 0]
click at [103, 283] on video at bounding box center [51, 300] width 103 height 51
click at [103, 276] on video at bounding box center [51, 300] width 103 height 51
click at [103, 275] on video at bounding box center [51, 300] width 103 height 51
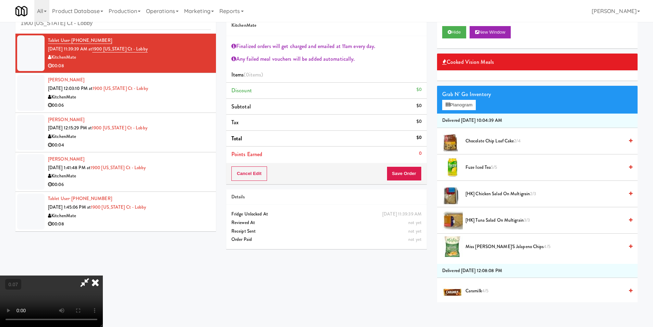
click at [103, 275] on video at bounding box center [51, 300] width 103 height 51
click at [467, 105] on button "Planogram" at bounding box center [459, 105] width 34 height 10
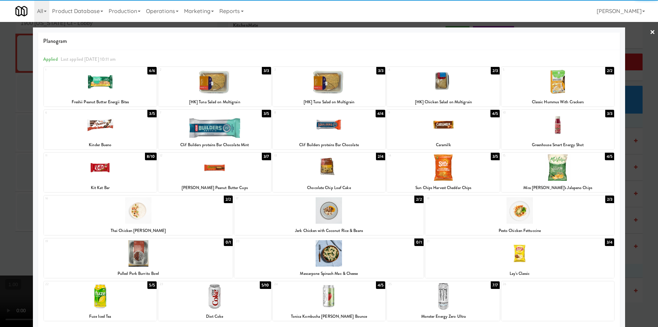
click at [123, 84] on div at bounding box center [100, 82] width 113 height 26
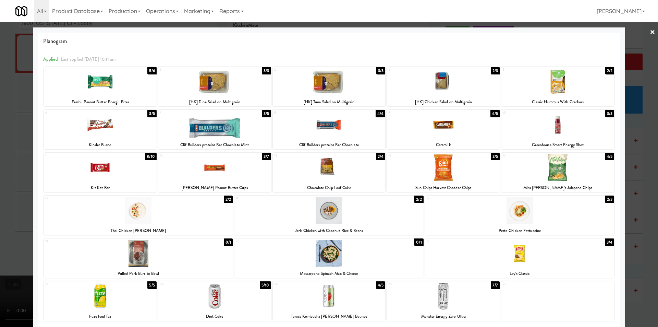
click at [224, 292] on div at bounding box center [214, 296] width 113 height 26
click at [0, 75] on div at bounding box center [329, 163] width 658 height 327
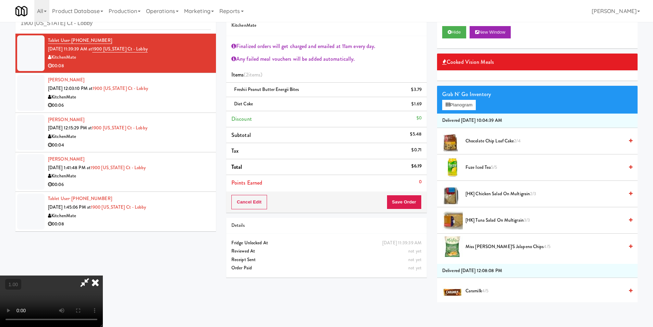
click at [103, 275] on icon at bounding box center [95, 282] width 15 height 14
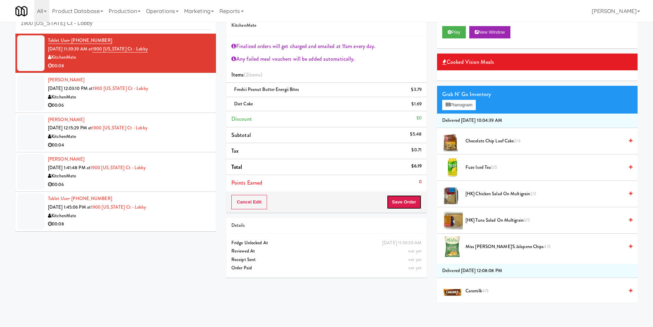
click at [405, 206] on button "Save Order" at bounding box center [404, 202] width 35 height 14
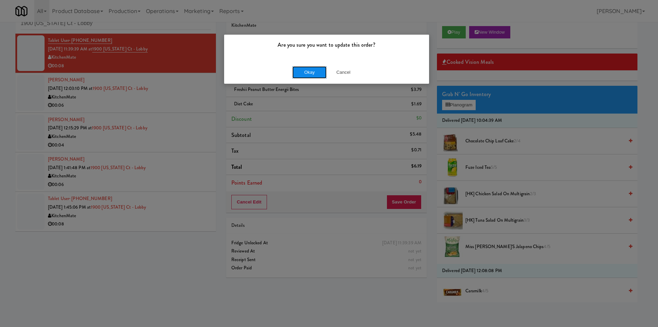
click at [302, 69] on button "Okay" at bounding box center [309, 72] width 34 height 12
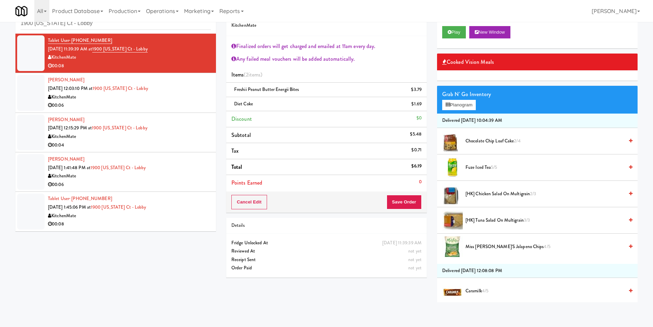
click at [196, 85] on div "[PERSON_NAME] [DATE] 12:03:10 PM at 1900 [US_STATE] Ct - Lobby KitchenMate 00:06" at bounding box center [129, 93] width 163 height 34
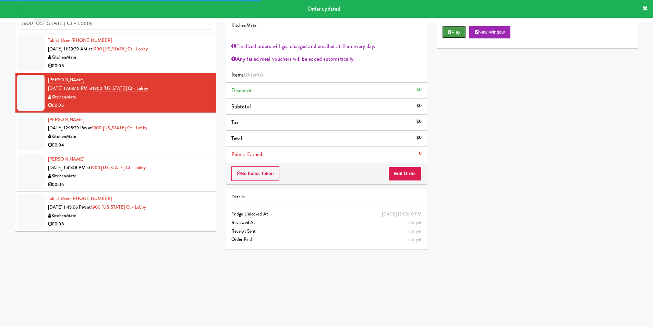
click at [454, 33] on button "Play" at bounding box center [454, 32] width 24 height 12
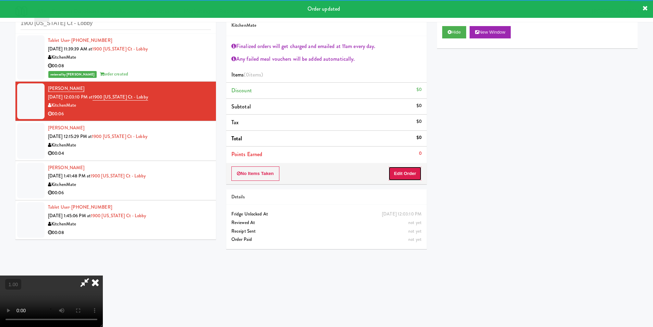
click at [408, 170] on button "Edit Order" at bounding box center [404, 173] width 33 height 14
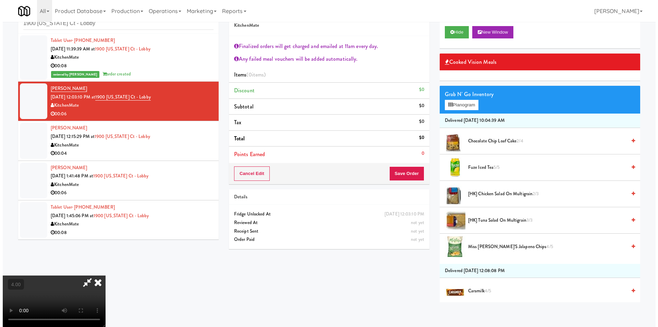
scroll to position [62, 0]
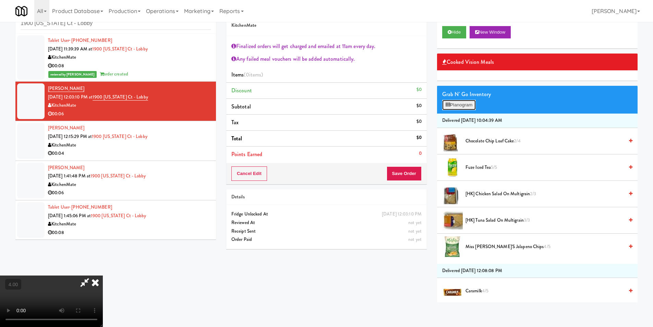
click at [454, 106] on button "Planogram" at bounding box center [459, 105] width 34 height 10
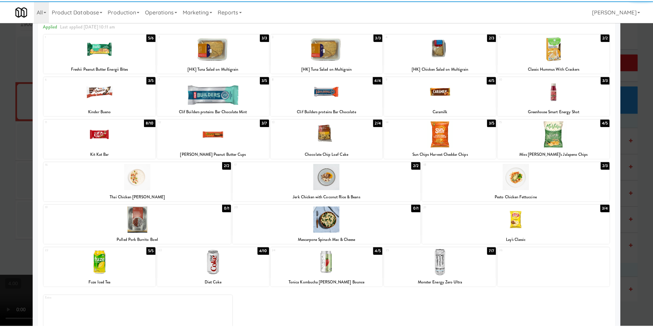
scroll to position [34, 0]
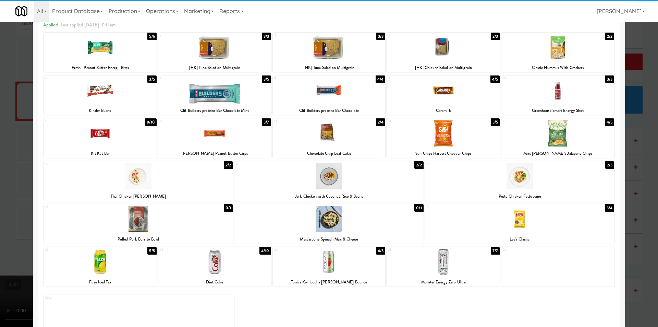
click at [246, 260] on div at bounding box center [214, 262] width 113 height 26
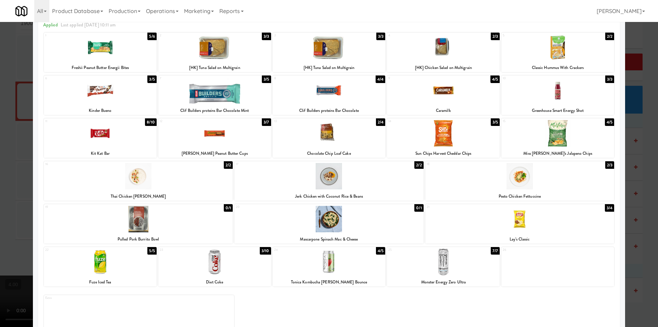
click at [0, 116] on div at bounding box center [329, 163] width 658 height 327
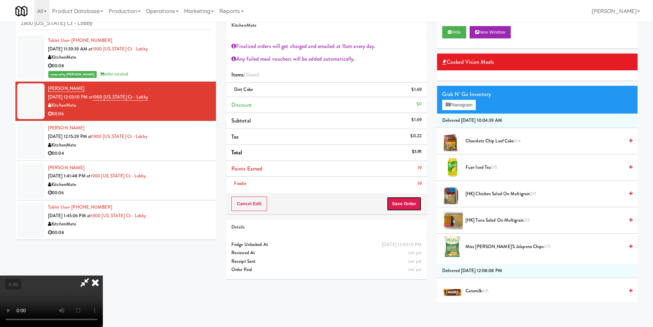
click at [414, 203] on button "Save Order" at bounding box center [404, 203] width 35 height 14
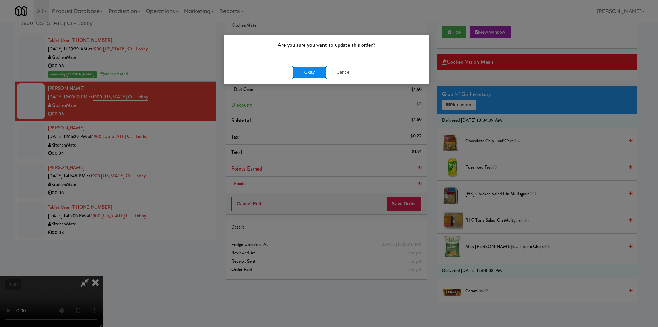
click at [299, 75] on button "Okay" at bounding box center [309, 72] width 34 height 12
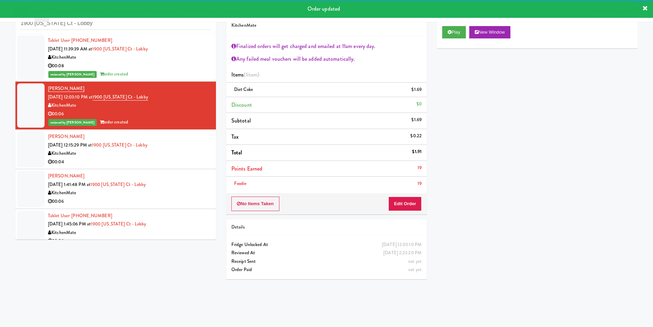
click at [201, 158] on div "00:04" at bounding box center [129, 162] width 163 height 9
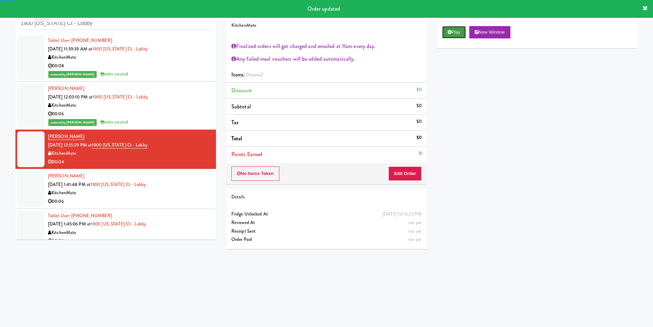
click at [463, 32] on button "Play" at bounding box center [454, 32] width 24 height 12
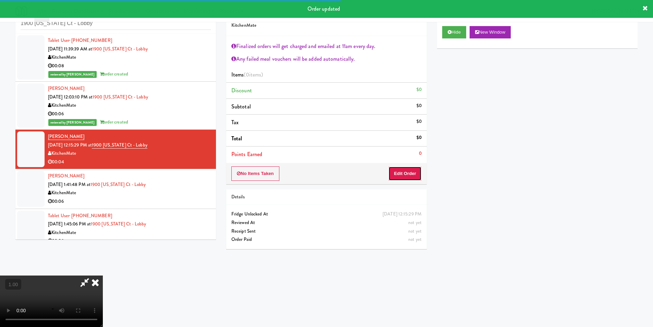
click at [418, 178] on button "Edit Order" at bounding box center [404, 173] width 33 height 14
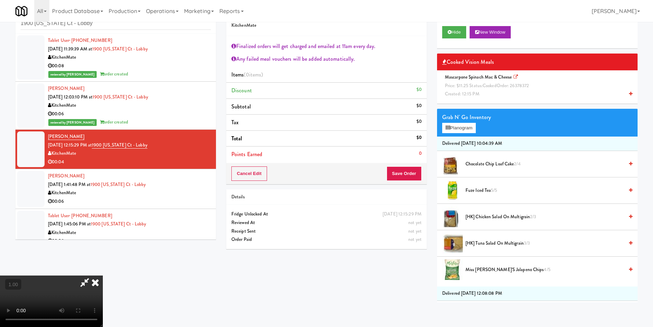
scroll to position [27, 0]
click at [103, 275] on video at bounding box center [51, 300] width 103 height 51
click at [483, 82] on span "cooked" at bounding box center [490, 85] width 14 height 7
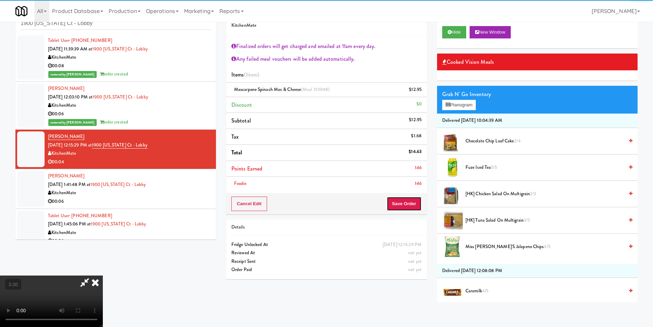
click at [403, 206] on button "Save Order" at bounding box center [404, 203] width 35 height 14
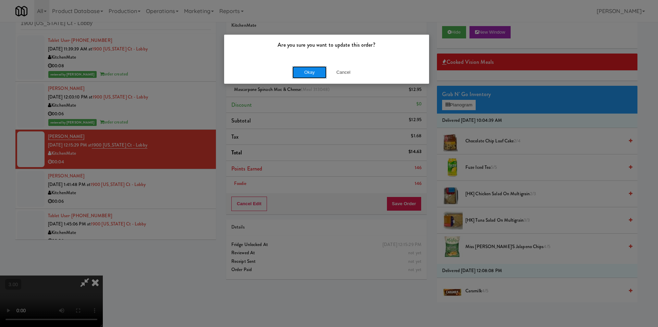
click at [308, 76] on button "Okay" at bounding box center [309, 72] width 34 height 12
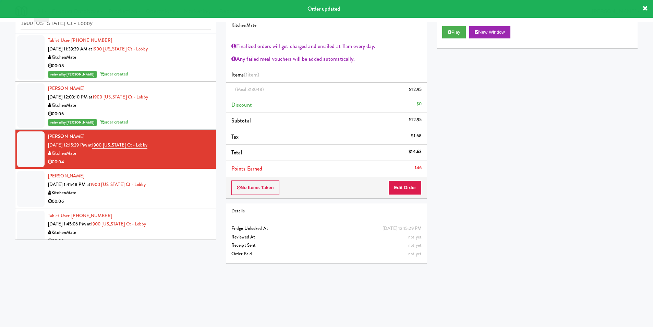
scroll to position [0, 0]
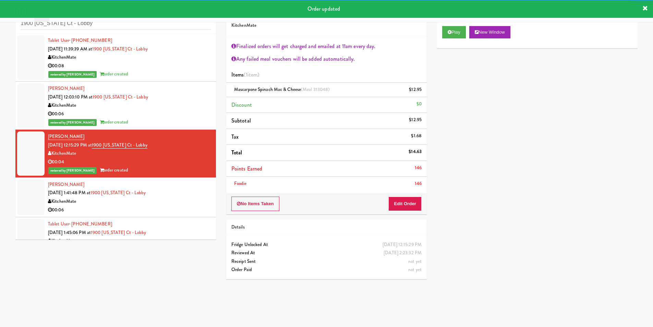
click at [178, 202] on div "KitchenMate" at bounding box center [129, 201] width 163 height 9
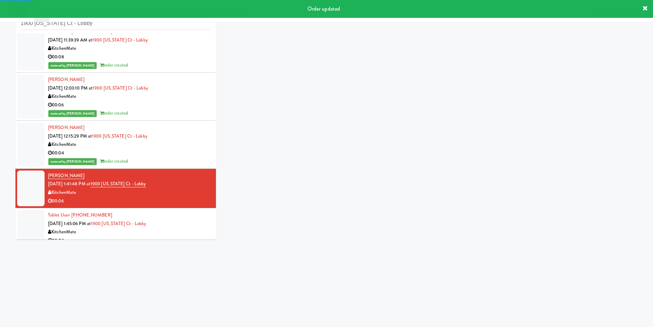
scroll to position [17, 0]
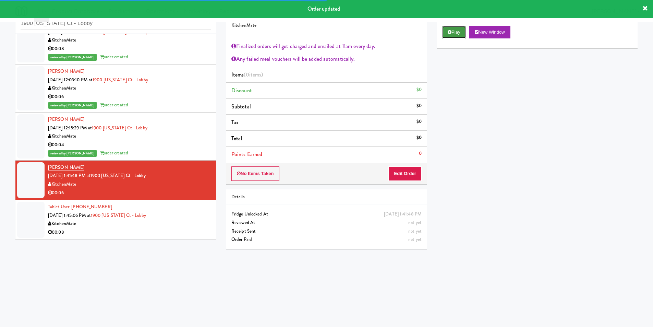
click at [462, 30] on button "Play" at bounding box center [454, 32] width 24 height 12
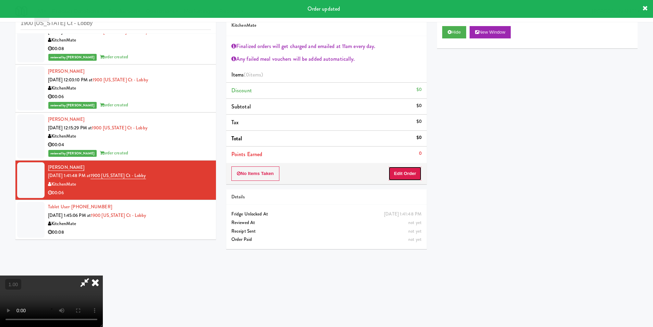
click at [404, 178] on button "Edit Order" at bounding box center [404, 173] width 33 height 14
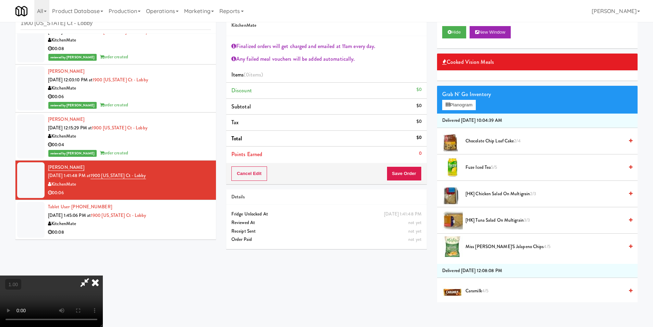
scroll to position [0, 0]
click at [103, 275] on video at bounding box center [51, 300] width 103 height 51
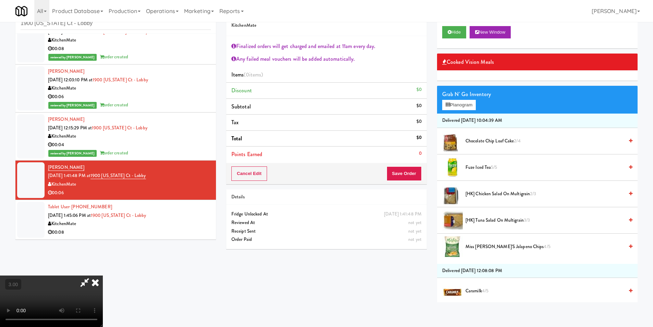
click at [103, 275] on video at bounding box center [51, 300] width 103 height 51
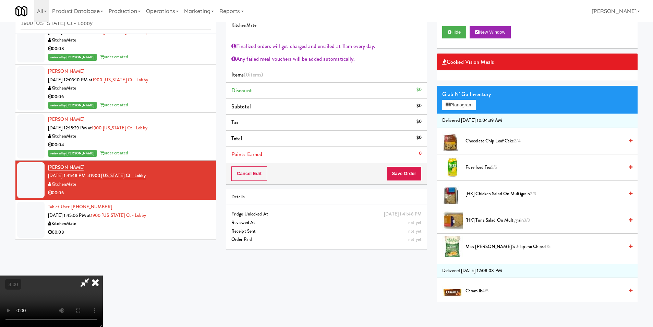
click at [103, 275] on video at bounding box center [51, 300] width 103 height 51
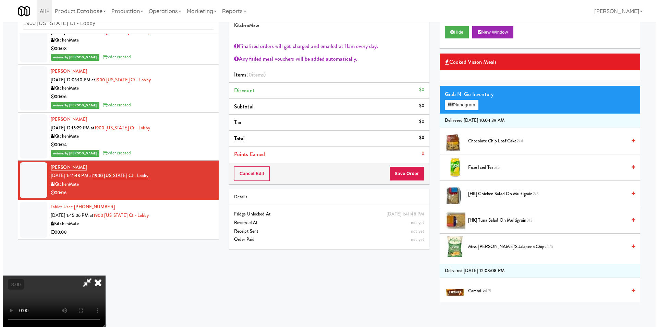
scroll to position [27, 0]
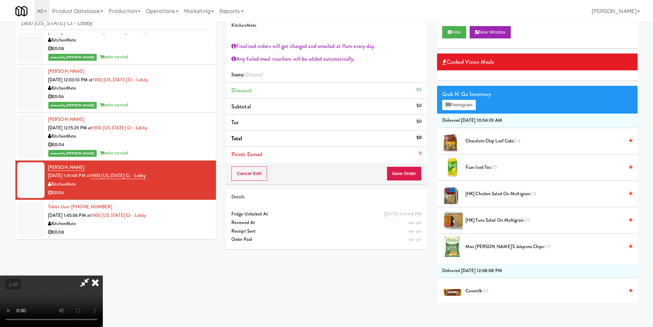
click at [103, 275] on video at bounding box center [51, 300] width 103 height 51
click at [450, 104] on button "Planogram" at bounding box center [459, 105] width 34 height 10
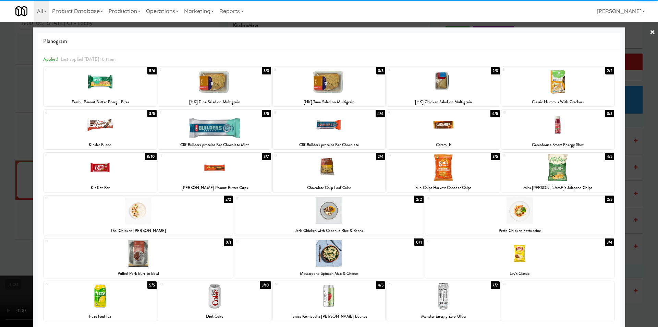
drag, startPoint x: 436, startPoint y: 174, endPoint x: 406, endPoint y: 163, distance: 32.2
click at [437, 174] on div at bounding box center [443, 167] width 113 height 26
click at [0, 91] on div at bounding box center [329, 163] width 658 height 327
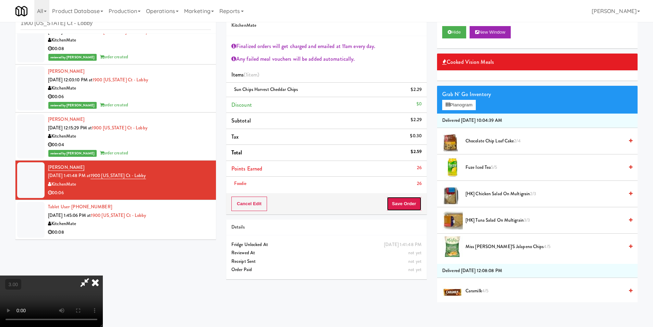
click at [415, 200] on button "Save Order" at bounding box center [404, 203] width 35 height 14
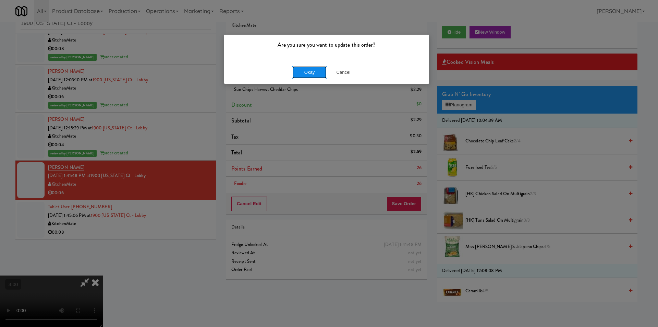
click at [308, 76] on button "Okay" at bounding box center [309, 72] width 34 height 12
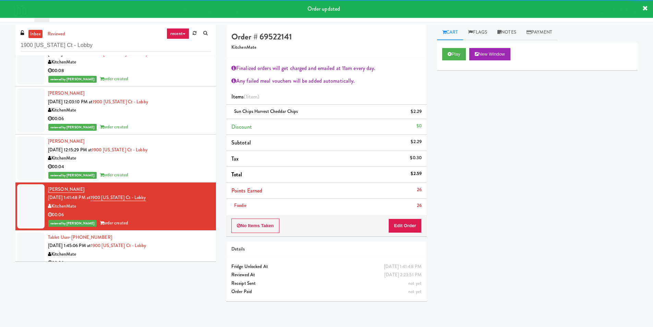
click at [202, 236] on div "Tablet User · (437) 673-9726 [DATE] 1:45:06 PM at 1900 [US_STATE] Ct - Lobby Ki…" at bounding box center [129, 250] width 163 height 34
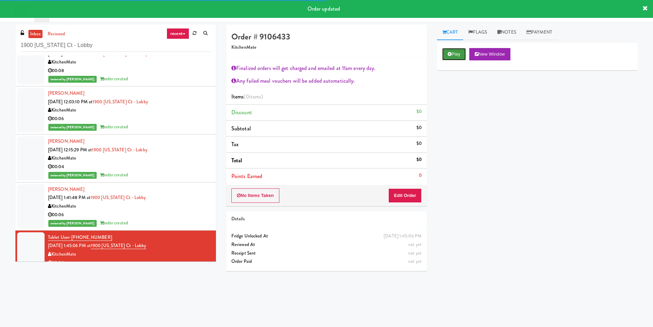
click at [447, 57] on button "Play" at bounding box center [454, 54] width 24 height 12
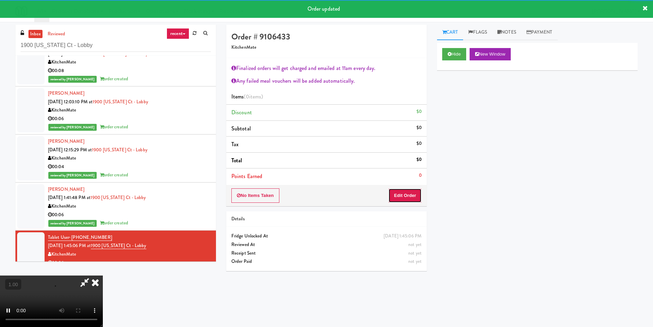
click at [408, 200] on button "Edit Order" at bounding box center [404, 195] width 33 height 14
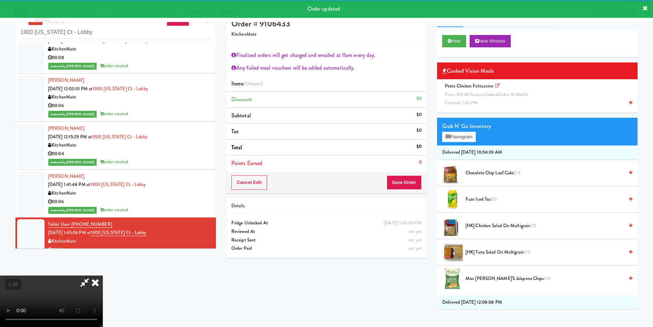
scroll to position [22, 0]
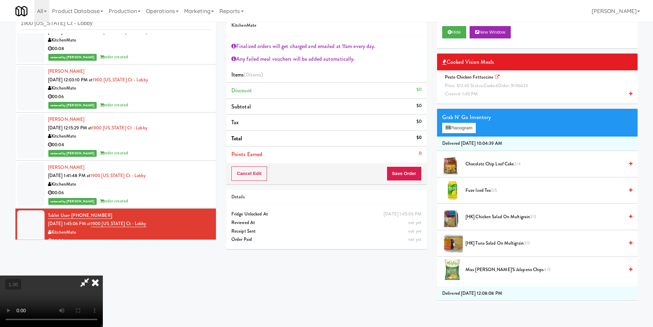
click at [103, 275] on video at bounding box center [51, 300] width 103 height 51
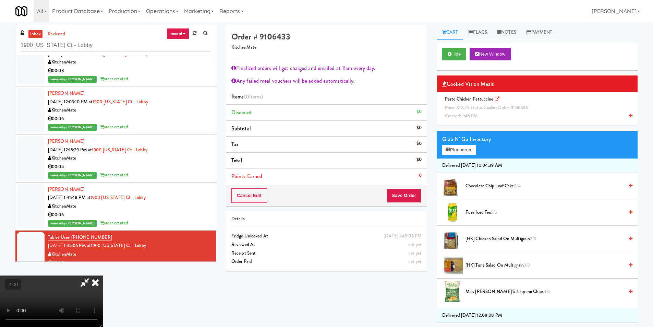
scroll to position [0, 0]
click at [481, 113] on span "Pesto Chicken Fettuccine Price: $12.45 Status: cooked Order: 9106433 Created: 1…" at bounding box center [487, 107] width 91 height 23
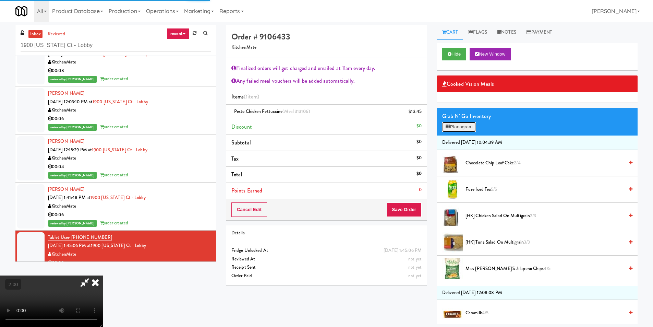
click at [471, 125] on button "Planogram" at bounding box center [459, 127] width 34 height 10
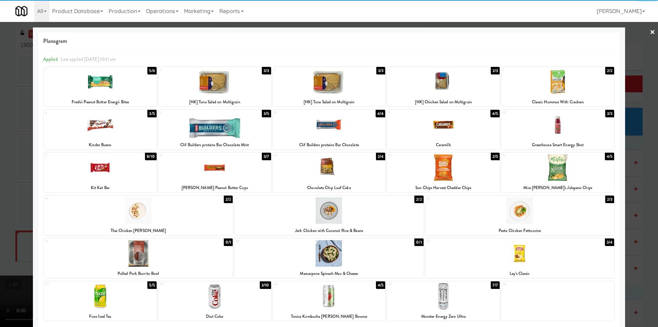
click at [571, 90] on div at bounding box center [558, 82] width 113 height 26
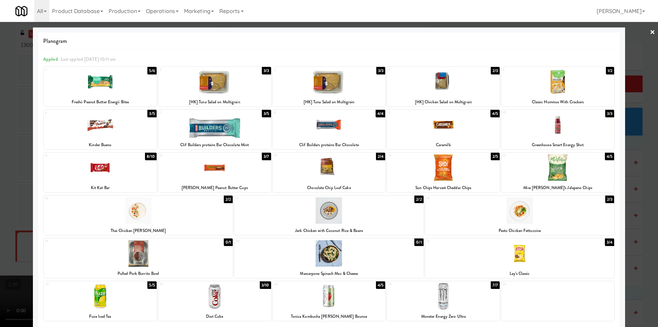
click at [635, 166] on div at bounding box center [329, 163] width 658 height 327
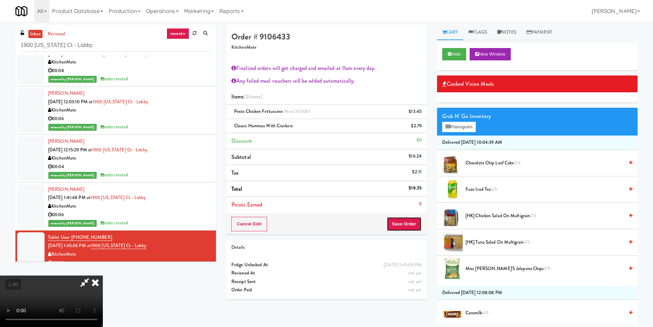
click at [409, 220] on button "Save Order" at bounding box center [404, 224] width 35 height 14
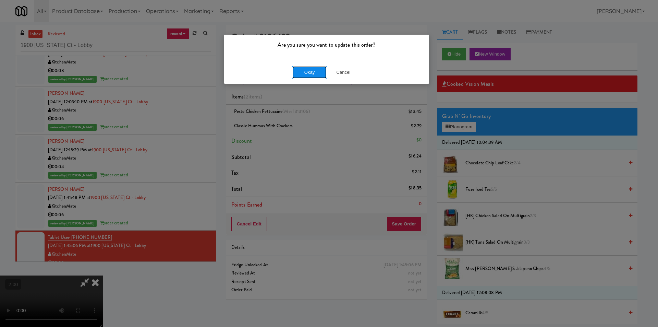
click at [312, 69] on button "Okay" at bounding box center [309, 72] width 34 height 12
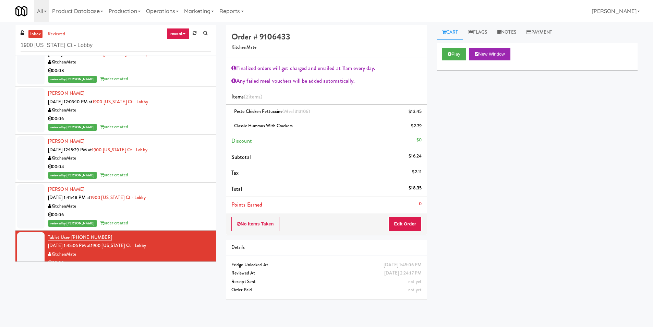
click at [487, 316] on body "Are you sure you want to update this order? Okay Cancel Okay Are you sure you w…" at bounding box center [326, 185] width 653 height 327
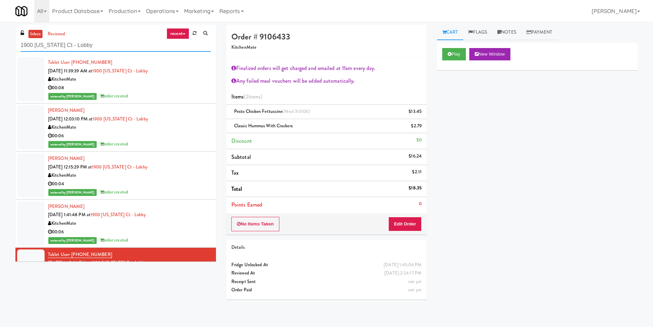
paste input "Lenox - Cooler"
drag, startPoint x: 6, startPoint y: 38, endPoint x: 0, endPoint y: 35, distance: 6.8
click at [0, 35] on div "inbox reviewed recent all unclear take inventory issue suspicious failed recent…" at bounding box center [326, 165] width 653 height 280
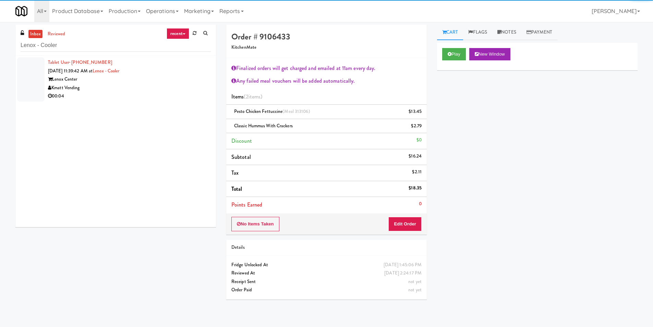
click at [164, 89] on div "Kmatt Vending" at bounding box center [129, 88] width 163 height 9
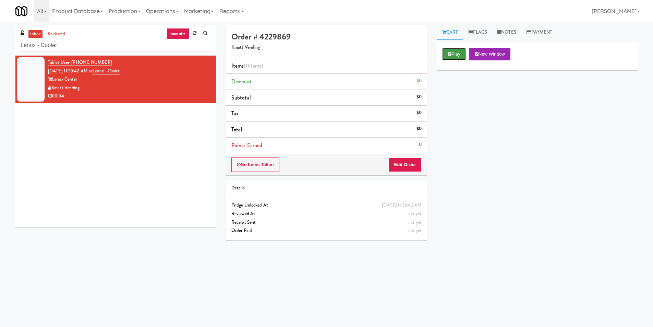
click at [461, 54] on button "Play" at bounding box center [454, 54] width 24 height 12
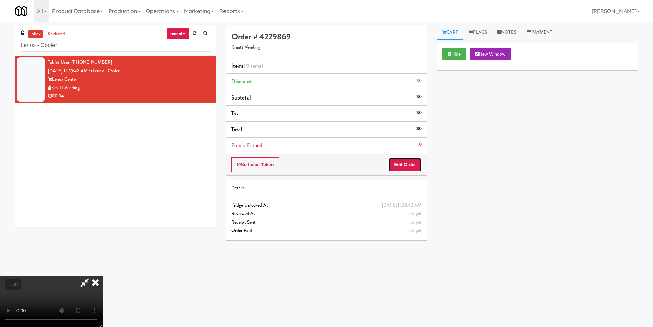
click at [413, 167] on button "Edit Order" at bounding box center [404, 164] width 33 height 14
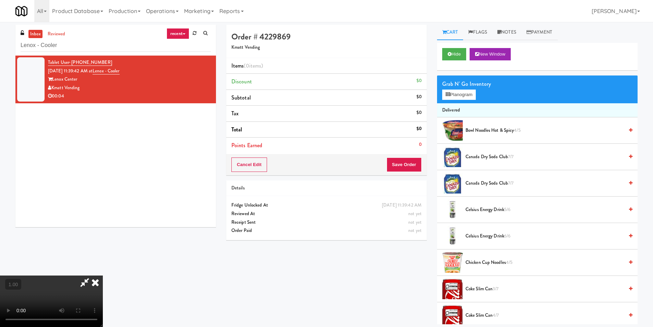
click at [96, 275] on video at bounding box center [51, 300] width 103 height 51
click at [103, 275] on video at bounding box center [51, 300] width 103 height 51
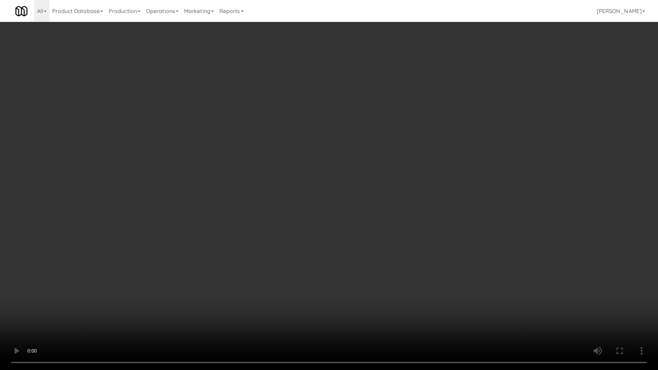
click at [231, 242] on video at bounding box center [329, 185] width 658 height 370
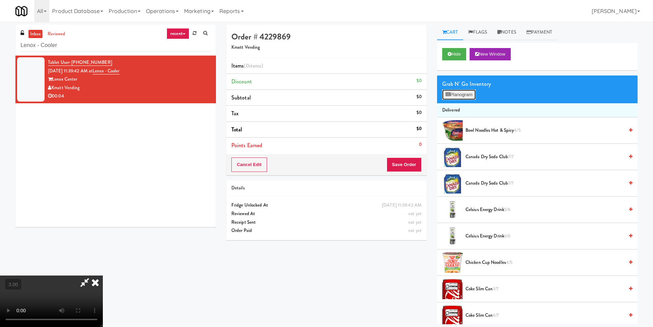
click at [460, 93] on button "Planogram" at bounding box center [459, 94] width 34 height 10
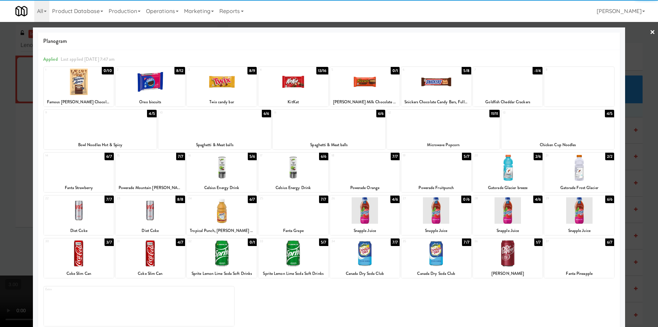
click at [527, 168] on div at bounding box center [508, 167] width 70 height 26
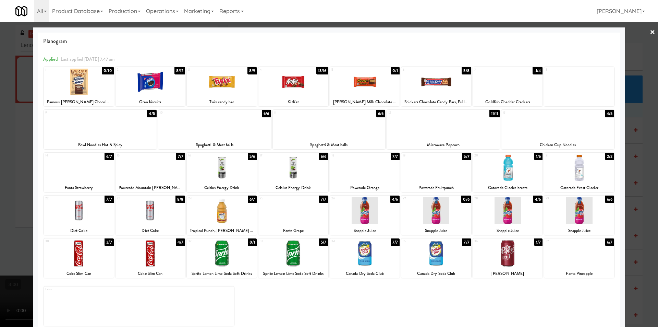
click at [634, 168] on div at bounding box center [329, 163] width 658 height 327
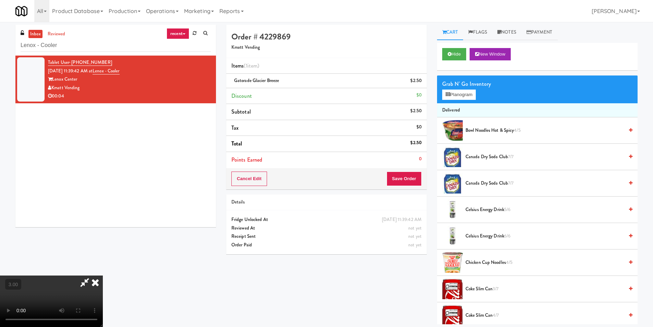
click at [103, 275] on video at bounding box center [51, 300] width 103 height 51
click at [409, 179] on button "Save Order" at bounding box center [404, 178] width 35 height 14
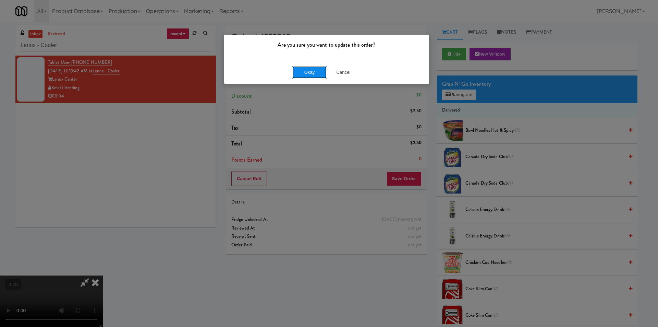
click at [309, 71] on button "Okay" at bounding box center [309, 72] width 34 height 12
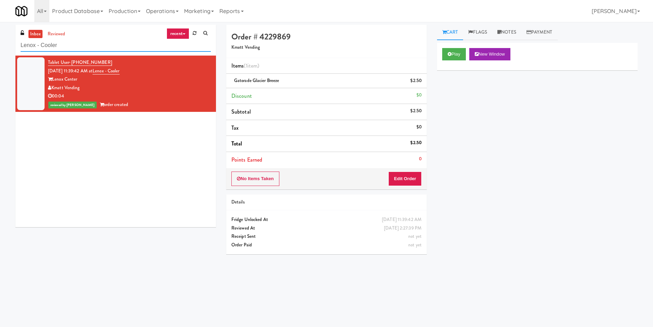
paste input "[PERSON_NAME] River - Cooler - Right"
drag, startPoint x: 82, startPoint y: 51, endPoint x: 13, endPoint y: 34, distance: 70.8
click at [0, 34] on div "inbox reviewed recent all unclear take inventory issue suspicious failed recent…" at bounding box center [326, 162] width 653 height 275
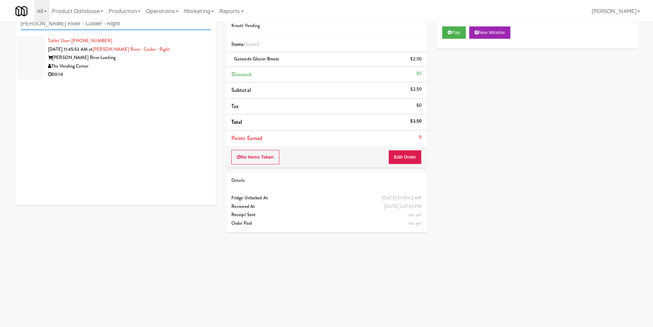
scroll to position [22, 0]
click at [166, 68] on div "The Vending Corner" at bounding box center [129, 66] width 163 height 9
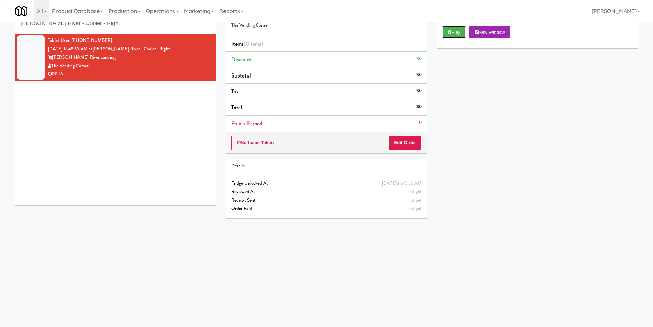
drag, startPoint x: 432, startPoint y: 31, endPoint x: 447, endPoint y: 71, distance: 42.3
click at [457, 32] on button "Play" at bounding box center [454, 32] width 24 height 12
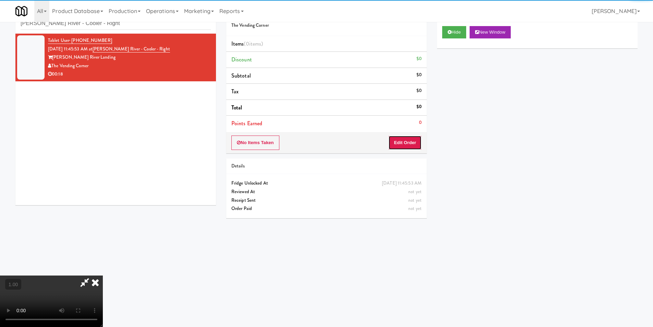
click at [406, 143] on button "Edit Order" at bounding box center [404, 142] width 33 height 14
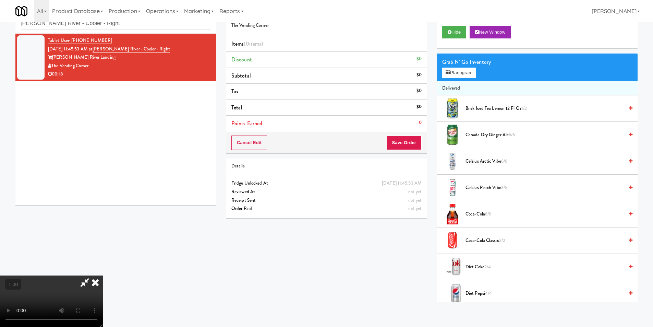
click at [103, 275] on video at bounding box center [51, 300] width 103 height 51
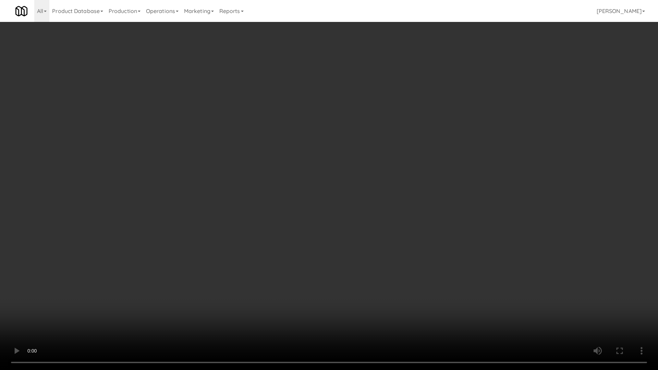
click at [208, 182] on video at bounding box center [329, 185] width 658 height 370
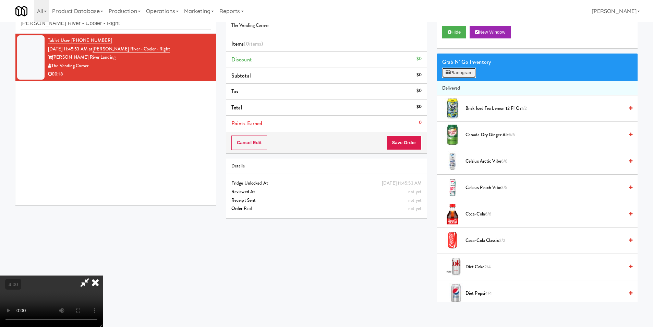
click at [445, 72] on button "Planogram" at bounding box center [459, 73] width 34 height 10
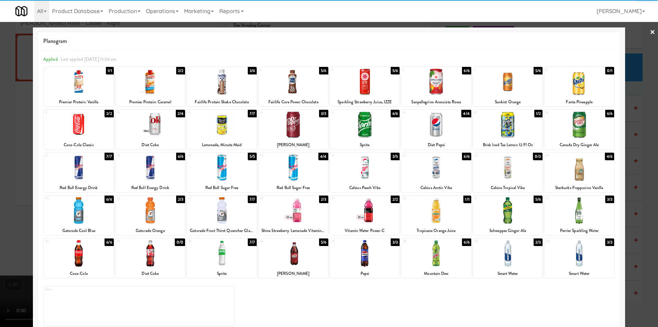
click at [229, 87] on div at bounding box center [222, 82] width 70 height 26
click at [447, 217] on div at bounding box center [436, 210] width 70 height 26
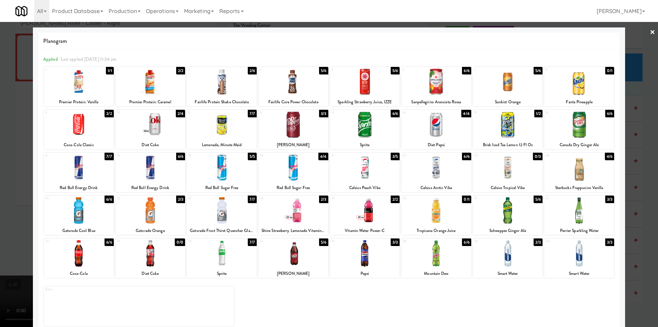
click at [651, 188] on div at bounding box center [329, 163] width 658 height 327
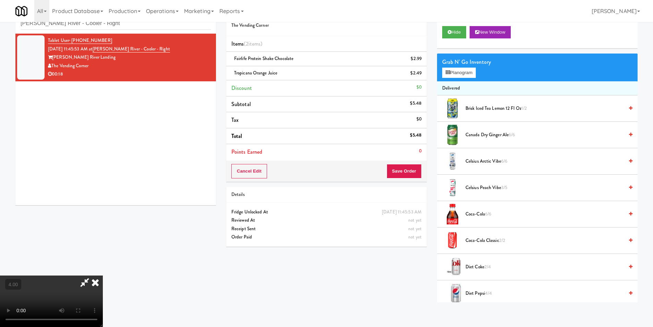
click at [103, 275] on video at bounding box center [51, 300] width 103 height 51
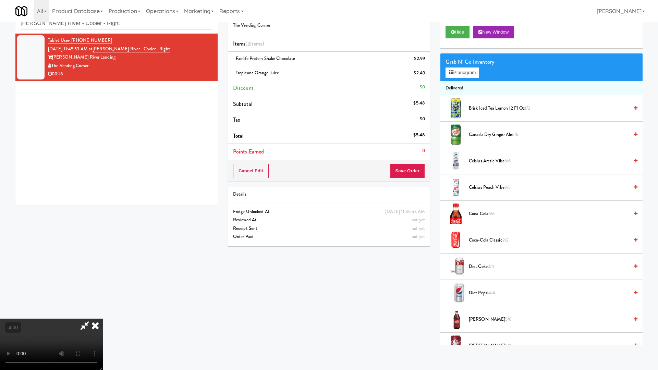
click at [103, 319] on video at bounding box center [51, 344] width 103 height 51
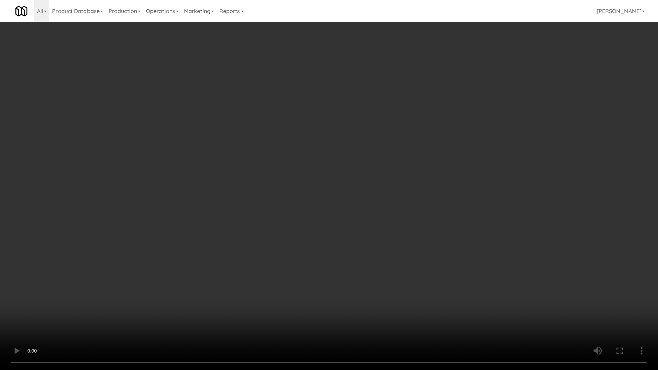
click at [425, 215] on video at bounding box center [329, 185] width 658 height 370
click at [425, 210] on video at bounding box center [329, 185] width 658 height 370
click at [426, 210] on video at bounding box center [329, 185] width 658 height 370
click at [427, 210] on video at bounding box center [329, 185] width 658 height 370
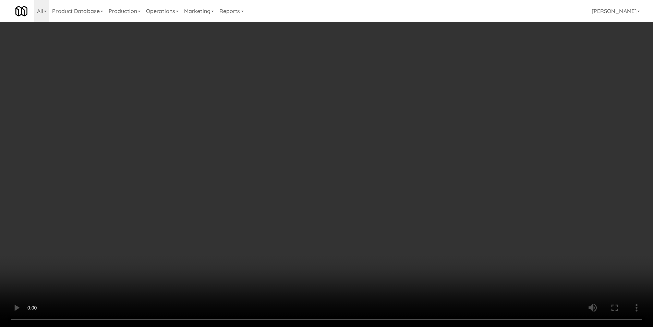
click at [427, 181] on div "Order # 2360255 The Vending Corner Items (2 items ) Fairlife Protein Shake Choc…" at bounding box center [326, 127] width 211 height 249
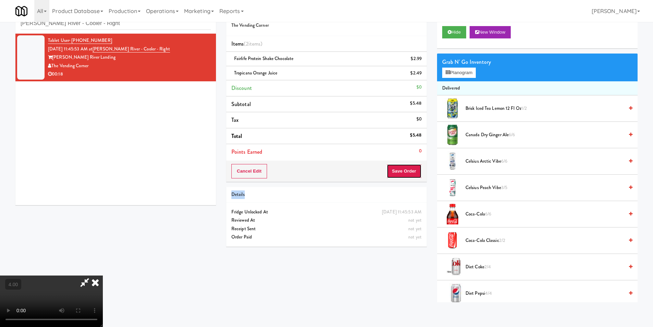
click at [408, 169] on button "Save Order" at bounding box center [404, 171] width 35 height 14
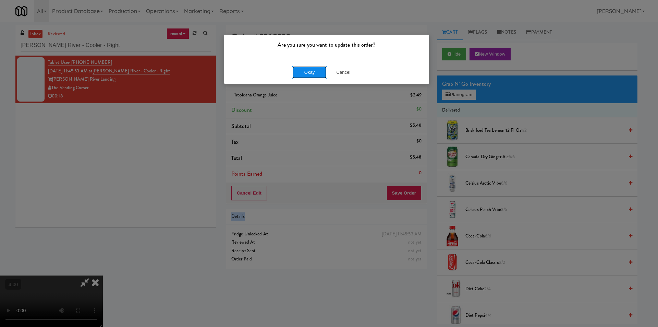
click at [298, 70] on button "Okay" at bounding box center [309, 72] width 34 height 12
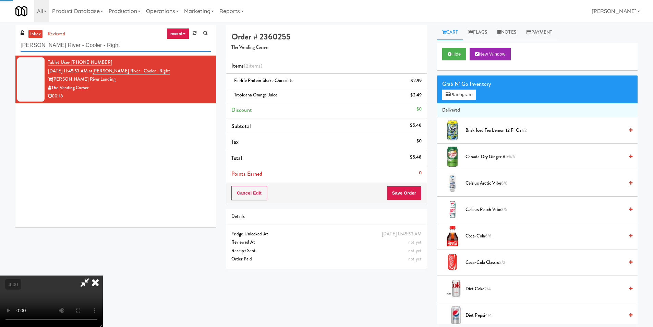
drag, startPoint x: 106, startPoint y: 44, endPoint x: 0, endPoint y: 38, distance: 105.8
click at [0, 38] on div "inbox reviewed recent all unclear take inventory issue suspicious failed recent…" at bounding box center [326, 174] width 653 height 299
paste input "Spectrum Cooler"
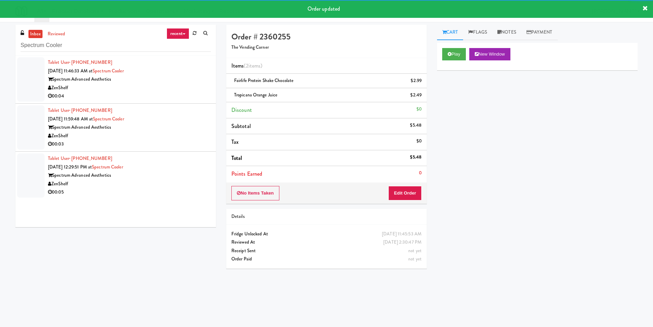
click at [176, 102] on li "Tablet User · (971) 281-1494 [DATE] 11:46:33 AM at Spectrum Cooler Spectrum Adv…" at bounding box center [115, 80] width 201 height 48
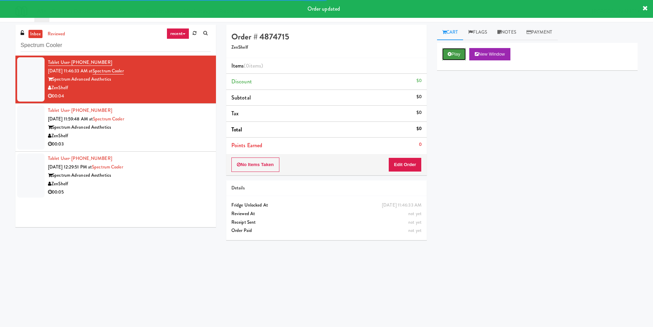
click at [458, 53] on button "Play" at bounding box center [454, 54] width 24 height 12
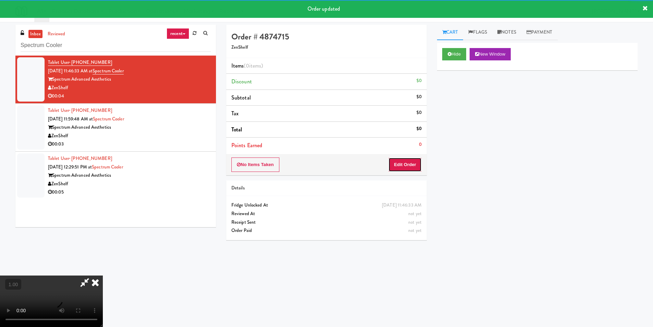
drag, startPoint x: 413, startPoint y: 166, endPoint x: 404, endPoint y: 141, distance: 26.8
click at [413, 166] on button "Edit Order" at bounding box center [404, 164] width 33 height 14
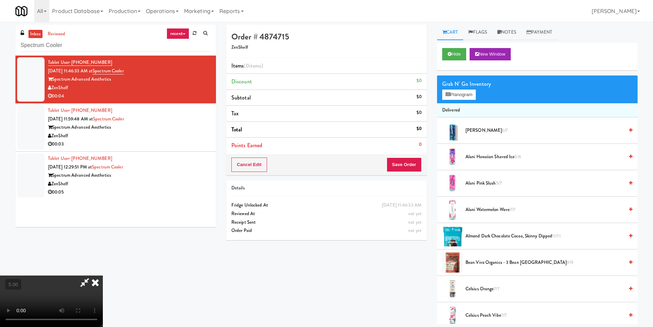
click at [103, 275] on video at bounding box center [51, 300] width 103 height 51
drag, startPoint x: 257, startPoint y: 179, endPoint x: 263, endPoint y: 181, distance: 5.9
click at [103, 275] on video at bounding box center [51, 300] width 103 height 51
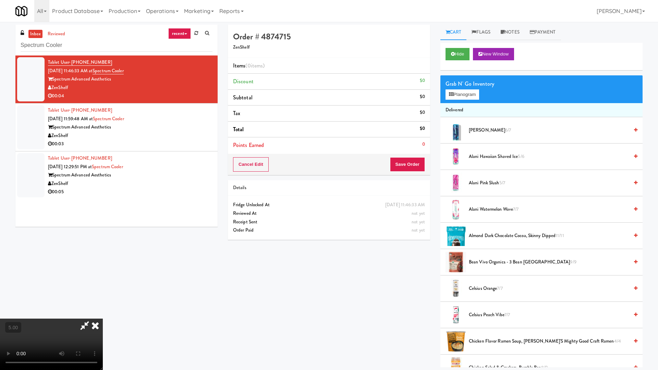
click at [103, 319] on video at bounding box center [51, 344] width 103 height 51
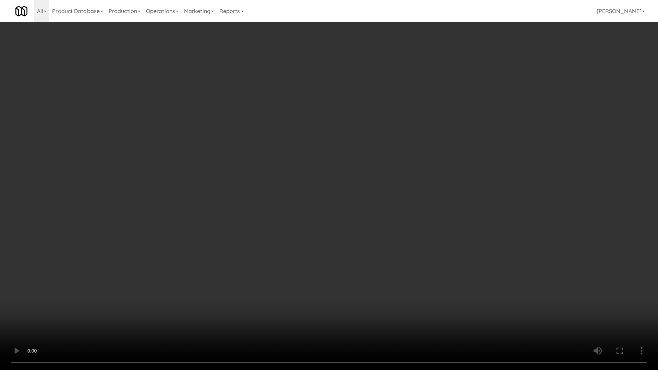
click at [445, 115] on video at bounding box center [329, 185] width 658 height 370
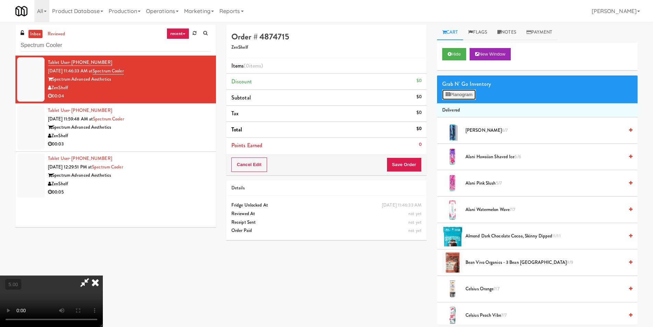
click at [452, 94] on button "Planogram" at bounding box center [459, 94] width 34 height 10
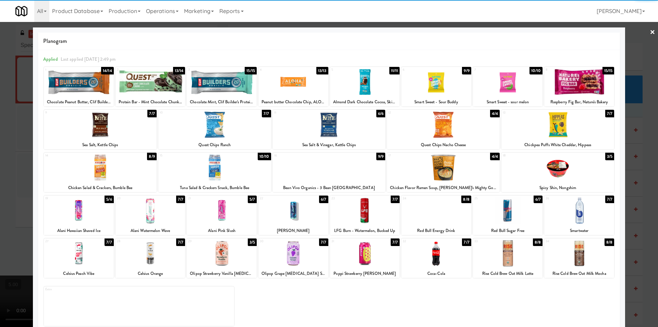
click at [81, 217] on div at bounding box center [79, 210] width 70 height 26
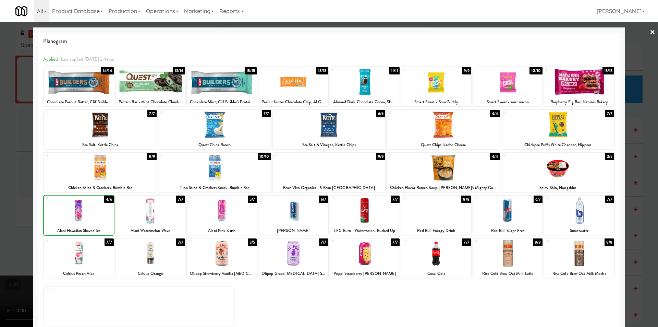
click at [0, 124] on div at bounding box center [329, 163] width 658 height 327
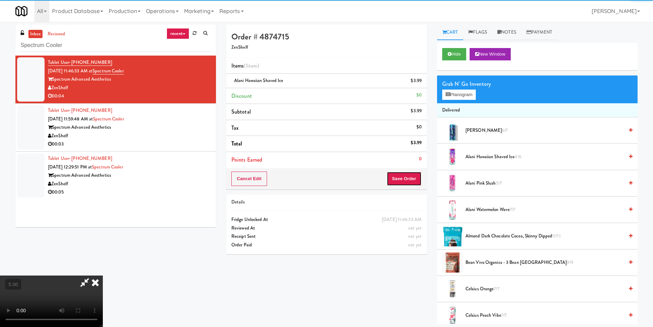
click at [405, 179] on button "Save Order" at bounding box center [404, 178] width 35 height 14
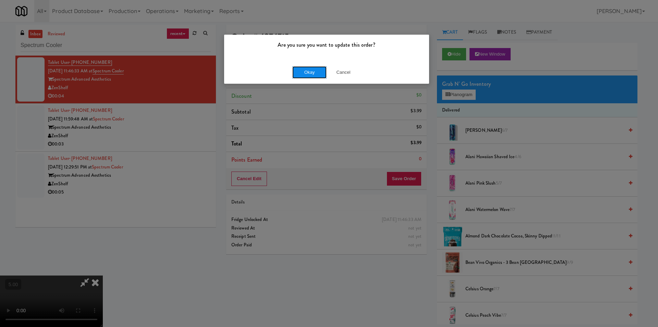
click at [312, 76] on button "Okay" at bounding box center [309, 72] width 34 height 12
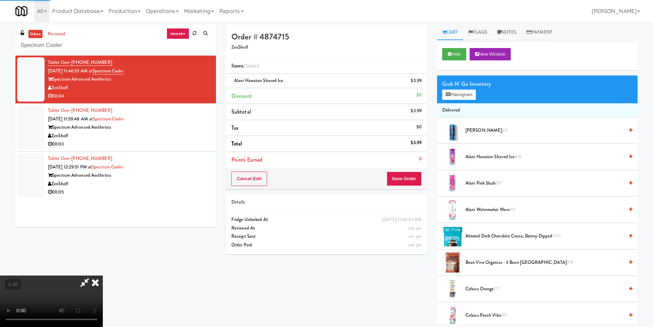
click at [93, 275] on icon at bounding box center [85, 282] width 16 height 14
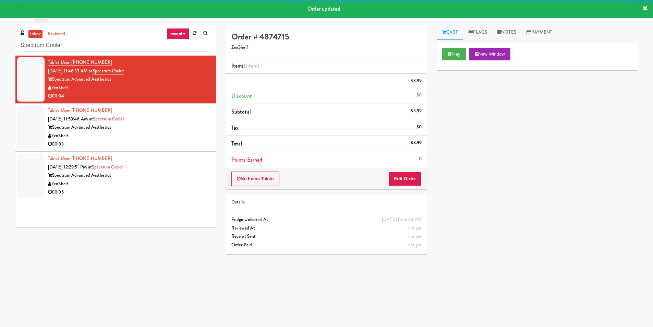
click at [194, 134] on div "Tablet User · (503) 926-0805 [DATE] 11:59:48 AM at Spectrum Cooler Spectrum Adv…" at bounding box center [129, 127] width 163 height 42
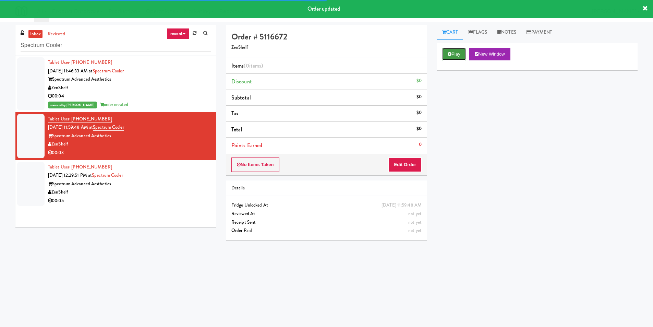
click at [461, 54] on button "Play" at bounding box center [454, 54] width 24 height 12
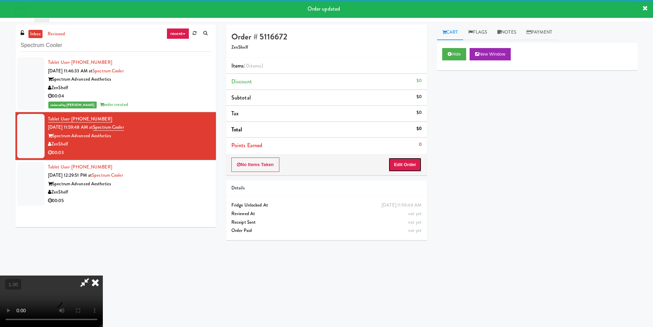
click at [402, 171] on button "Edit Order" at bounding box center [404, 164] width 33 height 14
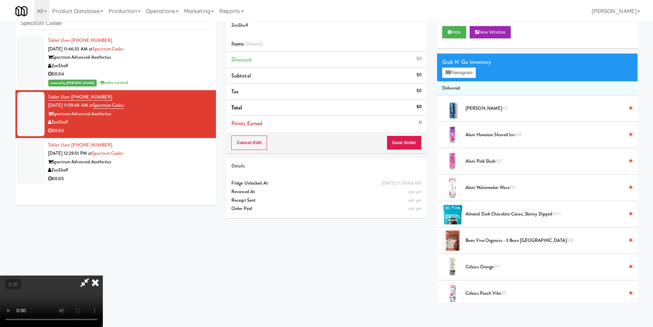
scroll to position [35, 0]
click at [103, 275] on video at bounding box center [51, 300] width 103 height 51
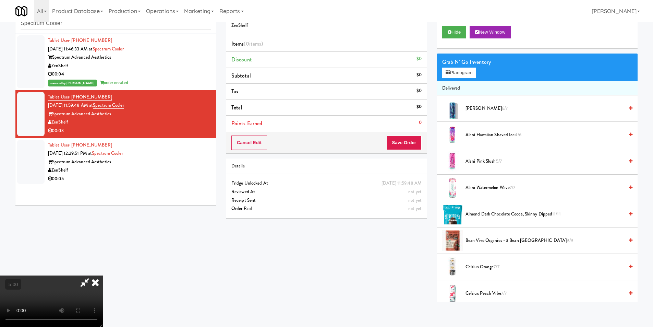
click at [454, 66] on div "Grab N' Go Inventory" at bounding box center [537, 62] width 190 height 10
click at [461, 71] on button "Planogram" at bounding box center [459, 73] width 34 height 10
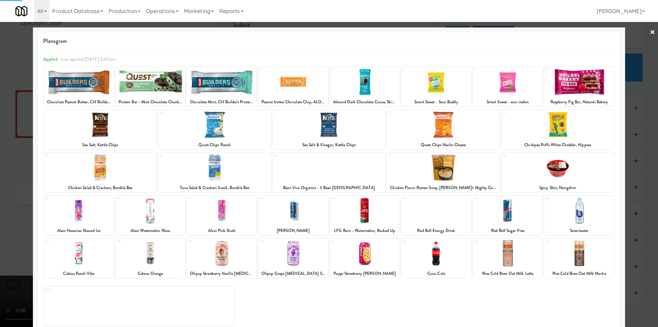
click at [103, 218] on div at bounding box center [79, 210] width 70 height 26
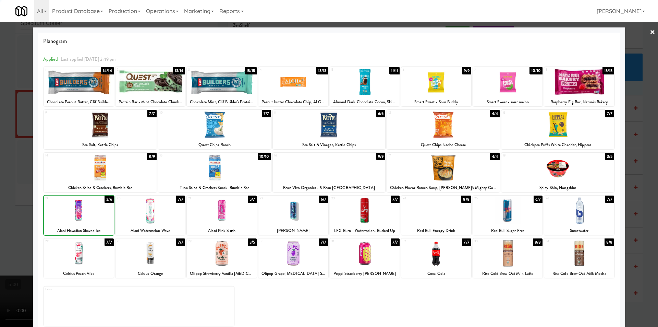
click at [0, 159] on div at bounding box center [329, 163] width 658 height 327
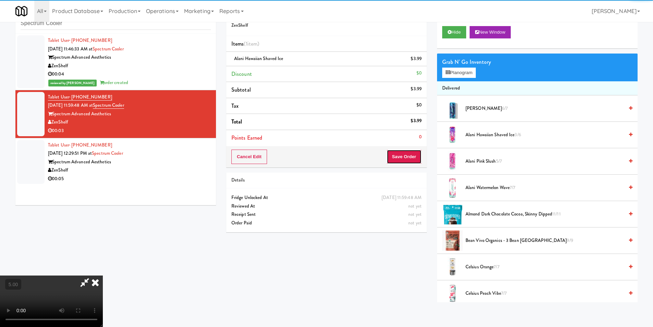
click at [411, 156] on button "Save Order" at bounding box center [404, 156] width 35 height 14
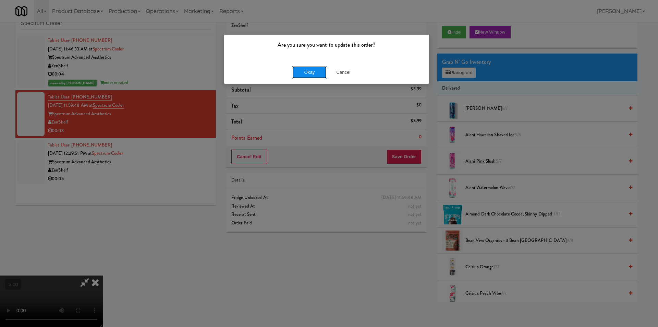
click at [313, 75] on button "Okay" at bounding box center [309, 72] width 34 height 12
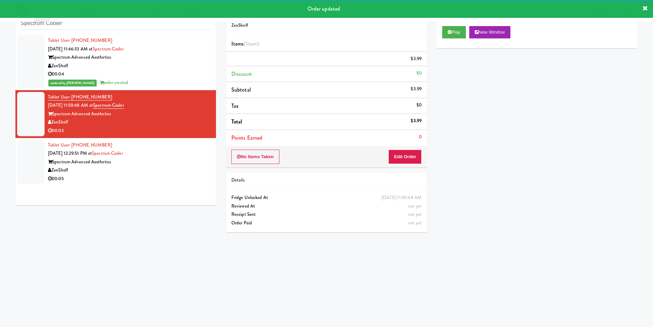
click at [178, 153] on div "Tablet User · (503) 440-9942 [DATE] 12:29:51 PM at Spectrum Cooler Spectrum Adv…" at bounding box center [129, 162] width 163 height 42
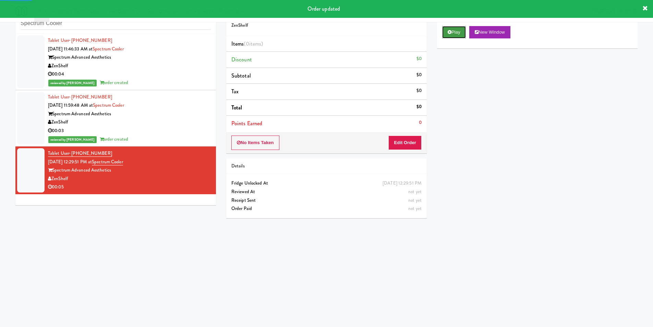
click at [462, 31] on button "Play" at bounding box center [454, 32] width 24 height 12
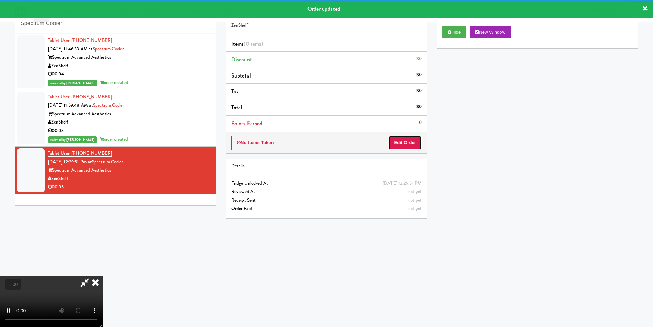
click at [414, 142] on button "Edit Order" at bounding box center [404, 142] width 33 height 14
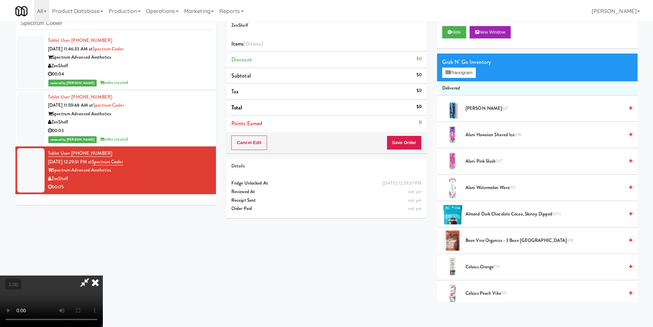
click at [103, 275] on video at bounding box center [51, 300] width 103 height 51
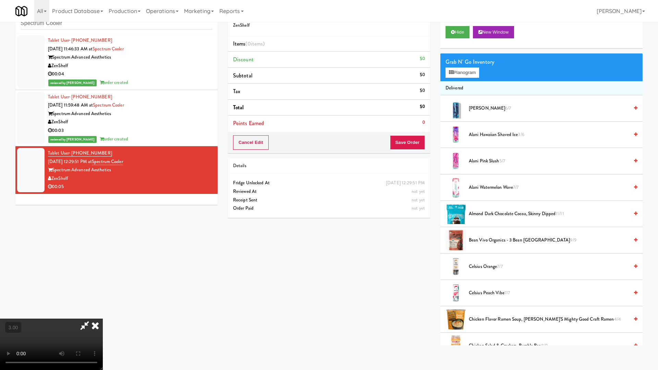
click at [103, 319] on video at bounding box center [51, 344] width 103 height 51
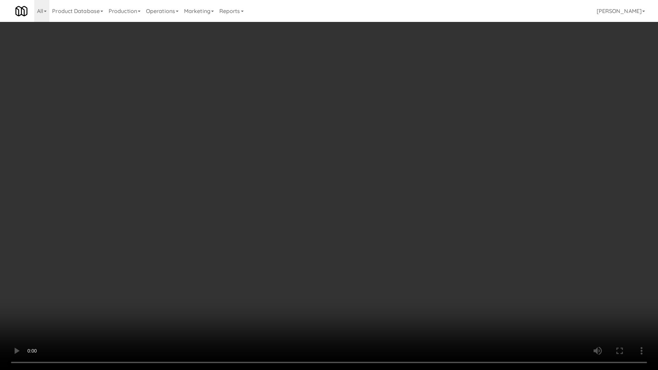
click at [269, 244] on video at bounding box center [329, 185] width 658 height 370
click at [277, 240] on video at bounding box center [329, 185] width 658 height 370
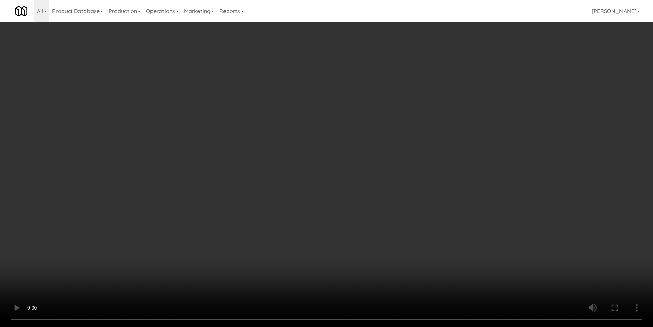
click at [475, 134] on span "Alani Hawaiian Shaved Ice 3/6" at bounding box center [545, 135] width 158 height 9
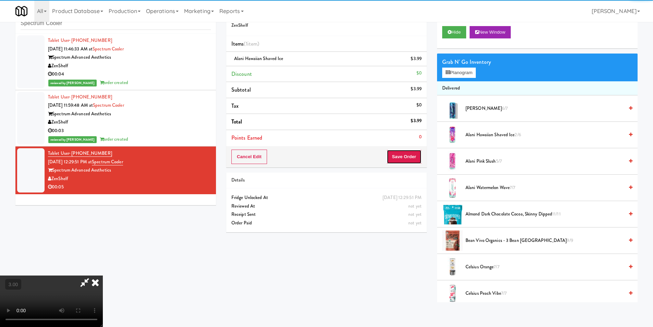
click at [405, 164] on button "Save Order" at bounding box center [404, 156] width 35 height 14
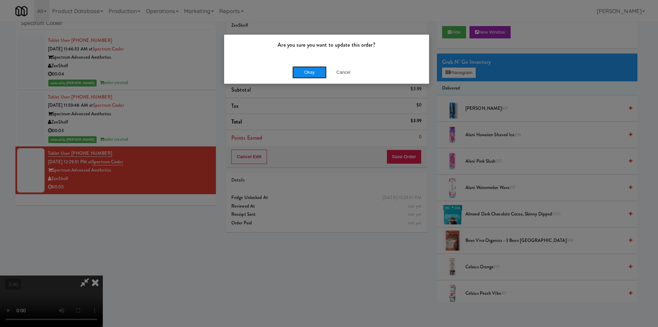
click at [316, 77] on button "Okay" at bounding box center [309, 72] width 34 height 12
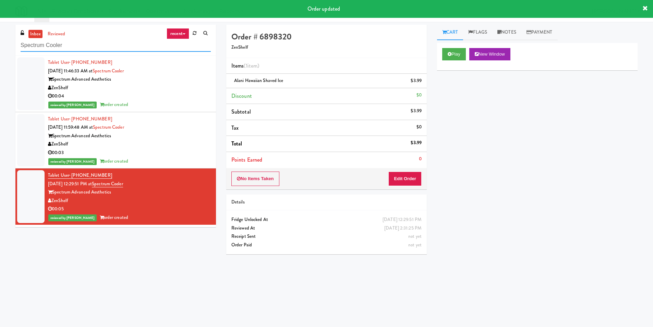
paste input "IKEA [GEOGRAPHIC_DATA]"
drag, startPoint x: 53, startPoint y: 41, endPoint x: 0, endPoint y: 34, distance: 53.9
click at [0, 34] on div "inbox reviewed recent all unclear take inventory issue suspicious failed recent…" at bounding box center [326, 162] width 653 height 275
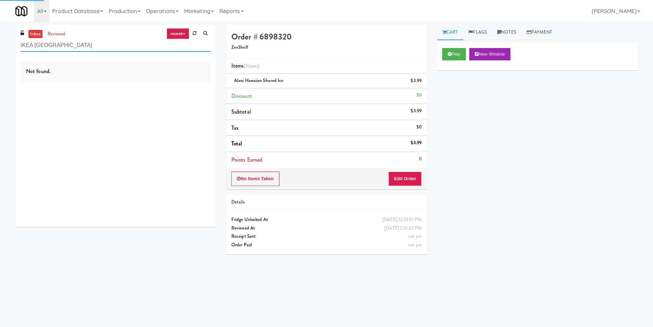
type input "IKEA [GEOGRAPHIC_DATA]"
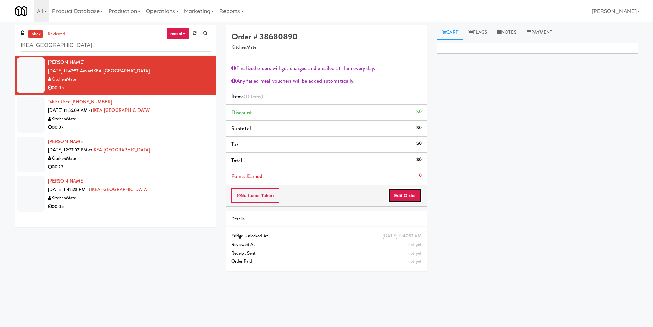
click at [408, 194] on button "Edit Order" at bounding box center [404, 195] width 33 height 14
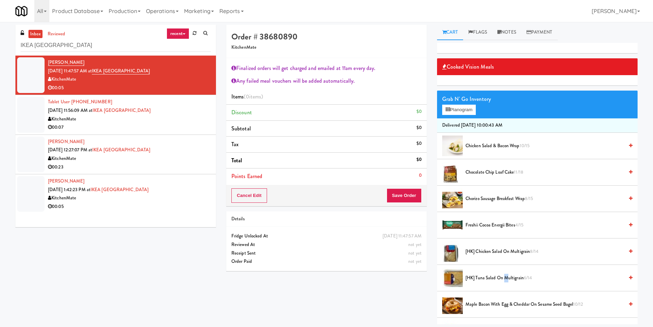
click at [506, 273] on li "[HK] Tuna Salad on Multigrain 6/14" at bounding box center [537, 278] width 201 height 26
click at [507, 278] on span "[HK] Tuna Salad on Multigrain 6/14" at bounding box center [545, 278] width 158 height 9
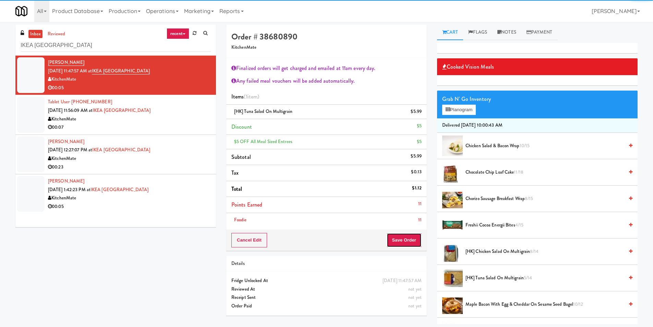
click at [402, 243] on button "Save Order" at bounding box center [404, 240] width 35 height 14
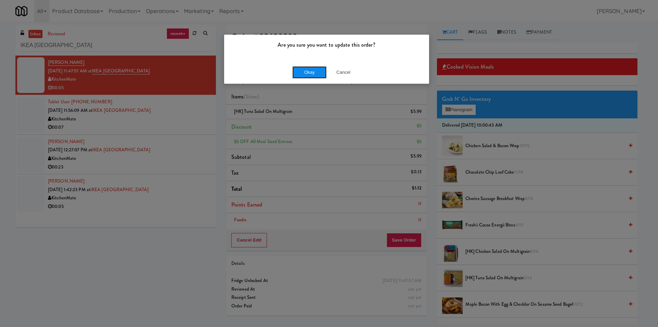
click at [310, 72] on button "Okay" at bounding box center [309, 72] width 34 height 12
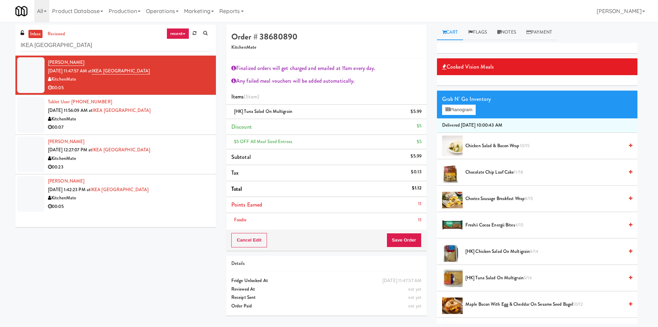
click at [195, 125] on div "00:07" at bounding box center [129, 127] width 163 height 9
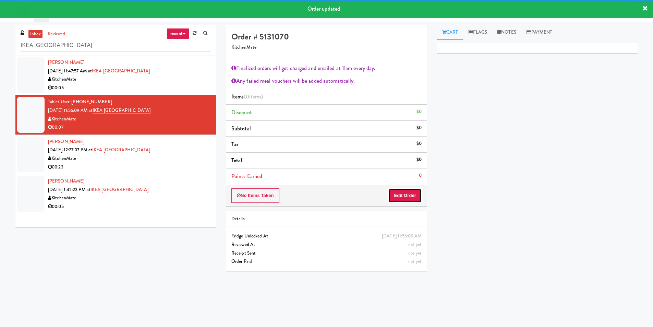
click at [410, 193] on button "Edit Order" at bounding box center [404, 195] width 33 height 14
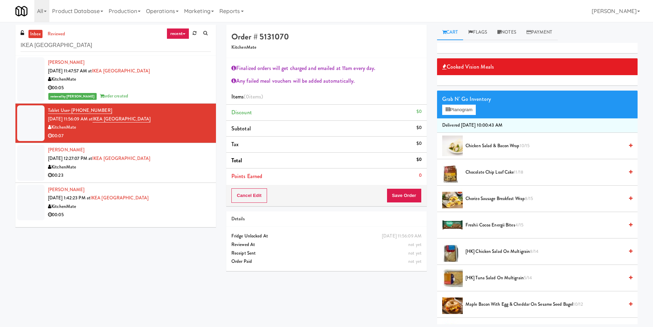
click at [501, 225] on span "Freshii Cocoa Energii Bites 4/15" at bounding box center [545, 225] width 158 height 9
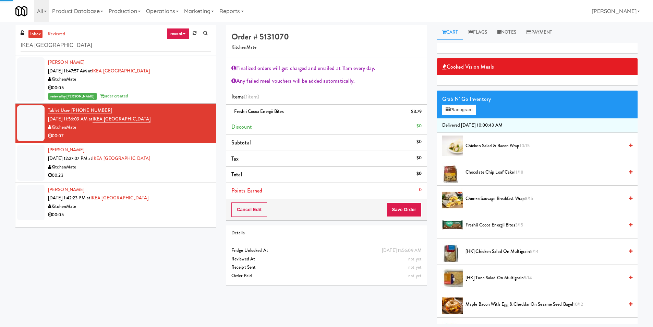
click at [487, 280] on span "[HK] Tuna Salad on Multigrain 5/14" at bounding box center [545, 278] width 158 height 9
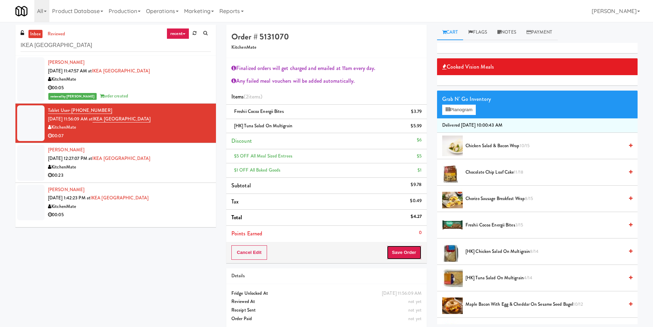
click at [405, 252] on button "Save Order" at bounding box center [404, 252] width 35 height 14
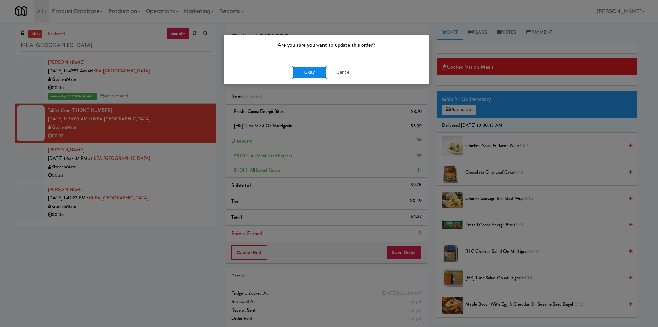
click at [314, 72] on button "Okay" at bounding box center [309, 72] width 34 height 12
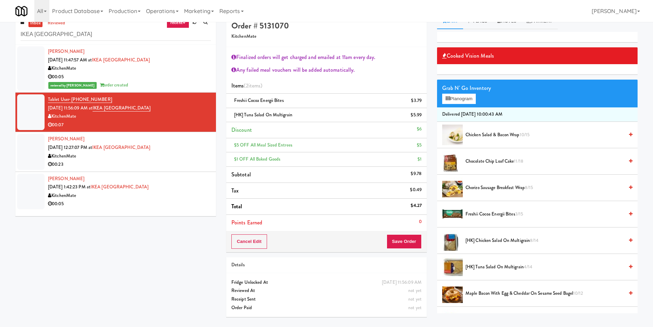
scroll to position [22, 0]
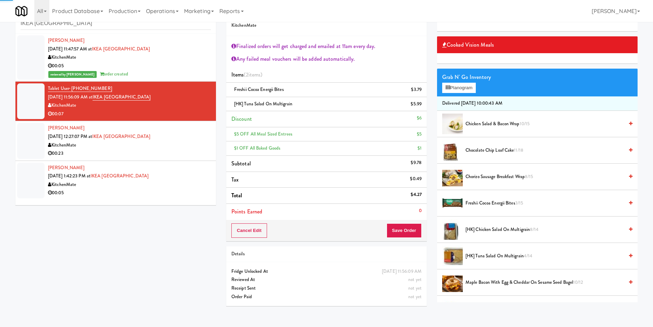
click at [184, 141] on div "KitchenMate" at bounding box center [129, 145] width 163 height 9
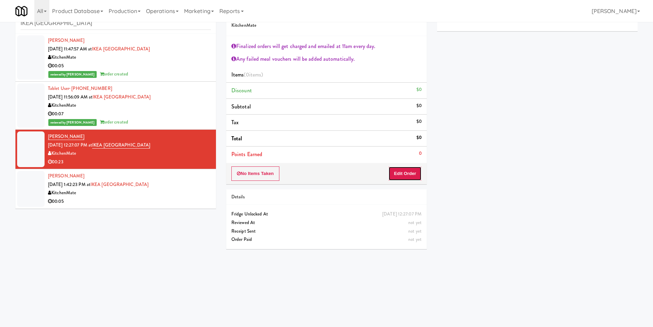
click at [417, 174] on button "Edit Order" at bounding box center [404, 173] width 33 height 14
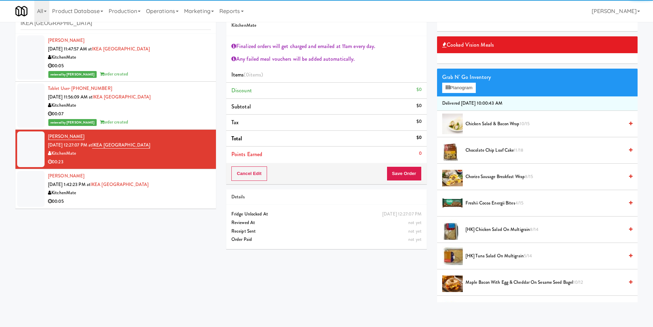
click at [499, 233] on span "[HK] Chicken Salad on Multigrain 8/14" at bounding box center [545, 229] width 158 height 9
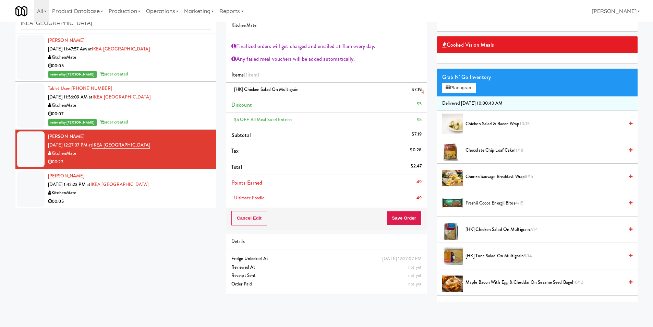
click at [424, 91] on icon at bounding box center [422, 92] width 3 height 4
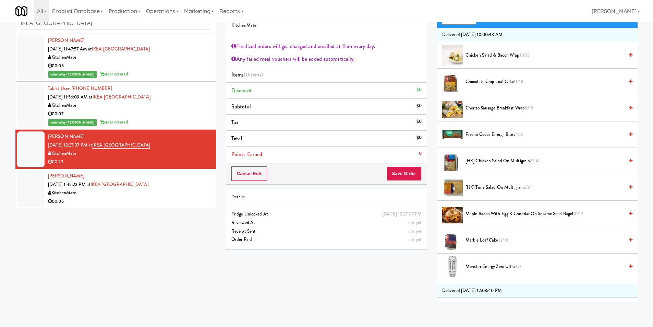
scroll to position [103, 0]
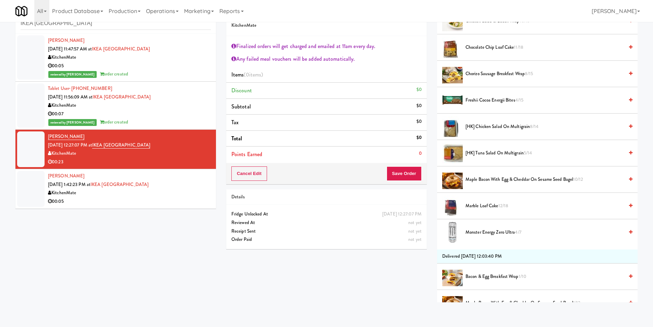
click at [480, 206] on span "Marble Loaf Cake 12/18" at bounding box center [545, 206] width 158 height 9
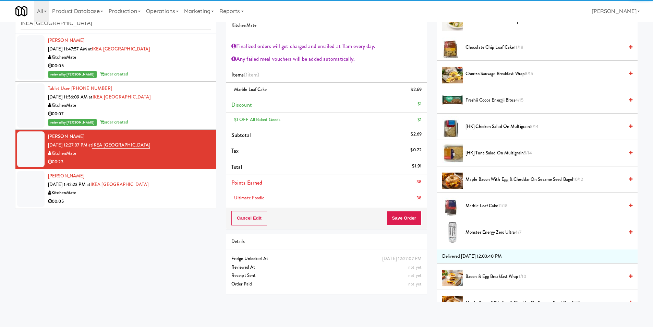
click at [403, 197] on div "Ultimate Foodie 38" at bounding box center [326, 198] width 190 height 9
click at [402, 194] on div "Ultimate Foodie 38" at bounding box center [326, 198] width 190 height 9
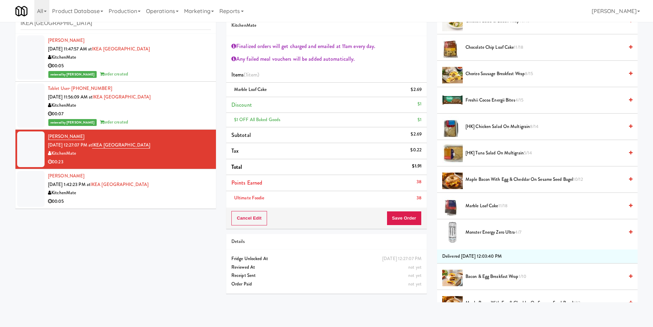
click at [403, 227] on div "Cancel Edit Save Order" at bounding box center [326, 217] width 201 height 21
click at [401, 225] on div "Cancel Edit Save Order" at bounding box center [326, 217] width 201 height 21
click at [401, 222] on button "Save Order" at bounding box center [404, 218] width 35 height 14
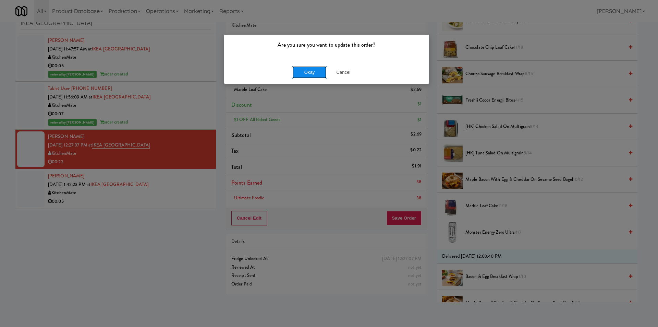
click at [311, 71] on button "Okay" at bounding box center [309, 72] width 34 height 12
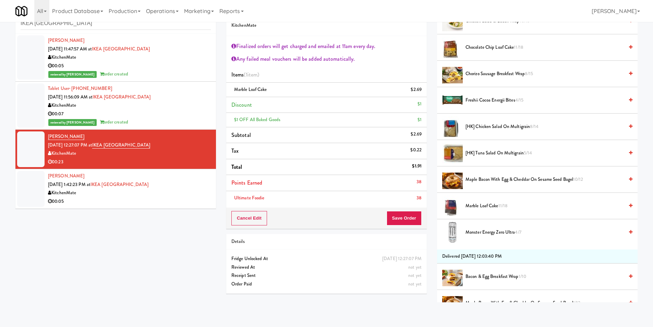
drag, startPoint x: 189, startPoint y: 167, endPoint x: 191, endPoint y: 174, distance: 7.8
click at [189, 168] on li "[PERSON_NAME] [DATE] 12:27:07 PM at [GEOGRAPHIC_DATA] KitchenMate 00:23" at bounding box center [115, 149] width 201 height 39
click at [194, 179] on div "[PERSON_NAME] [DATE] 1:42:23 PM at [GEOGRAPHIC_DATA] KitchenMate 00:05" at bounding box center [129, 189] width 163 height 34
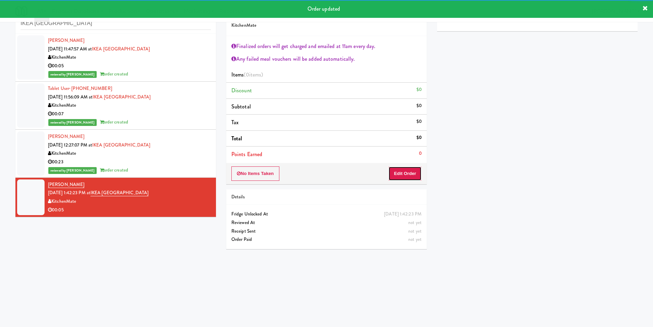
click at [399, 171] on button "Edit Order" at bounding box center [404, 173] width 33 height 14
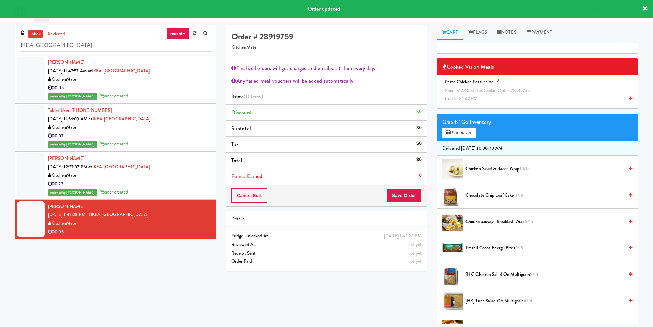
click at [467, 88] on span "Price: $12.45 Status: cooked Order: 28919759" at bounding box center [487, 90] width 85 height 7
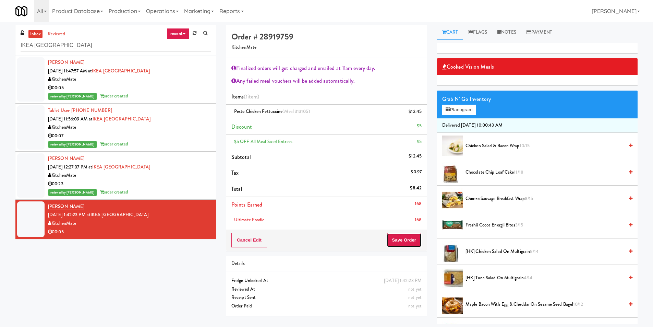
click at [402, 239] on button "Save Order" at bounding box center [404, 240] width 35 height 14
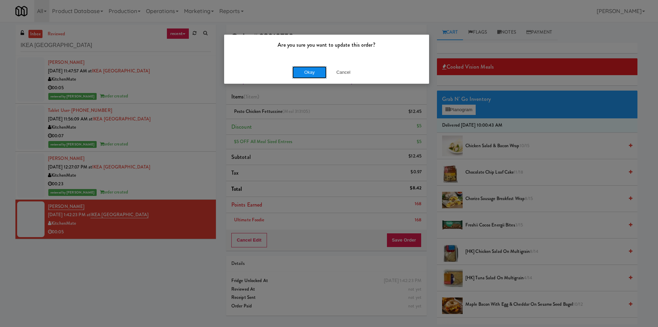
click at [309, 75] on button "Okay" at bounding box center [309, 72] width 34 height 12
